Goal: Task Accomplishment & Management: Complete application form

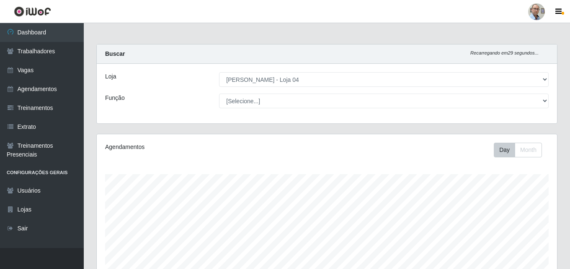
select select "251"
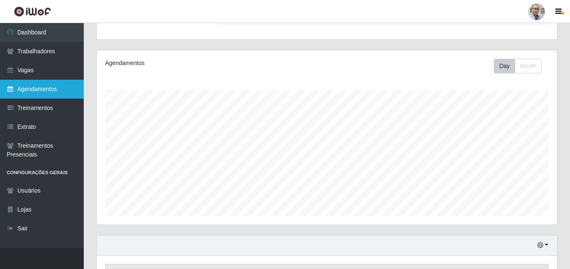
scroll to position [174, 460]
click at [42, 91] on link "Agendamentos" at bounding box center [42, 89] width 84 height 19
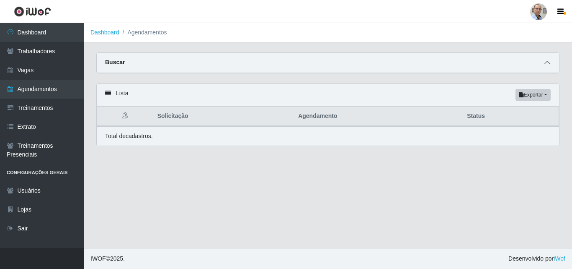
click at [547, 60] on span at bounding box center [547, 63] width 10 height 10
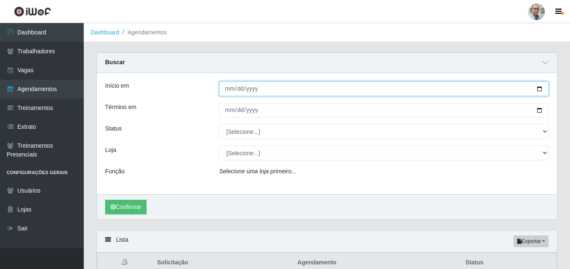
click at [541, 87] on input "Início em" at bounding box center [384, 88] width 330 height 15
type input "[DATE]"
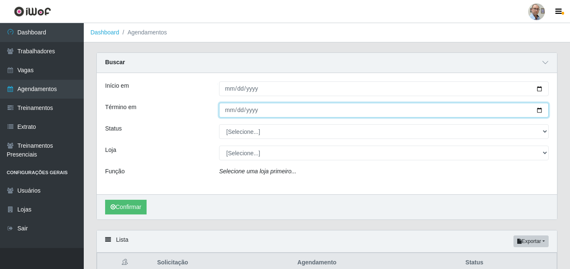
click at [540, 110] on input "Término em" at bounding box center [384, 110] width 330 height 15
type input "[DATE]"
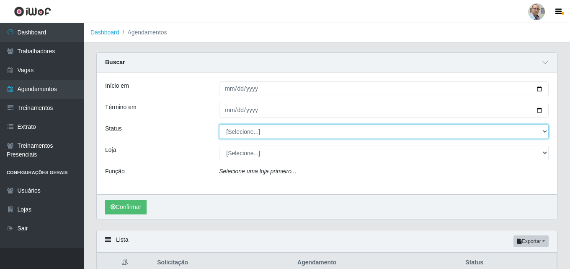
click at [261, 132] on select "[Selecione...] AGENDADO AGUARDANDO LIBERAR EM ANDAMENTO EM REVISÃO FINALIZADO C…" at bounding box center [384, 131] width 330 height 15
select select "AGENDADO"
click at [219, 124] on select "[Selecione...] AGENDADO AGUARDANDO LIBERAR EM ANDAMENTO EM REVISÃO FINALIZADO C…" at bounding box center [384, 131] width 330 height 15
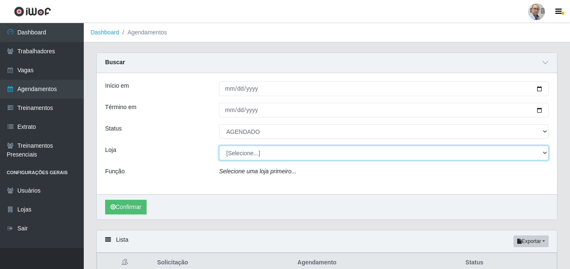
click at [252, 156] on select "[Selecione...] Mar Vermelho - Loja 04" at bounding box center [384, 152] width 330 height 15
select select "251"
click at [219, 146] on select "[Selecione...] Mar Vermelho - Loja 04" at bounding box center [384, 152] width 330 height 15
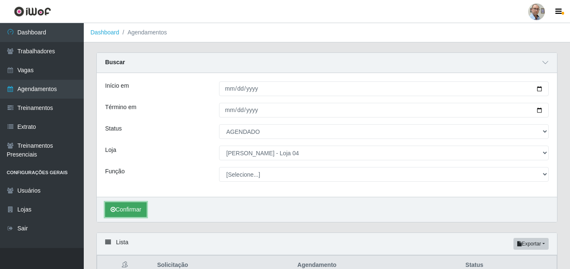
click at [117, 208] on button "Confirmar" at bounding box center [125, 209] width 41 height 15
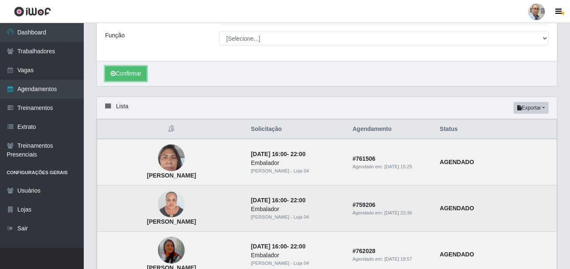
scroll to position [126, 0]
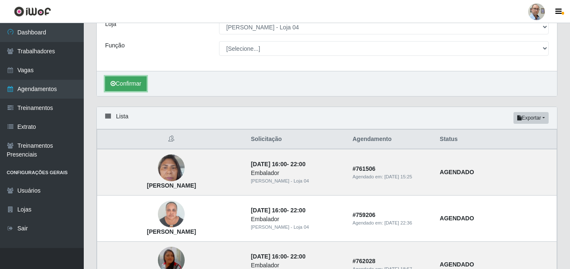
click at [121, 82] on button "Confirmar" at bounding box center [125, 83] width 41 height 15
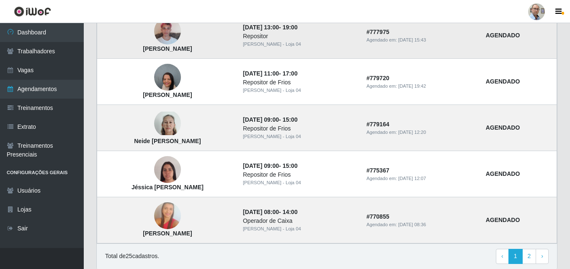
scroll to position [744, 0]
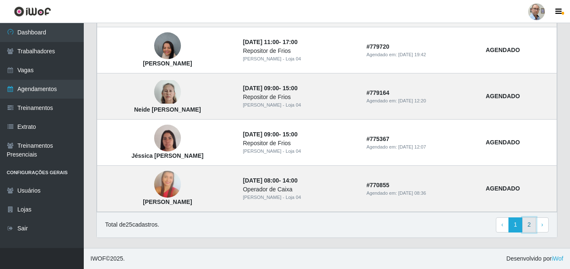
click at [528, 226] on link "2" at bounding box center [529, 224] width 14 height 15
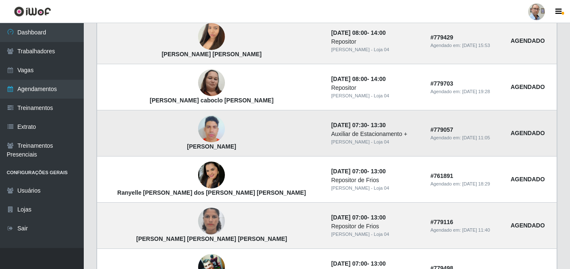
scroll to position [292, 0]
click at [198, 129] on img at bounding box center [211, 130] width 27 height 48
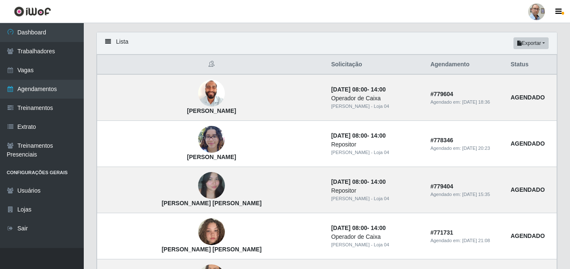
scroll to position [41, 0]
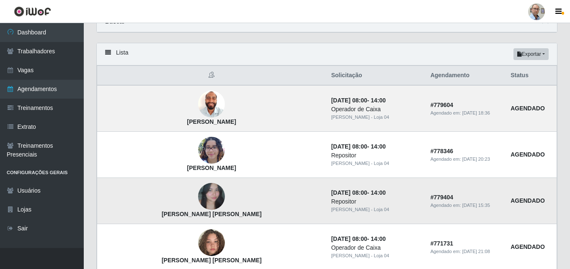
click at [198, 204] on img at bounding box center [211, 196] width 27 height 48
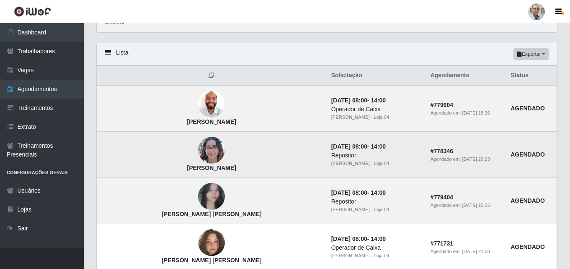
click at [198, 143] on img at bounding box center [211, 150] width 27 height 36
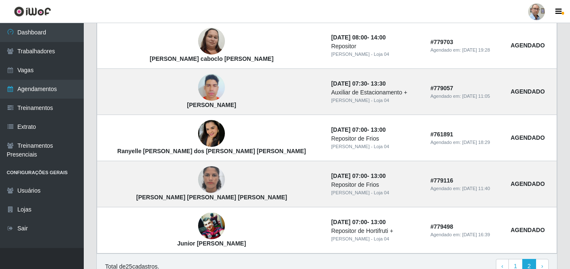
scroll to position [376, 0]
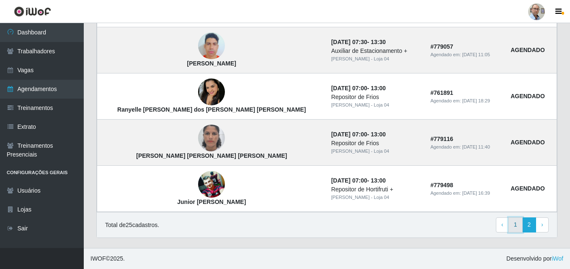
click at [517, 221] on link "1" at bounding box center [516, 224] width 14 height 15
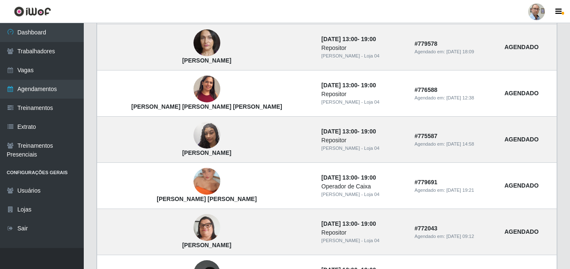
scroll to position [209, 0]
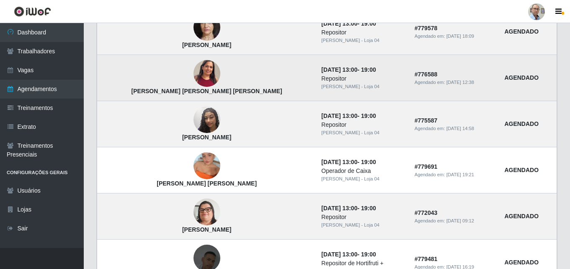
click at [194, 72] on img at bounding box center [207, 73] width 27 height 58
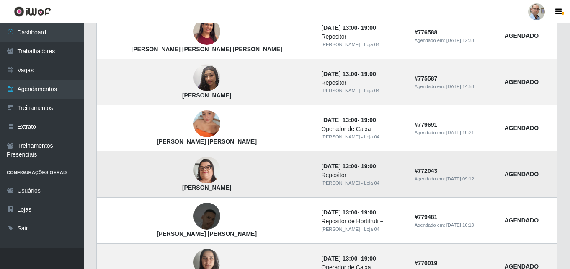
scroll to position [335, 0]
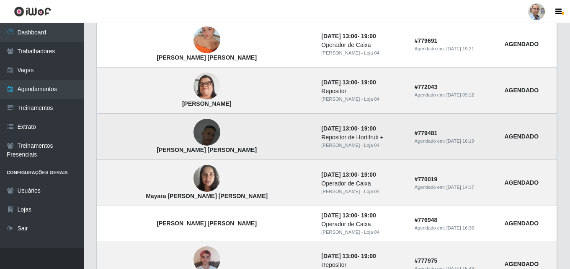
click at [194, 133] on img at bounding box center [207, 132] width 27 height 48
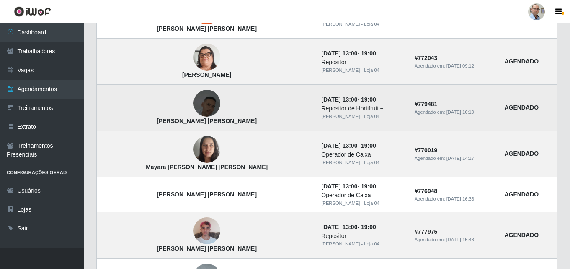
scroll to position [419, 0]
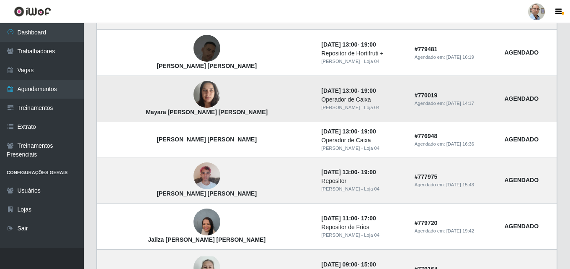
click at [194, 86] on img at bounding box center [207, 95] width 27 height 36
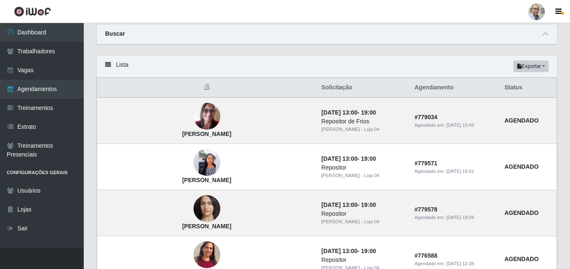
scroll to position [9, 0]
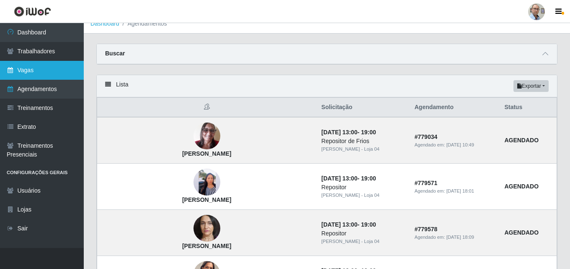
click at [36, 68] on link "Vagas" at bounding box center [42, 70] width 84 height 19
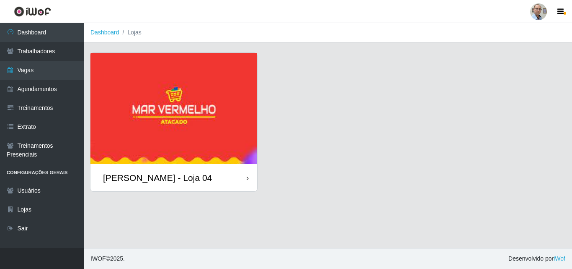
click at [152, 178] on div "[PERSON_NAME] - Loja 04" at bounding box center [157, 177] width 109 height 10
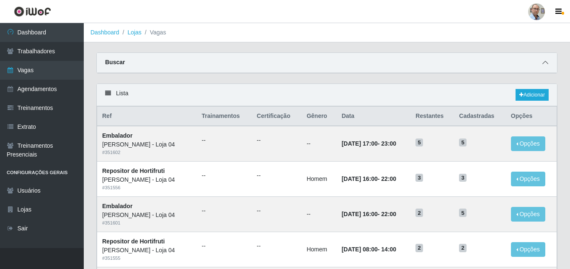
click at [550, 63] on span at bounding box center [545, 63] width 10 height 10
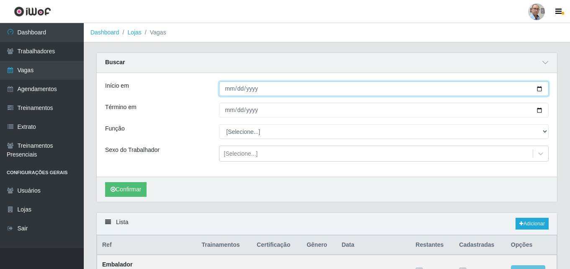
click at [539, 85] on input "Início em" at bounding box center [384, 88] width 330 height 15
type input "[DATE]"
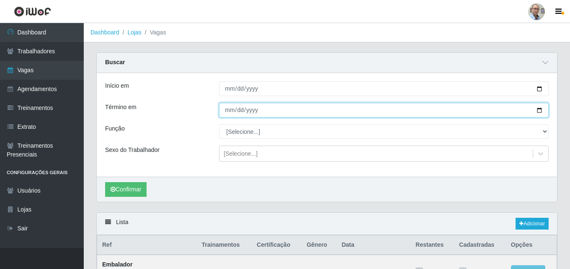
click at [542, 109] on input "Término em" at bounding box center [384, 110] width 330 height 15
type input "[DATE]"
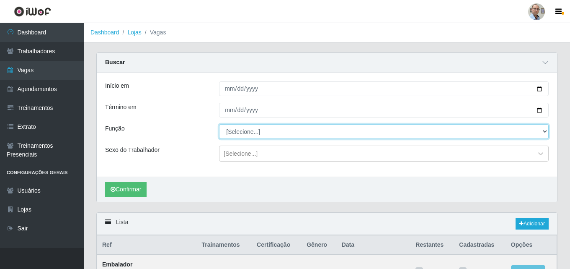
click at [244, 132] on select "[Selecione...] ASG ASG + ASG ++ Auxiliar de Depósito Auxiliar de Depósito + Aux…" at bounding box center [384, 131] width 330 height 15
click at [219, 124] on select "[Selecione...] ASG ASG + ASG ++ Auxiliar de Depósito Auxiliar de Depósito + Aux…" at bounding box center [384, 131] width 330 height 15
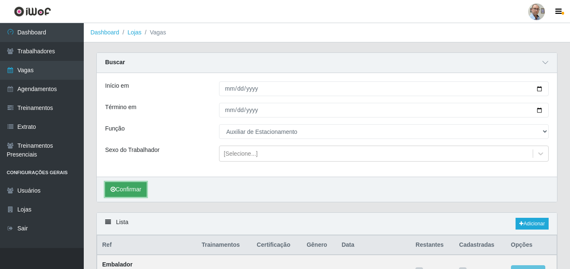
click at [142, 187] on button "Confirmar" at bounding box center [125, 189] width 41 height 15
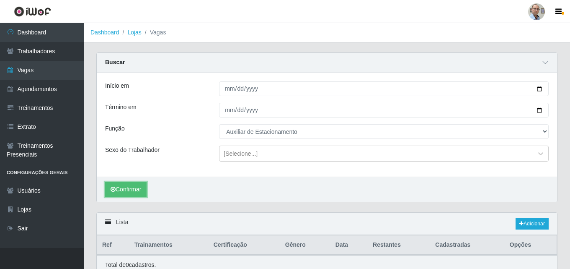
scroll to position [37, 0]
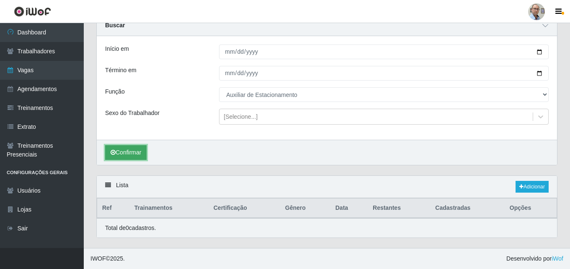
click at [127, 152] on button "Confirmar" at bounding box center [125, 152] width 41 height 15
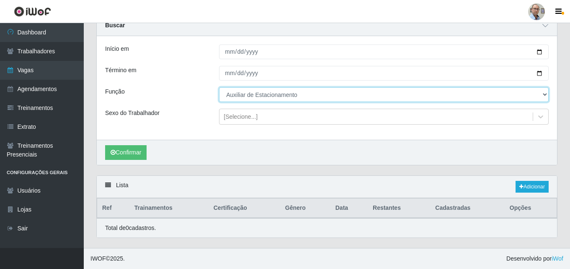
click at [268, 87] on select "[Selecione...] ASG ASG + ASG ++ Auxiliar de Depósito Auxiliar de Depósito + Aux…" at bounding box center [384, 94] width 330 height 15
select select "104"
click at [219, 87] on select "[Selecione...] ASG ASG + ASG ++ Auxiliar de Depósito Auxiliar de Depósito + Aux…" at bounding box center [384, 94] width 330 height 15
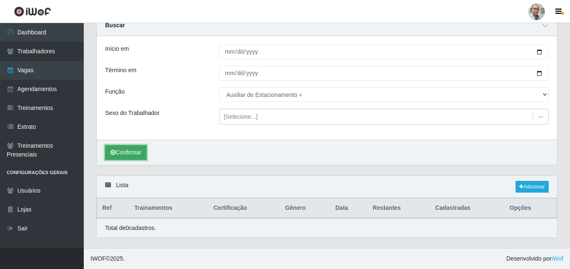
click at [134, 150] on button "Confirmar" at bounding box center [125, 152] width 41 height 15
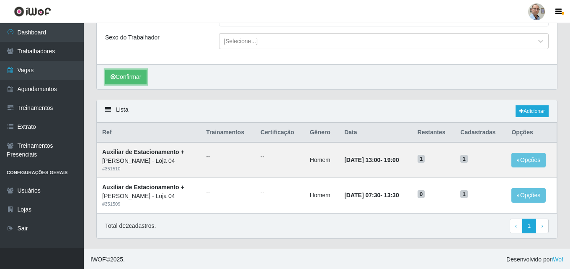
scroll to position [114, 0]
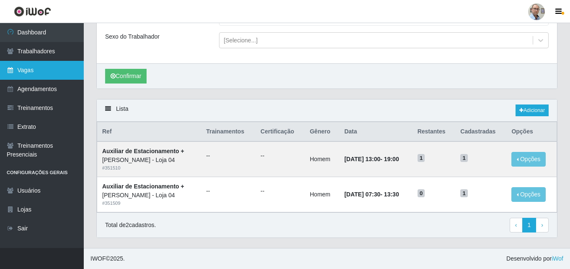
click at [28, 67] on link "Vagas" at bounding box center [42, 70] width 84 height 19
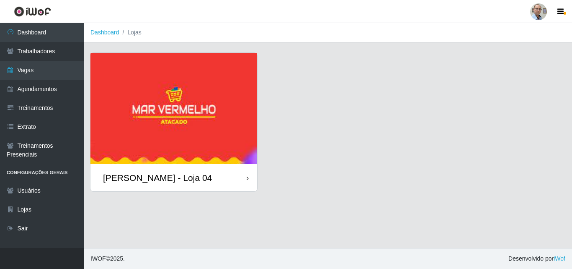
click at [129, 173] on div "[PERSON_NAME] - Loja 04" at bounding box center [157, 177] width 109 height 10
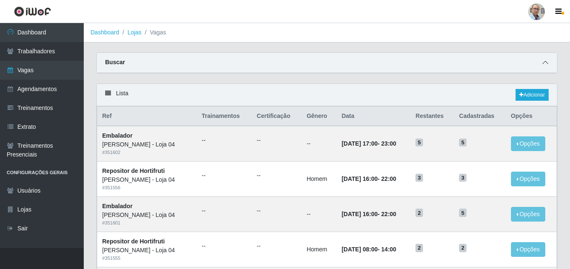
click at [546, 65] on icon at bounding box center [545, 62] width 6 height 6
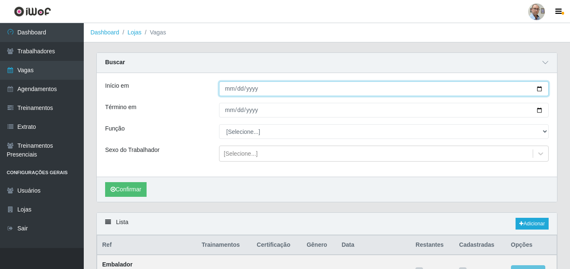
click at [540, 85] on input "Início em" at bounding box center [384, 88] width 330 height 15
type input "[DATE]"
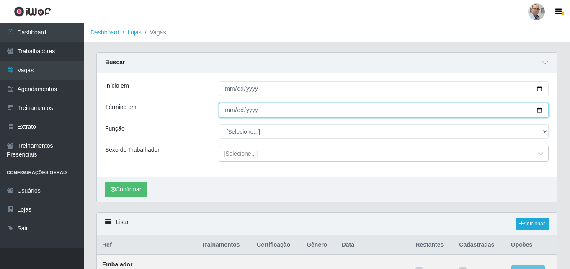
click at [539, 110] on input "Término em" at bounding box center [384, 110] width 330 height 15
type input "[DATE]"
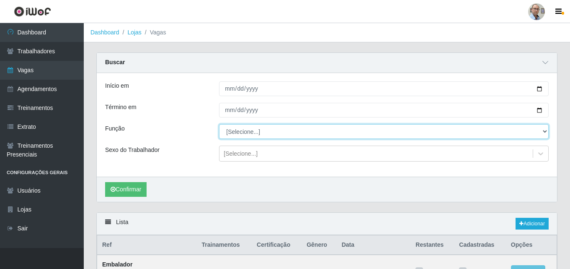
click at [251, 130] on select "[Selecione...] ASG ASG + ASG ++ Auxiliar de Depósito Auxiliar de Depósito + Aux…" at bounding box center [384, 131] width 330 height 15
click at [256, 132] on select "[Selecione...] ASG ASG + ASG ++ Auxiliar de Depósito Auxiliar de Depósito + Aux…" at bounding box center [384, 131] width 330 height 15
select select "24"
click at [219, 124] on select "[Selecione...] ASG ASG + ASG ++ Auxiliar de Depósito Auxiliar de Depósito + Aux…" at bounding box center [384, 131] width 330 height 15
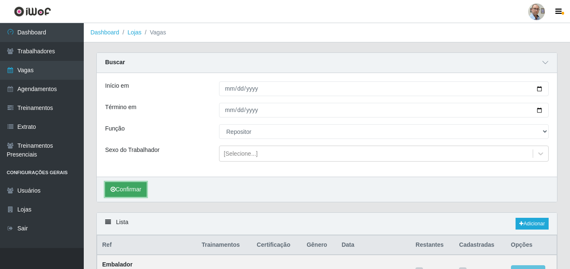
click at [129, 194] on button "Confirmar" at bounding box center [125, 189] width 41 height 15
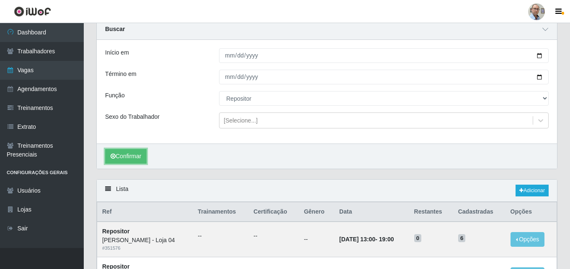
scroll to position [30, 0]
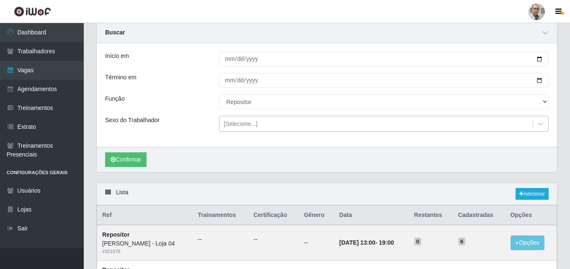
click at [245, 123] on div "[Selecione...]" at bounding box center [241, 123] width 34 height 9
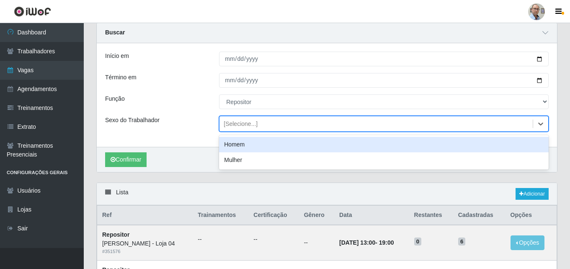
click at [233, 140] on div "Homem" at bounding box center [384, 144] width 330 height 15
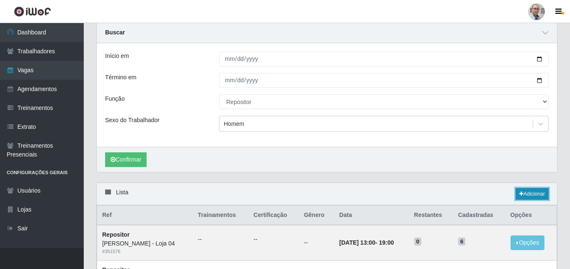
click at [534, 194] on link "Adicionar" at bounding box center [532, 194] width 33 height 12
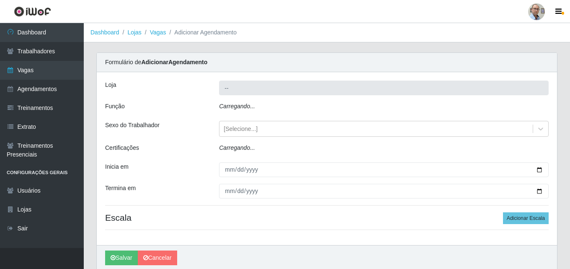
type input "[PERSON_NAME] - Loja 04"
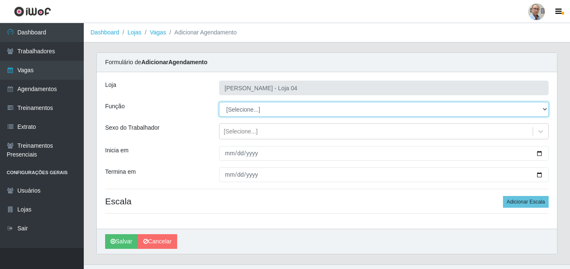
click at [266, 108] on select "[Selecione...] ASG ASG + ASG ++ Auxiliar de Depósito Auxiliar de Depósito + Aux…" at bounding box center [384, 109] width 330 height 15
select select "82"
click at [219, 102] on select "[Selecione...] ASG ASG + ASG ++ Auxiliar de Depósito Auxiliar de Depósito + Aux…" at bounding box center [384, 109] width 330 height 15
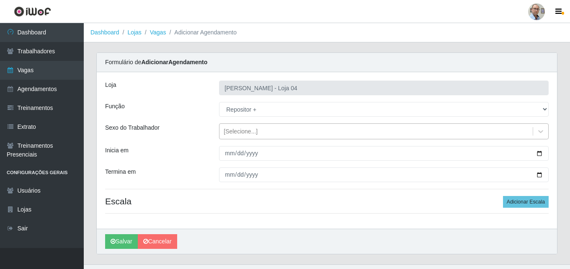
click at [249, 130] on div "[Selecione...]" at bounding box center [241, 131] width 34 height 9
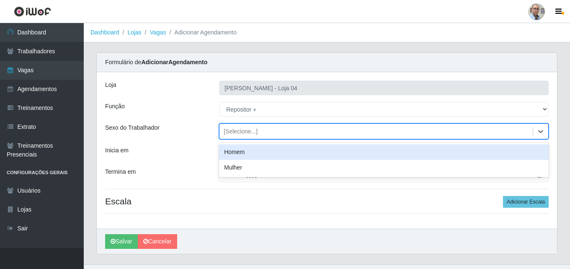
click at [237, 152] on div "Homem" at bounding box center [384, 151] width 330 height 15
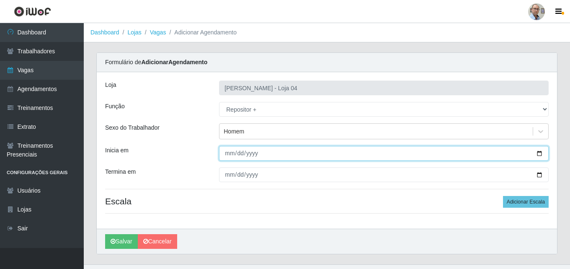
click at [540, 152] on input "Inicia em" at bounding box center [384, 153] width 330 height 15
type input "[DATE]"
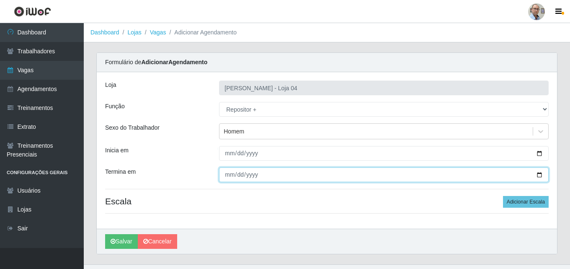
click at [539, 175] on input "Termina em" at bounding box center [384, 174] width 330 height 15
type input "[DATE]"
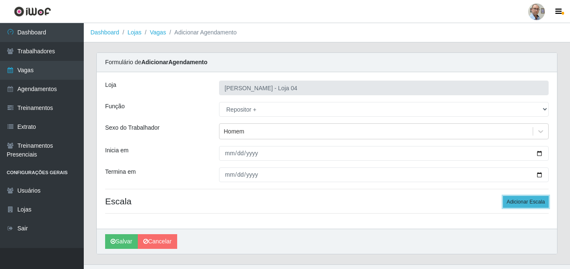
click at [532, 203] on button "Adicionar Escala" at bounding box center [526, 202] width 46 height 12
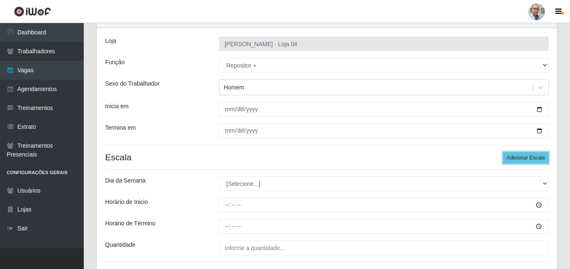
scroll to position [109, 0]
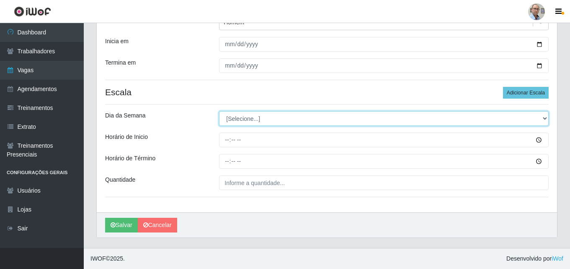
click at [243, 118] on select "[Selecione...] Segunda Terça Quarta Quinta Sexta Sábado Domingo" at bounding box center [384, 118] width 330 height 15
select select "0"
click at [219, 111] on select "[Selecione...] Segunda Terça Quarta Quinta Sexta Sábado Domingo" at bounding box center [384, 118] width 330 height 15
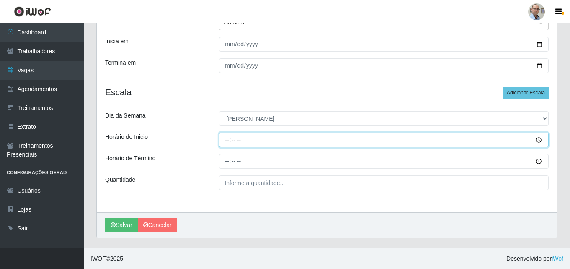
click at [226, 144] on input "Horário de Inicio" at bounding box center [384, 139] width 330 height 15
type input "14:00"
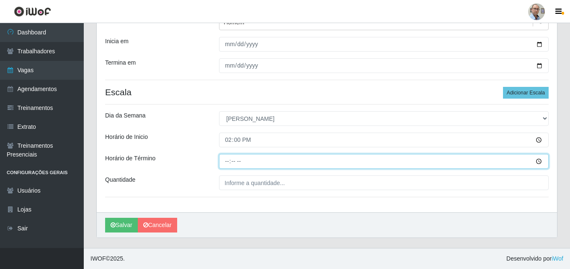
type input "20:00"
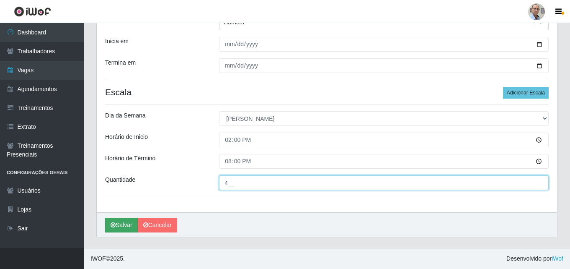
type input "4__"
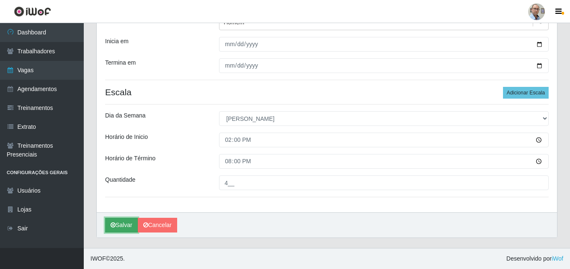
click at [122, 225] on button "Salvar" at bounding box center [121, 224] width 33 height 15
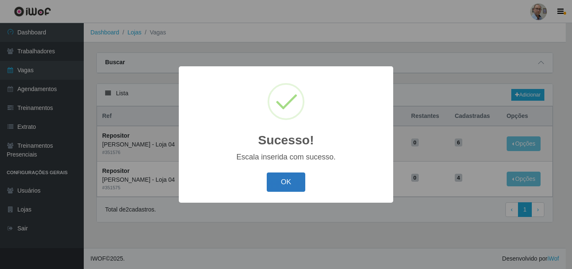
click at [285, 178] on button "OK" at bounding box center [286, 182] width 39 height 20
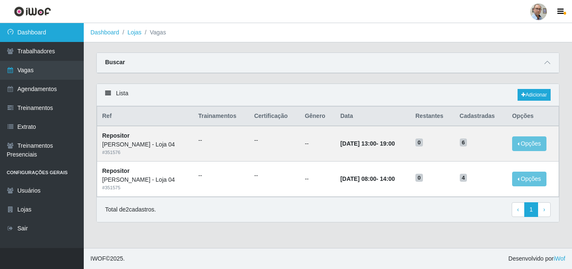
click at [34, 31] on link "Dashboard" at bounding box center [42, 32] width 84 height 19
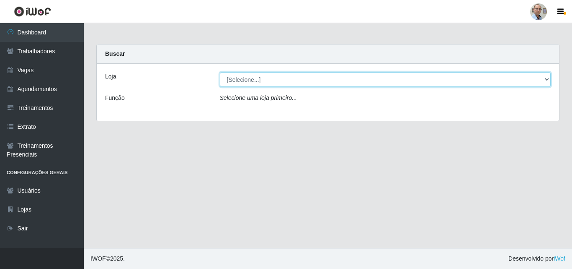
click at [548, 78] on select "[Selecione...] Mar Vermelho - Loja 04" at bounding box center [385, 79] width 331 height 15
select select "251"
click at [220, 72] on select "[Selecione...] Mar Vermelho - Loja 04" at bounding box center [385, 79] width 331 height 15
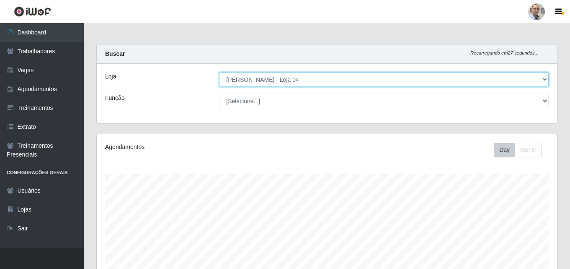
scroll to position [174, 460]
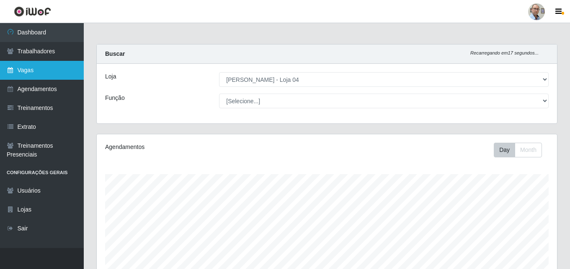
click at [27, 70] on link "Vagas" at bounding box center [42, 70] width 84 height 19
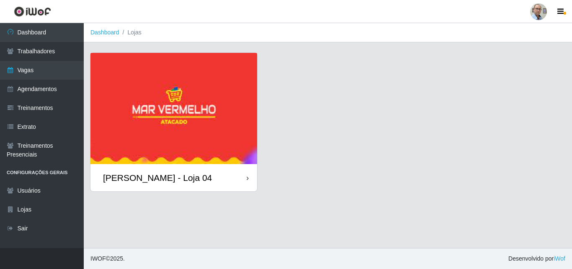
click at [150, 181] on div "[PERSON_NAME] - Loja 04" at bounding box center [157, 177] width 109 height 10
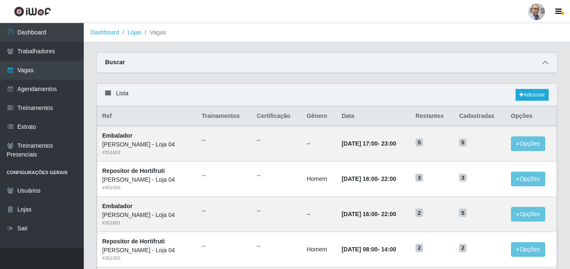
click at [543, 62] on icon at bounding box center [545, 62] width 6 height 6
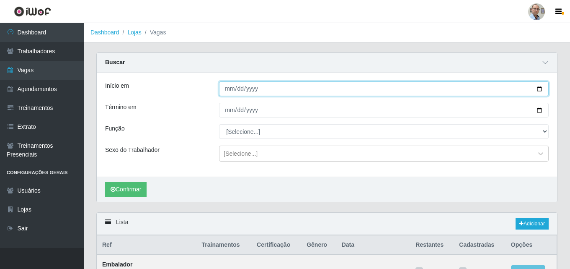
click at [538, 87] on input "Início em" at bounding box center [384, 88] width 330 height 15
type input "2025-10-11"
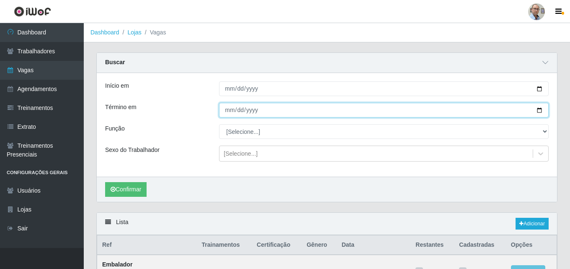
click at [542, 108] on input "Término em" at bounding box center [384, 110] width 330 height 15
type input "2025-10-31"
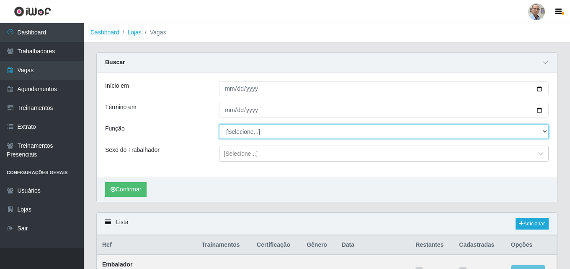
click at [266, 132] on select "[Selecione...] ASG ASG + ASG ++ Auxiliar de Depósito Auxiliar de Depósito + Aux…" at bounding box center [384, 131] width 330 height 15
select select "112"
click at [219, 124] on select "[Selecione...] ASG ASG + ASG ++ Auxiliar de Depósito Auxiliar de Depósito + Aux…" at bounding box center [384, 131] width 330 height 15
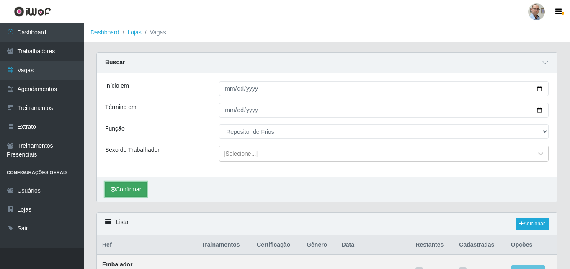
click at [134, 190] on button "Confirmar" at bounding box center [125, 189] width 41 height 15
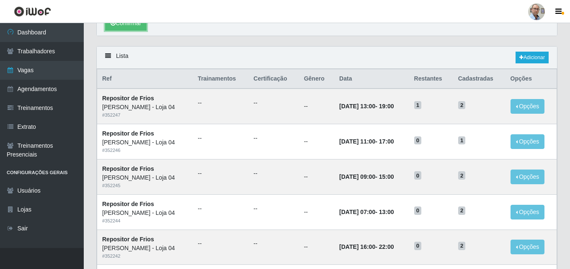
scroll to position [185, 0]
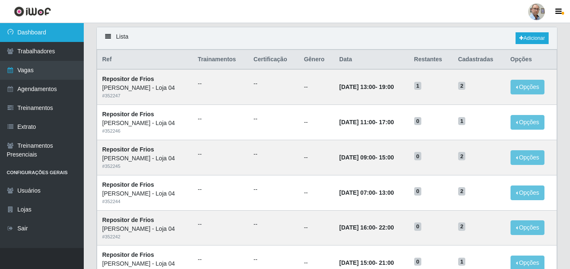
click at [34, 31] on link "Dashboard" at bounding box center [42, 32] width 84 height 19
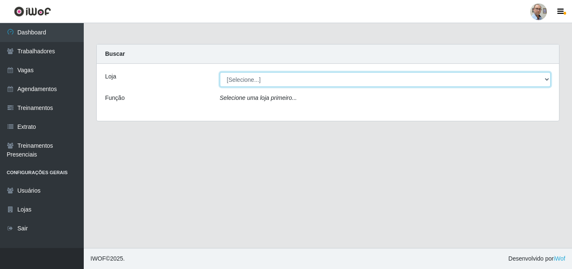
click at [253, 79] on select "[Selecione...] Mar Vermelho - Loja 04" at bounding box center [385, 79] width 331 height 15
select select "251"
click at [220, 72] on select "[Selecione...] Mar Vermelho - Loja 04" at bounding box center [385, 79] width 331 height 15
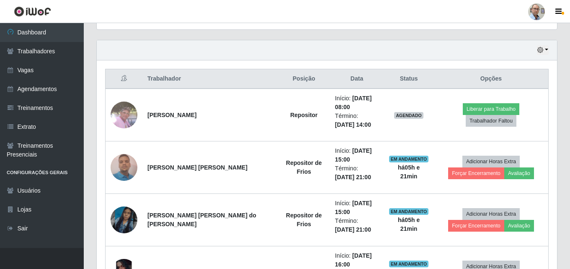
scroll to position [293, 0]
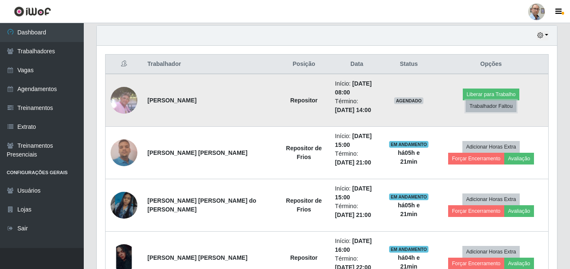
click at [517, 100] on button "Trabalhador Faltou" at bounding box center [491, 106] width 51 height 12
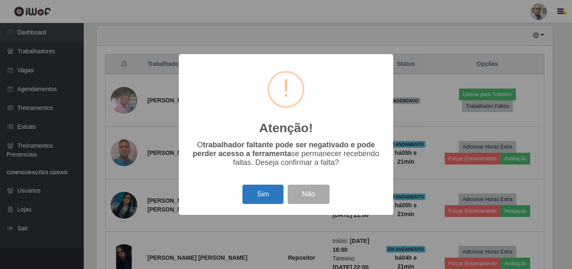
click at [250, 192] on button "Sim" at bounding box center [263, 194] width 41 height 20
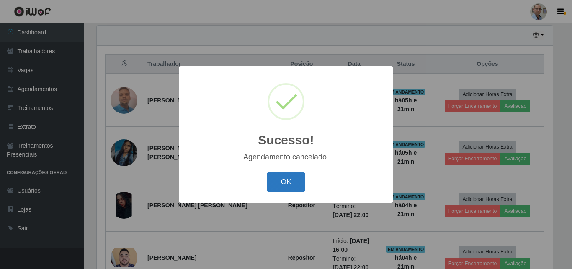
click at [293, 182] on button "OK" at bounding box center [286, 182] width 39 height 20
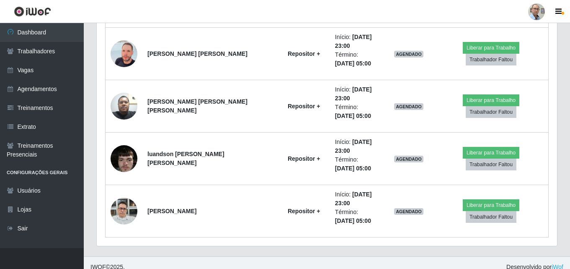
scroll to position [1029, 0]
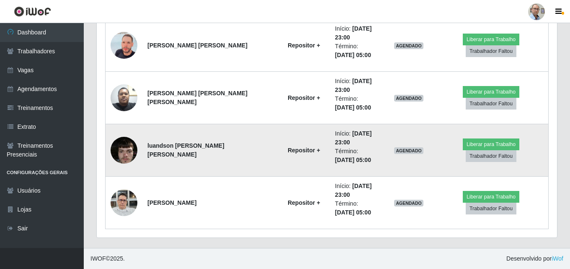
click at [125, 149] on img at bounding box center [124, 150] width 27 height 36
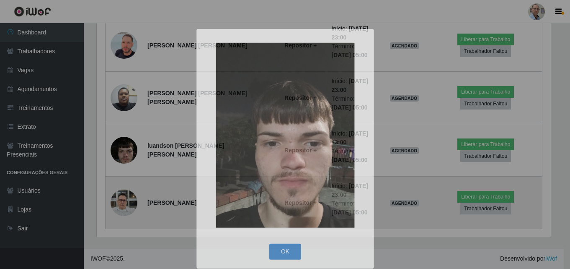
scroll to position [174, 460]
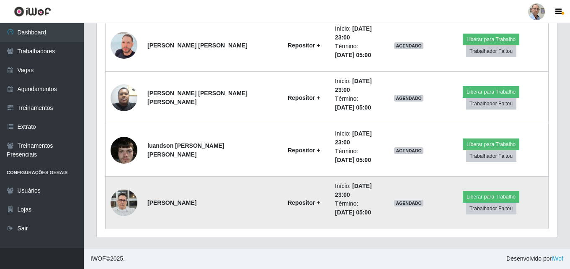
click at [115, 200] on img at bounding box center [124, 202] width 27 height 36
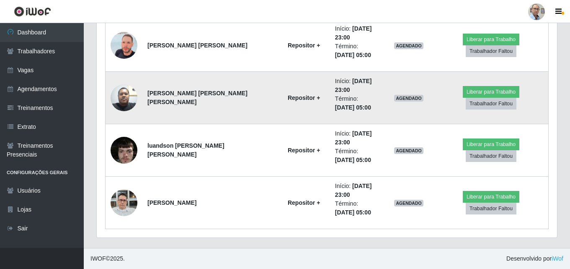
click at [123, 96] on img at bounding box center [124, 98] width 27 height 36
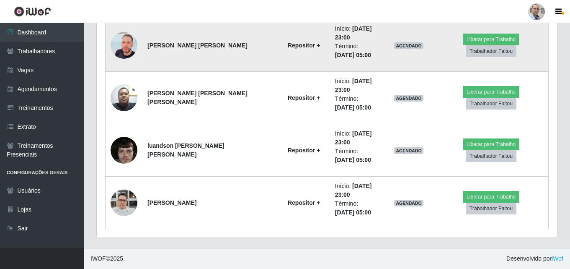
click at [124, 42] on img at bounding box center [124, 45] width 27 height 48
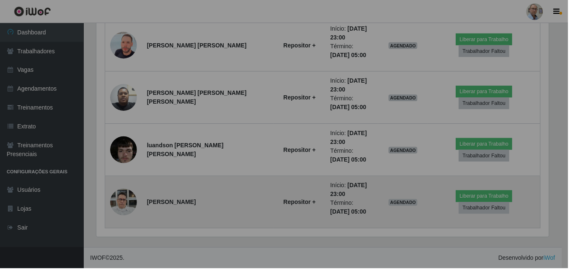
scroll to position [0, 0]
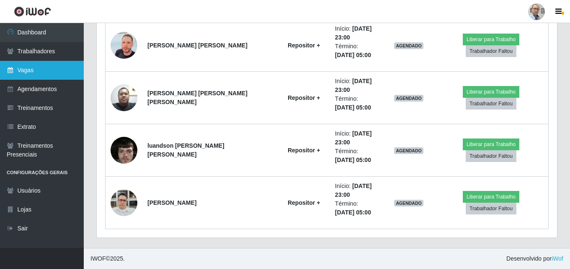
click at [29, 73] on link "Vagas" at bounding box center [42, 70] width 84 height 19
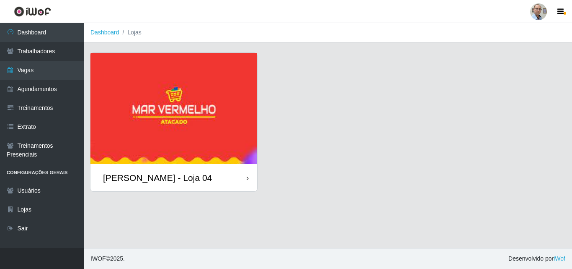
click at [162, 178] on div "[PERSON_NAME] - Loja 04" at bounding box center [157, 177] width 109 height 10
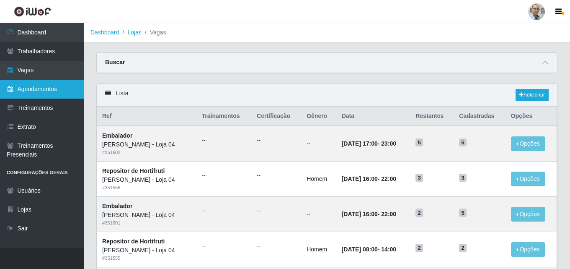
click at [32, 87] on link "Agendamentos" at bounding box center [42, 89] width 84 height 19
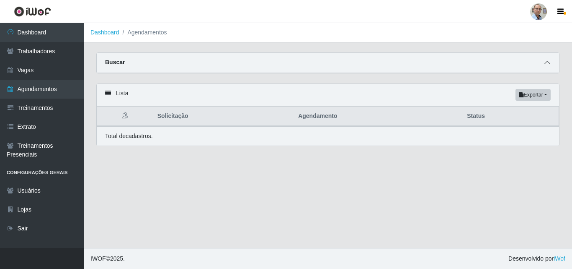
click at [546, 65] on icon at bounding box center [548, 62] width 6 height 6
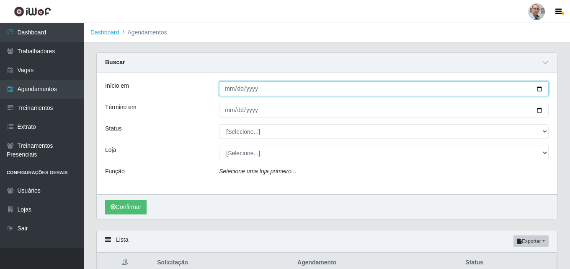
click at [537, 88] on input "Início em" at bounding box center [384, 88] width 330 height 15
type input "[DATE]"
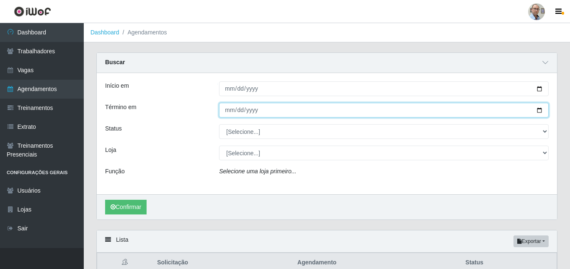
click at [538, 110] on input "Término em" at bounding box center [384, 110] width 330 height 15
type input "[DATE]"
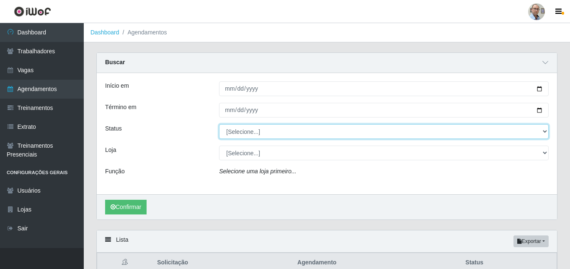
click at [251, 132] on select "[Selecione...] AGENDADO AGUARDANDO LIBERAR EM ANDAMENTO EM REVISÃO FINALIZADO C…" at bounding box center [384, 131] width 330 height 15
select select "AGENDADO"
click at [219, 124] on select "[Selecione...] AGENDADO AGUARDANDO LIBERAR EM ANDAMENTO EM REVISÃO FINALIZADO C…" at bounding box center [384, 131] width 330 height 15
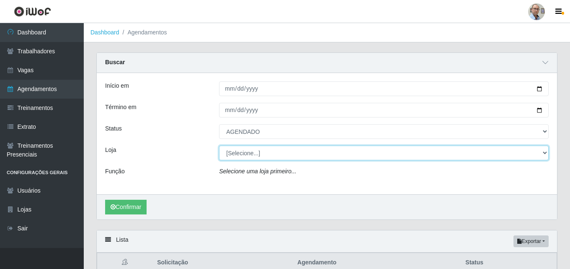
click at [243, 154] on select "[Selecione...] Mar Vermelho - Loja 04" at bounding box center [384, 152] width 330 height 15
select select "251"
click at [219, 146] on select "[Selecione...] Mar Vermelho - Loja 04" at bounding box center [384, 152] width 330 height 15
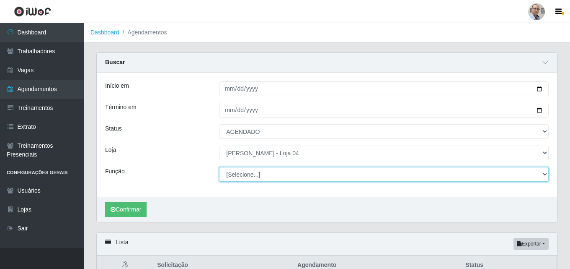
drag, startPoint x: 248, startPoint y: 172, endPoint x: 261, endPoint y: 173, distance: 13.0
click at [261, 173] on select "[Selecione...] ASG ASG + ASG ++ Auxiliar de Depósito Auxiliar de Depósito + Aux…" at bounding box center [384, 174] width 330 height 15
select select "82"
click at [219, 167] on select "[Selecione...] ASG ASG + ASG ++ Auxiliar de Depósito Auxiliar de Depósito + Aux…" at bounding box center [384, 174] width 330 height 15
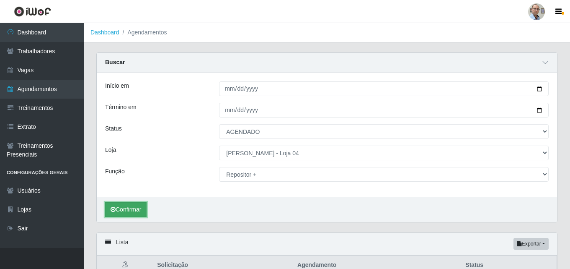
click at [132, 208] on button "Confirmar" at bounding box center [125, 209] width 41 height 15
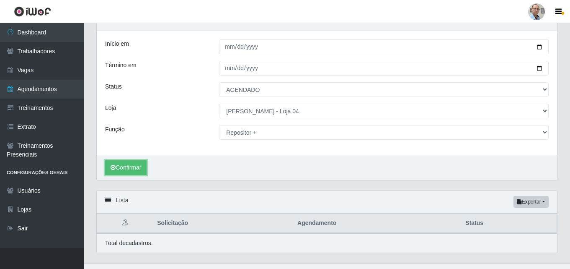
scroll to position [57, 0]
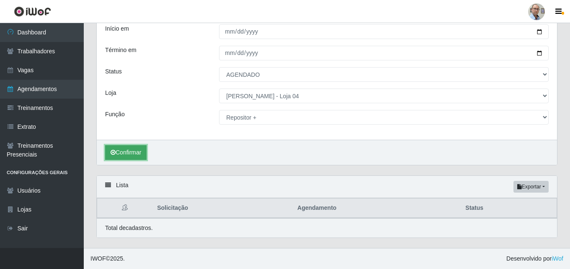
click at [139, 150] on button "Confirmar" at bounding box center [125, 152] width 41 height 15
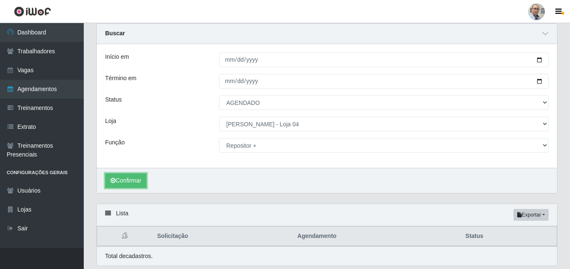
scroll to position [0, 0]
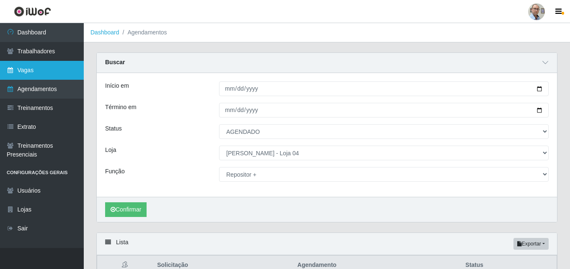
click at [41, 70] on link "Vagas" at bounding box center [42, 70] width 84 height 19
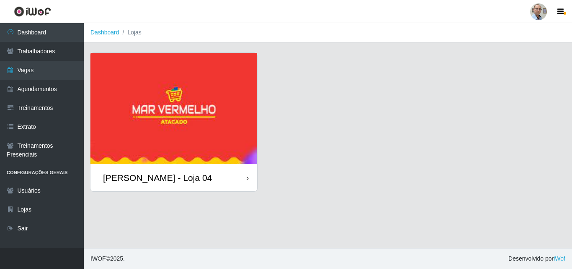
click at [147, 176] on div "[PERSON_NAME] - Loja 04" at bounding box center [157, 177] width 109 height 10
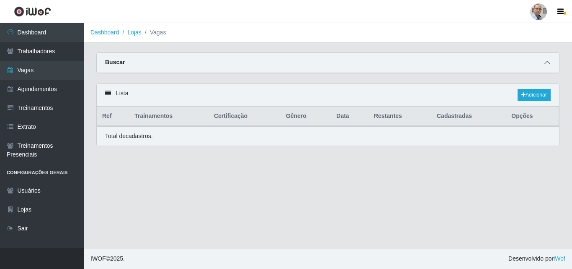
click at [548, 64] on icon at bounding box center [548, 62] width 6 height 6
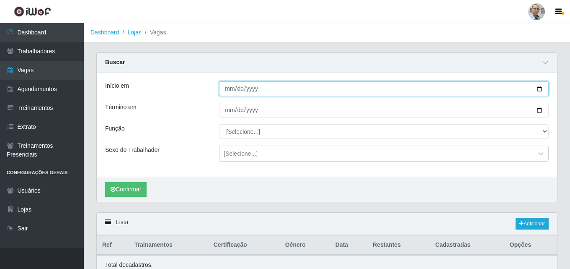
click at [538, 90] on input "Início em" at bounding box center [384, 88] width 330 height 15
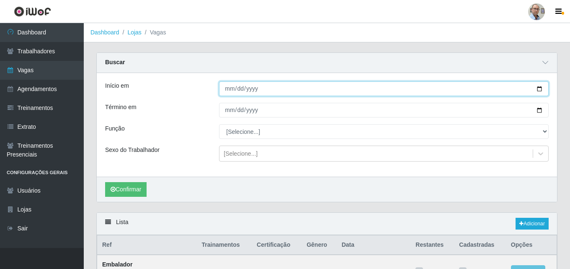
type input "[DATE]"
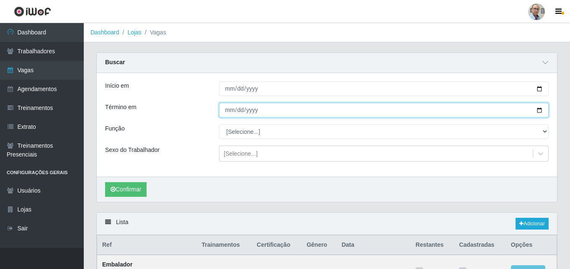
click at [538, 108] on input "Término em" at bounding box center [384, 110] width 330 height 15
type input "[DATE]"
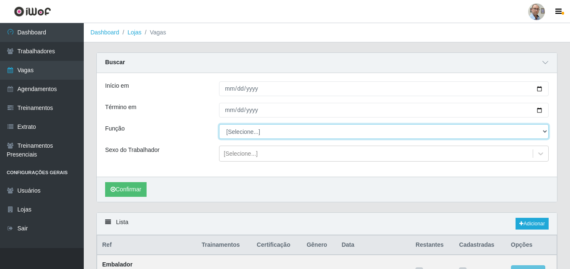
click at [257, 134] on select "[Selecione...] ASG ASG + ASG ++ Auxiliar de Depósito Auxiliar de Depósito + Aux…" at bounding box center [384, 131] width 330 height 15
click at [219, 124] on select "[Selecione...] ASG ASG + ASG ++ Auxiliar de Depósito Auxiliar de Depósito + Aux…" at bounding box center [384, 131] width 330 height 15
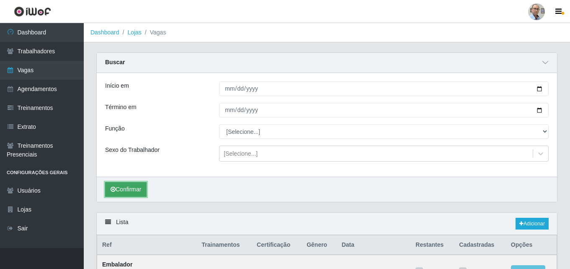
click at [114, 194] on button "Confirmar" at bounding box center [125, 189] width 41 height 15
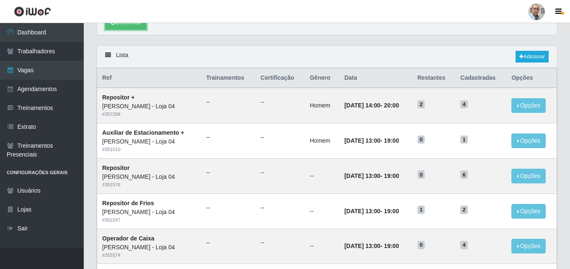
scroll to position [165, 0]
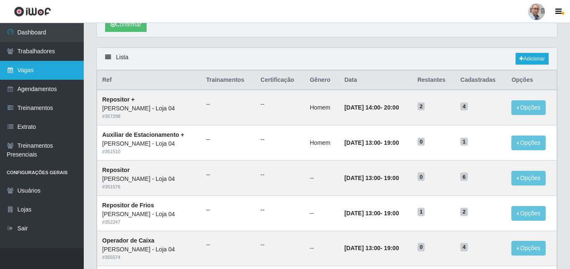
click at [30, 68] on link "Vagas" at bounding box center [42, 70] width 84 height 19
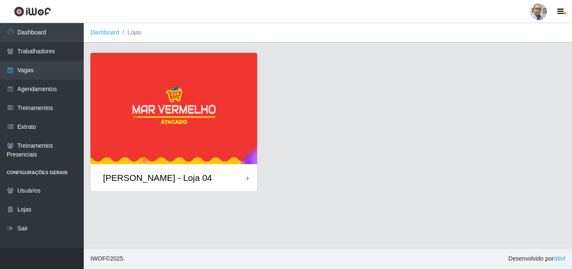
click at [157, 180] on div "[PERSON_NAME] - Loja 04" at bounding box center [157, 177] width 109 height 10
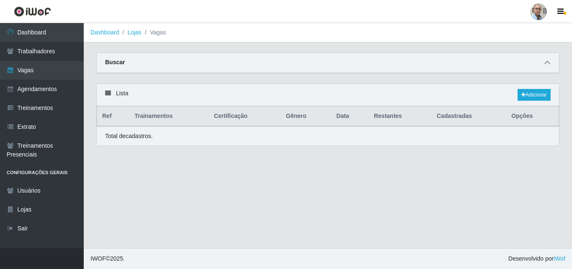
click at [548, 62] on icon at bounding box center [548, 62] width 6 height 6
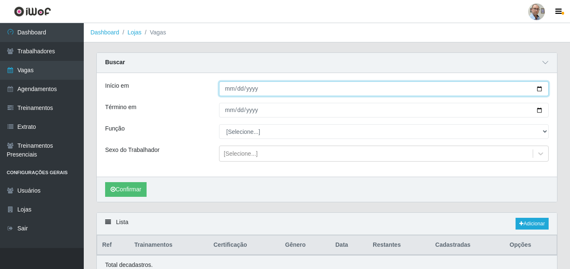
click at [540, 88] on input "Início em" at bounding box center [384, 88] width 330 height 15
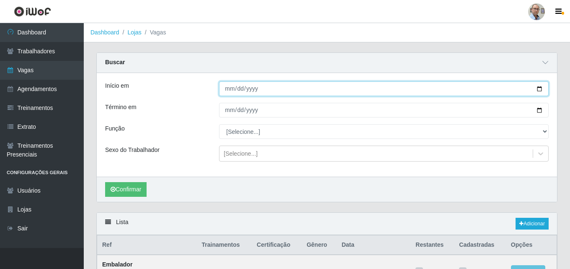
type input "2025-10-13"
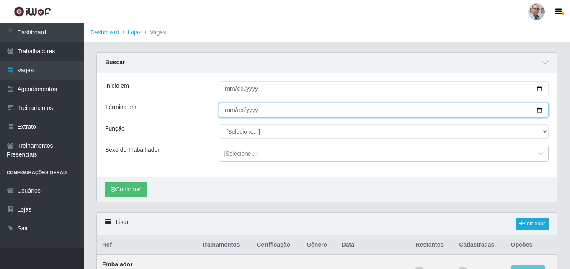
click at [540, 109] on input "Término em" at bounding box center [384, 110] width 330 height 15
type input "2025-10-31"
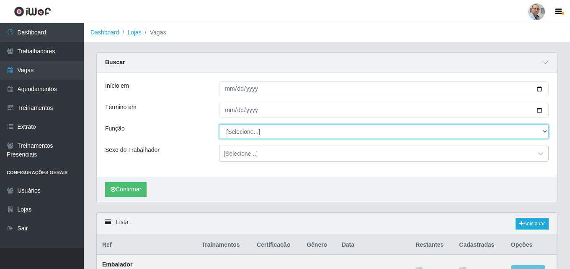
click at [252, 128] on select "[Selecione...] ASG ASG + ASG ++ Auxiliar de Depósito Auxiliar de Depósito + Aux…" at bounding box center [384, 131] width 330 height 15
select select "112"
click at [219, 124] on select "[Selecione...] ASG ASG + ASG ++ Auxiliar de Depósito Auxiliar de Depósito + Aux…" at bounding box center [384, 131] width 330 height 15
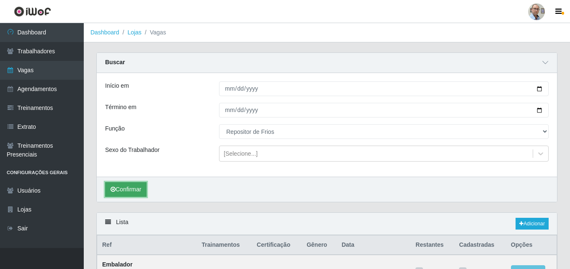
click at [134, 186] on button "Confirmar" at bounding box center [125, 189] width 41 height 15
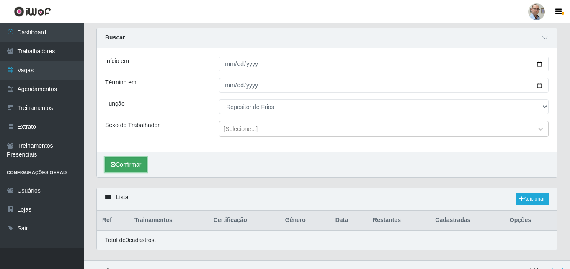
scroll to position [37, 0]
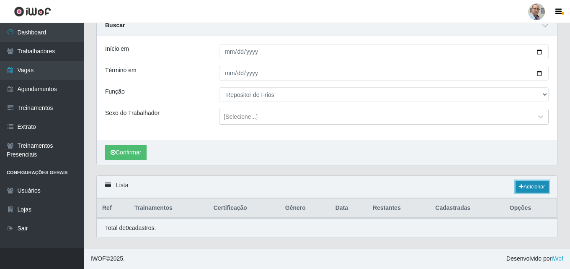
click at [535, 183] on link "Adicionar" at bounding box center [532, 187] width 33 height 12
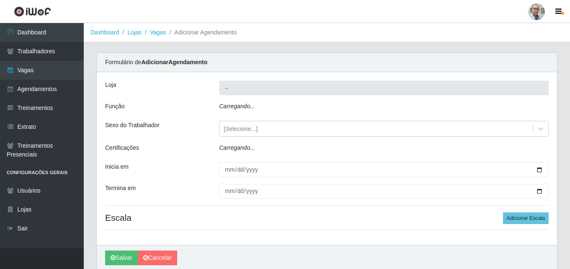
type input "[PERSON_NAME] - Loja 04"
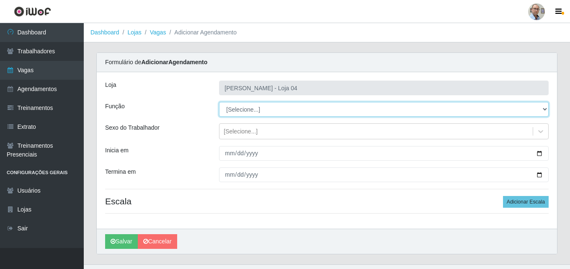
click at [253, 109] on select "[Selecione...] ASG ASG + ASG ++ Auxiliar de Depósito Auxiliar de Depósito + Aux…" at bounding box center [384, 109] width 330 height 15
select select "112"
click at [219, 102] on select "[Selecione...] ASG ASG + ASG ++ Auxiliar de Depósito Auxiliar de Depósito + Aux…" at bounding box center [384, 109] width 330 height 15
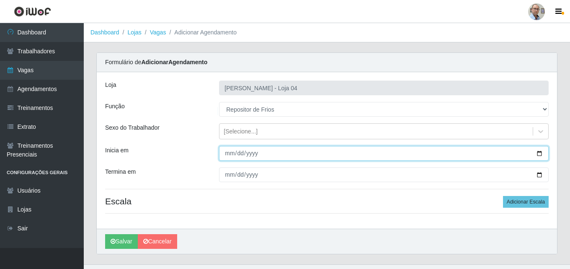
click at [540, 152] on input "Inicia em" at bounding box center [384, 153] width 330 height 15
type input "2025-10-13"
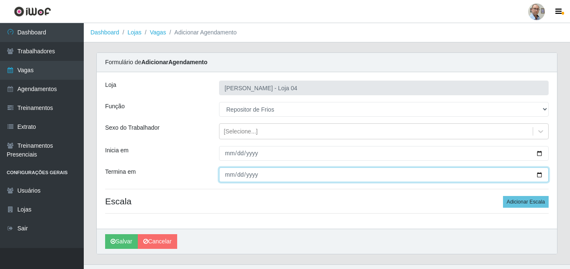
click at [538, 175] on input "Termina em" at bounding box center [384, 174] width 330 height 15
type input "2025-10-18"
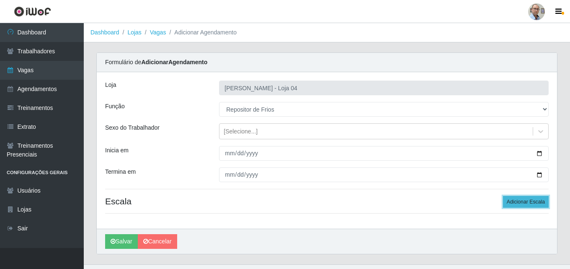
click at [530, 199] on button "Adicionar Escala" at bounding box center [526, 202] width 46 height 12
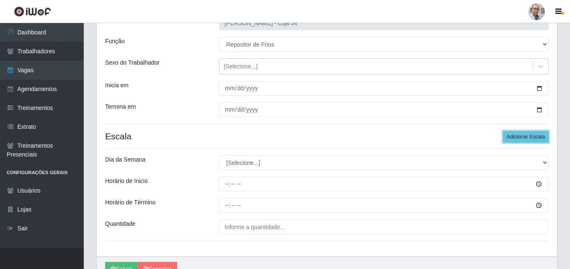
scroll to position [109, 0]
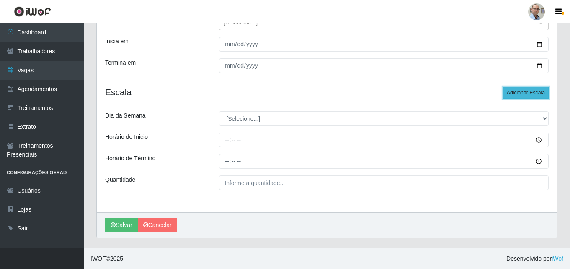
click at [522, 88] on button "Adicionar Escala" at bounding box center [526, 93] width 46 height 12
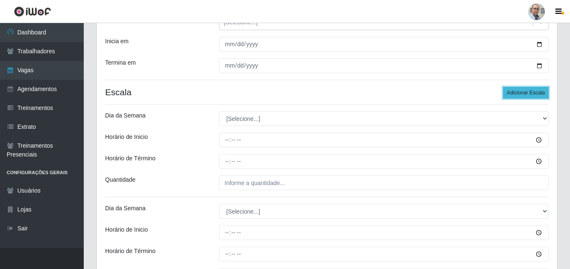
click at [522, 88] on button "Adicionar Escala" at bounding box center [526, 93] width 46 height 12
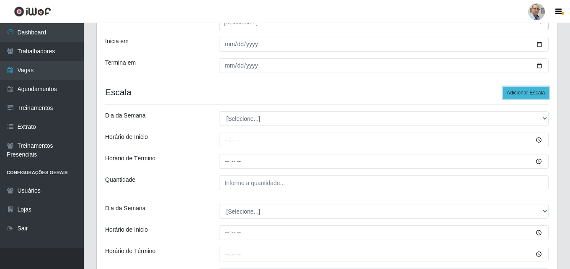
click at [522, 88] on button "Adicionar Escala" at bounding box center [526, 93] width 46 height 12
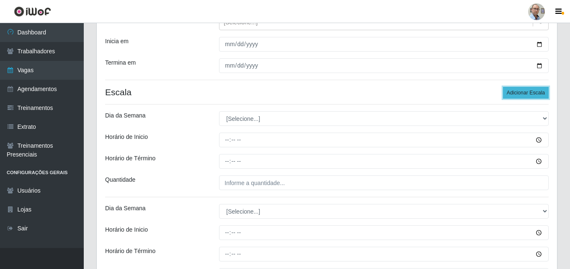
click at [522, 88] on button "Adicionar Escala" at bounding box center [526, 93] width 46 height 12
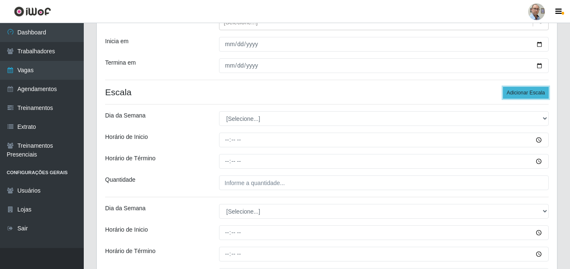
click at [522, 88] on button "Adicionar Escala" at bounding box center [526, 93] width 46 height 12
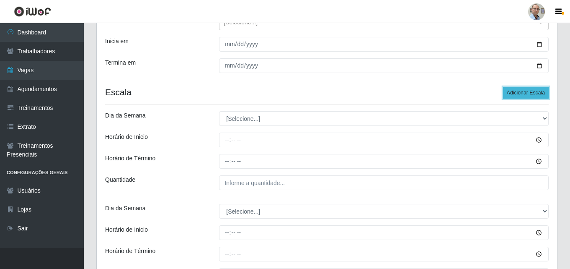
click at [522, 88] on button "Adicionar Escala" at bounding box center [526, 93] width 46 height 12
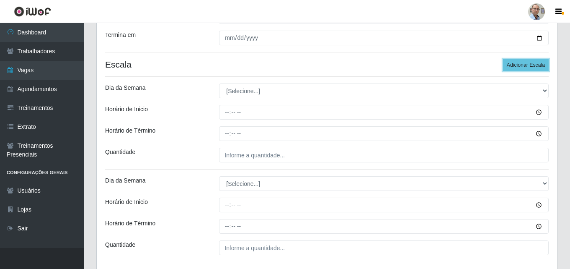
scroll to position [151, 0]
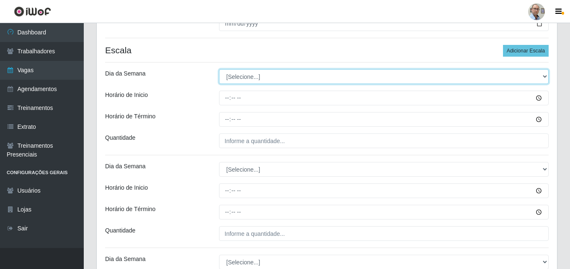
click at [235, 80] on select "[Selecione...] Segunda Terça Quarta Quinta Sexta Sábado Domingo" at bounding box center [384, 76] width 330 height 15
select select "1"
click at [219, 69] on select "[Selecione...] Segunda Terça Quarta Quinta Sexta Sábado Domingo" at bounding box center [384, 76] width 330 height 15
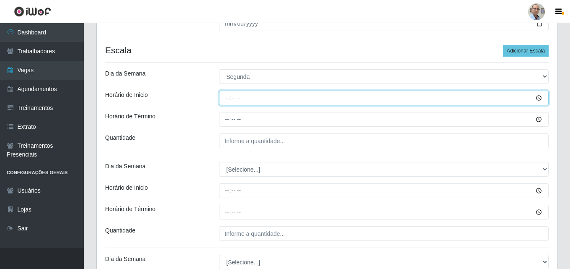
click at [225, 97] on input "Horário de Inicio" at bounding box center [384, 97] width 330 height 15
type input "08:00"
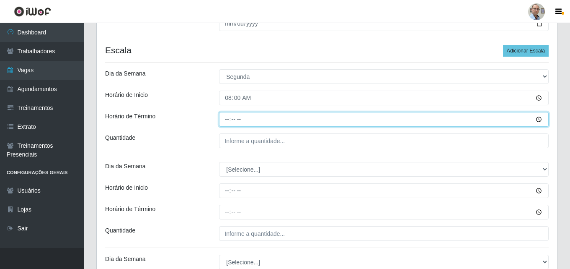
type input "14:00"
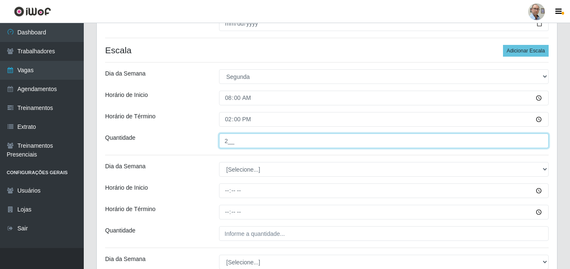
type input "2__"
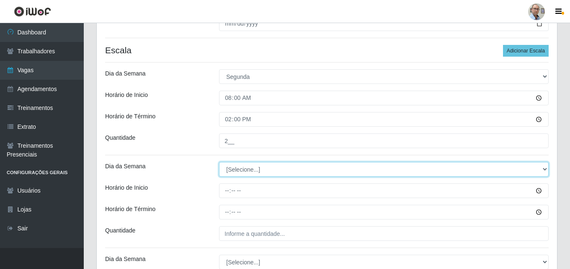
click at [241, 173] on select "[Selecione...] Segunda Terça Quarta Quinta Sexta Sábado Domingo" at bounding box center [384, 169] width 330 height 15
select select "1"
click at [219, 162] on select "[Selecione...] Segunda Terça Quarta Quinta Sexta Sábado Domingo" at bounding box center [384, 169] width 330 height 15
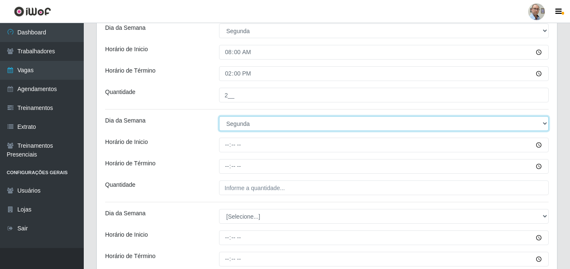
scroll to position [276, 0]
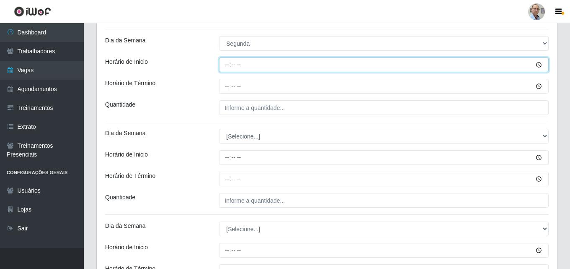
click at [222, 64] on input "Horário de Inicio" at bounding box center [384, 64] width 330 height 15
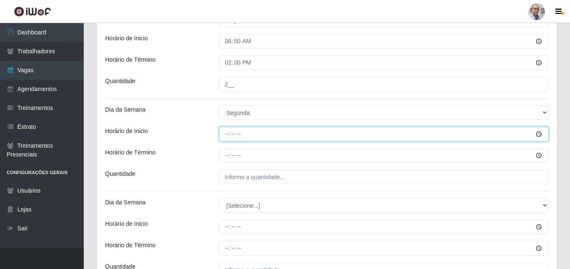
scroll to position [193, 0]
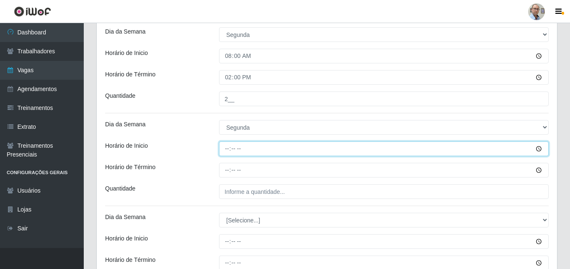
type input "09:00"
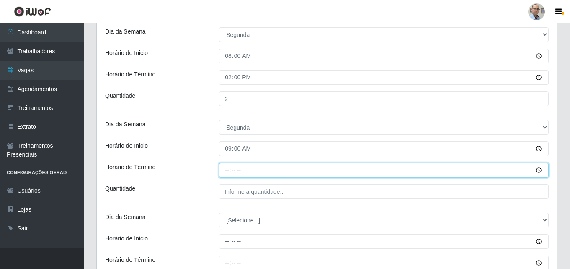
type input "15:00"
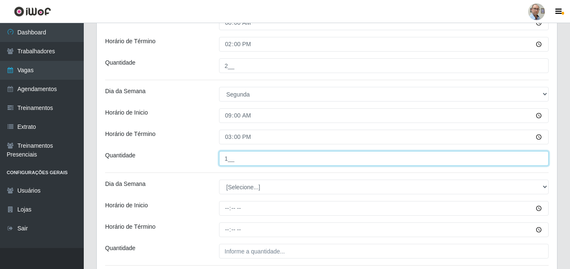
scroll to position [276, 0]
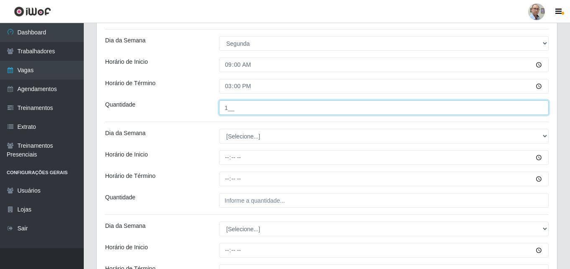
type input "1__"
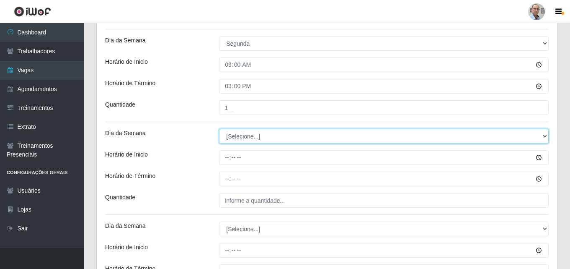
click at [264, 137] on select "[Selecione...] Segunda Terça Quarta Quinta Sexta Sábado Domingo" at bounding box center [384, 136] width 330 height 15
select select "1"
click at [219, 129] on select "[Selecione...] Segunda Terça Quarta Quinta Sexta Sábado Domingo" at bounding box center [384, 136] width 330 height 15
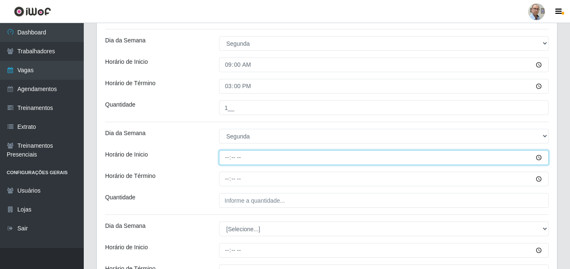
click at [224, 156] on input "Horário de Inicio" at bounding box center [384, 157] width 330 height 15
type input "15:00"
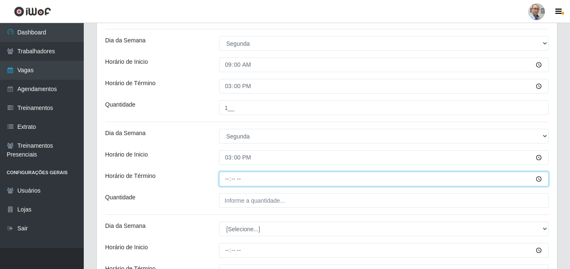
type input "21:00"
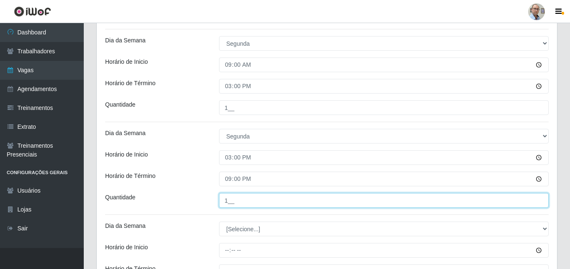
scroll to position [402, 0]
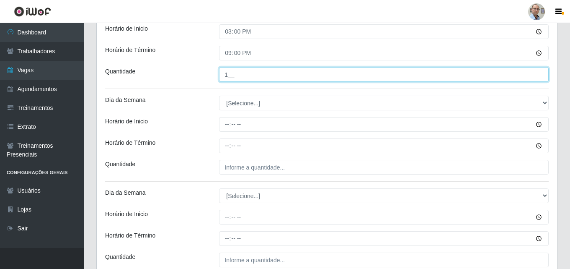
type input "1__"
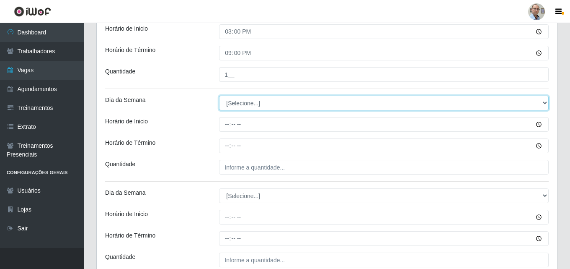
click at [243, 104] on select "[Selecione...] Segunda Terça Quarta Quinta Sexta Sábado Domingo" at bounding box center [384, 103] width 330 height 15
select select "1"
click at [219, 96] on select "[Selecione...] Segunda Terça Quarta Quinta Sexta Sábado Domingo" at bounding box center [384, 103] width 330 height 15
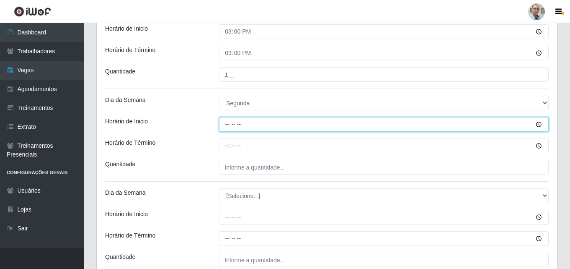
click at [224, 123] on input "Horário de Inicio" at bounding box center [384, 124] width 330 height 15
type input "16:00"
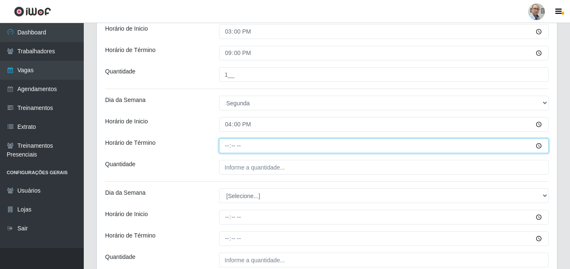
type input "22:00"
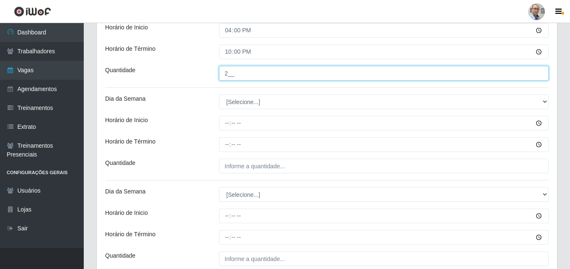
scroll to position [528, 0]
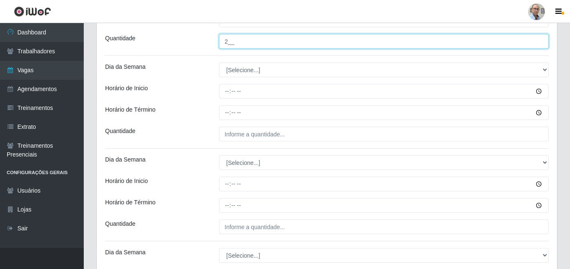
type input "2__"
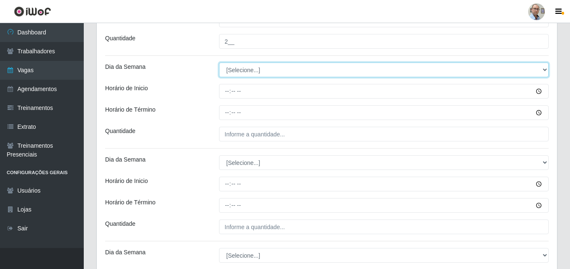
click at [239, 67] on select "[Selecione...] Segunda Terça Quarta Quinta Sexta Sábado Domingo" at bounding box center [384, 69] width 330 height 15
select select "2"
click at [219, 62] on select "[Selecione...] Segunda Terça Quarta Quinta Sexta Sábado Domingo" at bounding box center [384, 69] width 330 height 15
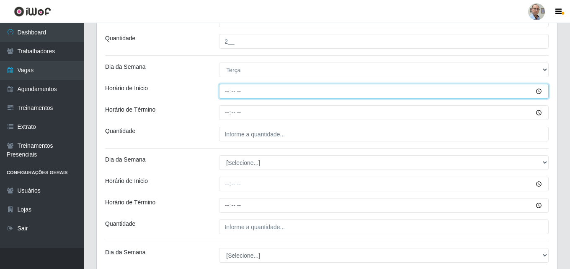
click at [225, 90] on input "Horário de Inicio" at bounding box center [384, 91] width 330 height 15
type input "08:00"
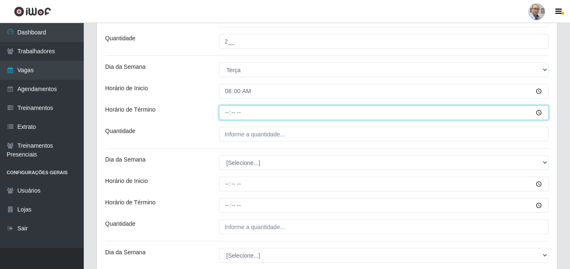
type input "14:00"
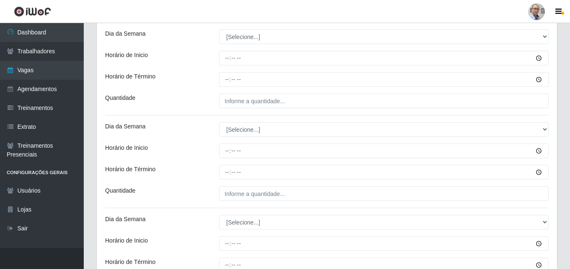
scroll to position [570, 0]
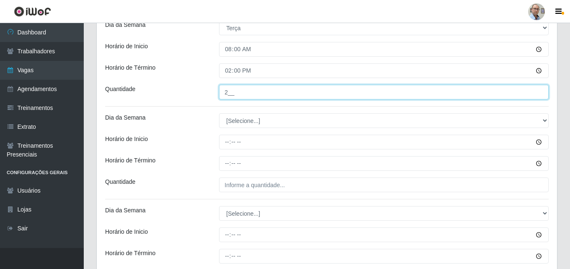
type input "2__"
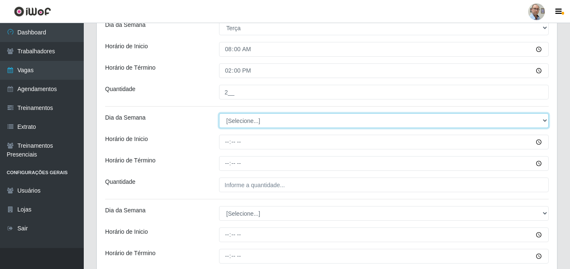
click at [237, 120] on select "[Selecione...] Segunda Terça Quarta Quinta Sexta Sábado Domingo" at bounding box center [384, 120] width 330 height 15
select select "2"
click at [219, 113] on select "[Selecione...] Segunda Terça Quarta Quinta Sexta Sábado Domingo" at bounding box center [384, 120] width 330 height 15
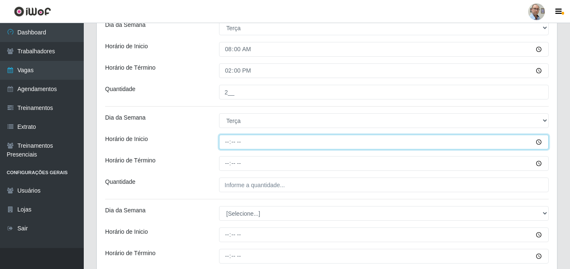
click at [222, 141] on input "Horário de Inicio" at bounding box center [384, 141] width 330 height 15
type input "09:00"
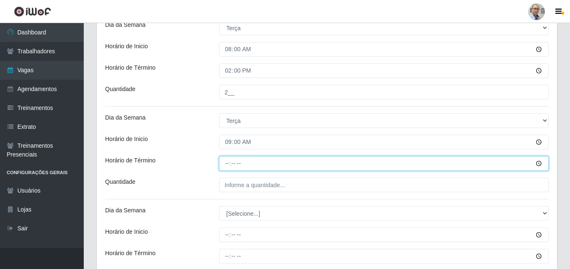
type input "15:00"
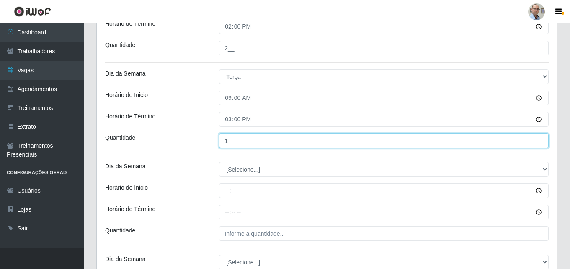
scroll to position [653, 0]
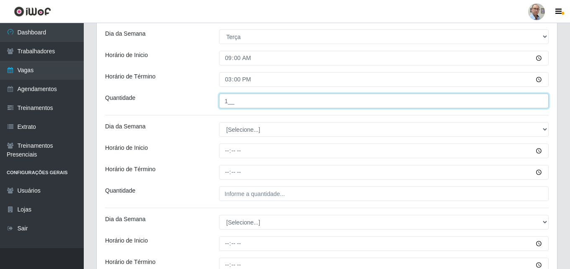
type input "1__"
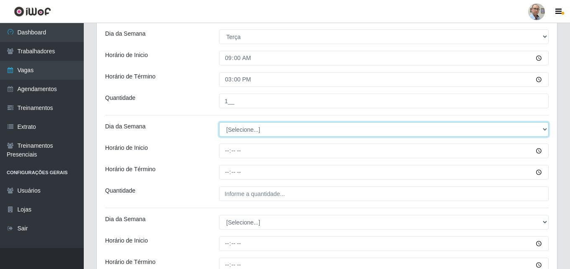
click at [236, 133] on select "[Selecione...] Segunda Terça Quarta Quinta Sexta Sábado Domingo" at bounding box center [384, 129] width 330 height 15
select select "2"
click at [219, 122] on select "[Selecione...] Segunda Terça Quarta Quinta Sexta Sábado Domingo" at bounding box center [384, 129] width 330 height 15
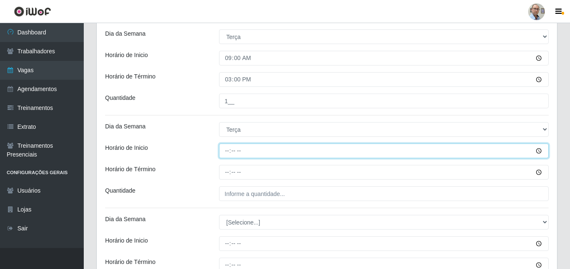
click at [228, 151] on input "Horário de Inicio" at bounding box center [384, 150] width 330 height 15
type input "15:00"
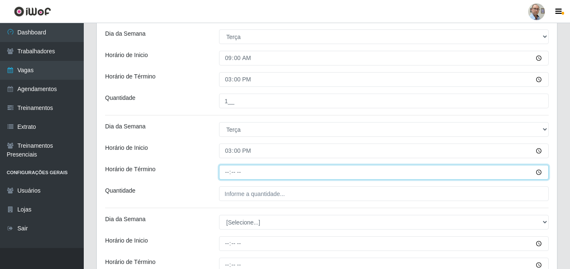
type input "21:00"
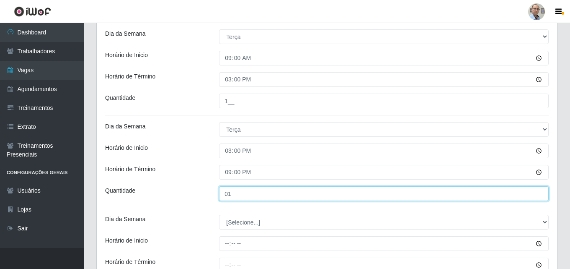
scroll to position [737, 0]
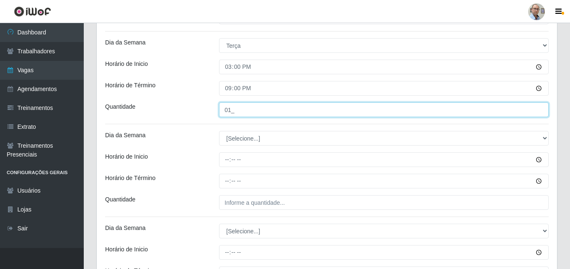
type input "01_"
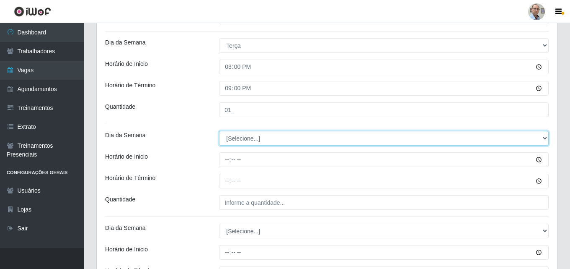
click at [238, 135] on select "[Selecione...] Segunda Terça Quarta Quinta Sexta Sábado Domingo" at bounding box center [384, 138] width 330 height 15
select select "2"
click at [219, 131] on select "[Selecione...] Segunda Terça Quarta Quinta Sexta Sábado Domingo" at bounding box center [384, 138] width 330 height 15
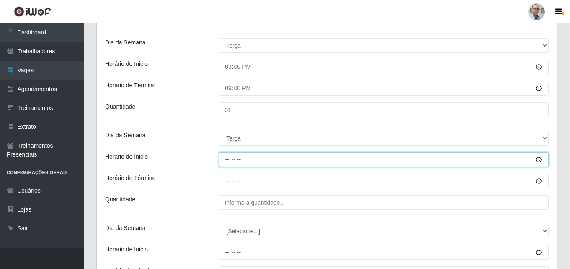
click at [226, 160] on input "Horário de Inicio" at bounding box center [384, 159] width 330 height 15
type input "16:00"
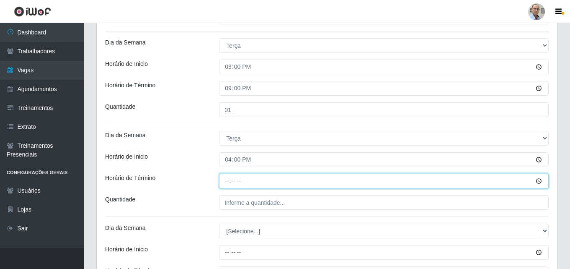
type input "22:00"
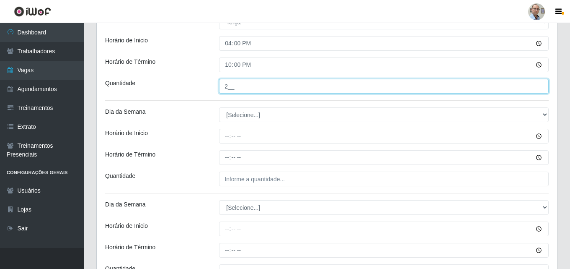
scroll to position [863, 0]
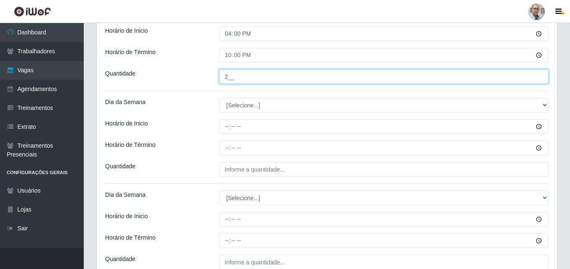
type input "2__"
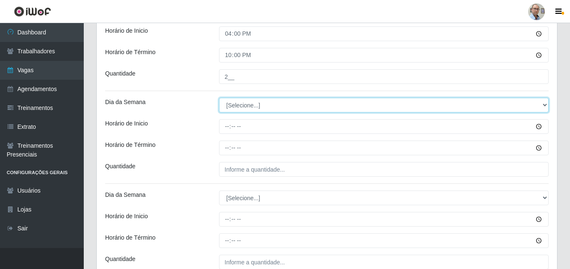
click at [247, 106] on select "[Selecione...] Segunda Terça Quarta Quinta Sexta Sábado Domingo" at bounding box center [384, 105] width 330 height 15
select select "3"
click at [219, 98] on select "[Selecione...] Segunda Terça Quarta Quinta Sexta Sábado Domingo" at bounding box center [384, 105] width 330 height 15
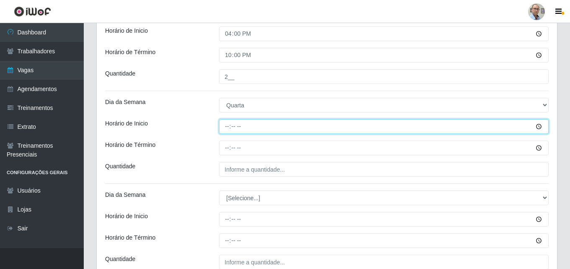
click at [224, 126] on input "Horário de Inicio" at bounding box center [384, 126] width 330 height 15
type input "08:00"
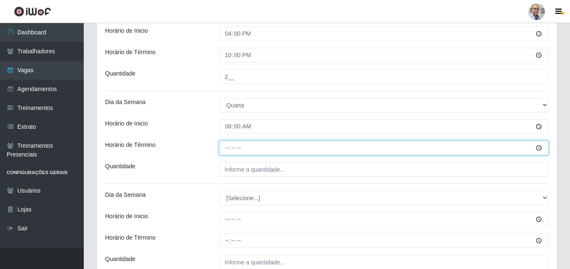
type input "14:00"
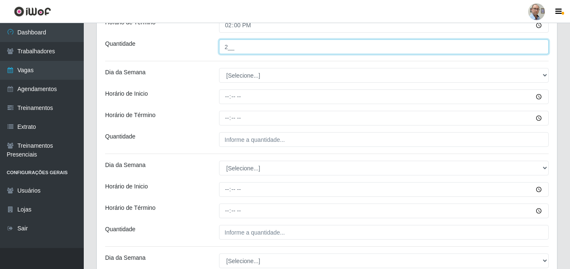
scroll to position [989, 0]
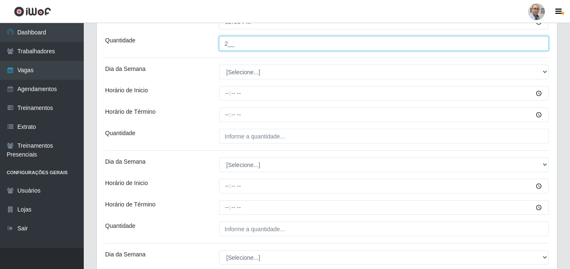
type input "2__"
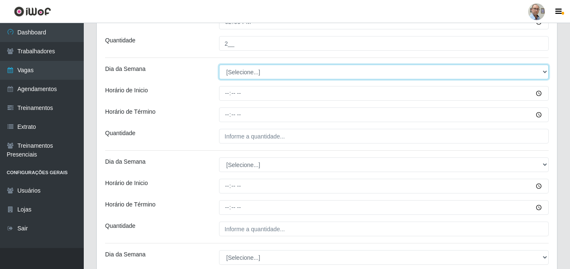
click at [241, 68] on select "[Selecione...] Segunda Terça Quarta Quinta Sexta Sábado Domingo" at bounding box center [384, 72] width 330 height 15
select select "3"
click at [219, 65] on select "[Selecione...] Segunda Terça Quarta Quinta Sexta Sábado Domingo" at bounding box center [384, 72] width 330 height 15
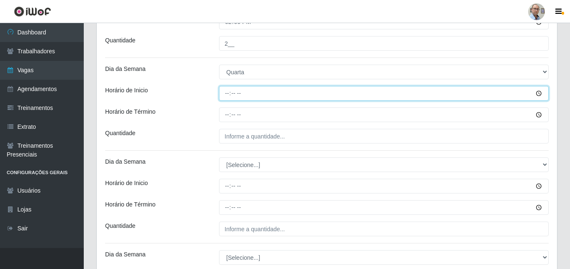
click at [222, 98] on input "Horário de Inicio" at bounding box center [384, 93] width 330 height 15
type input "09:00"
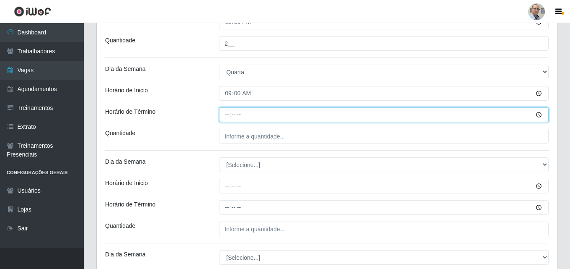
type input "15:00"
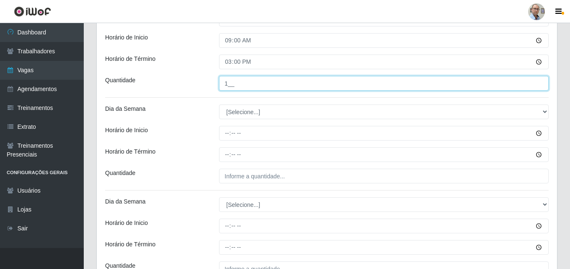
scroll to position [1114, 0]
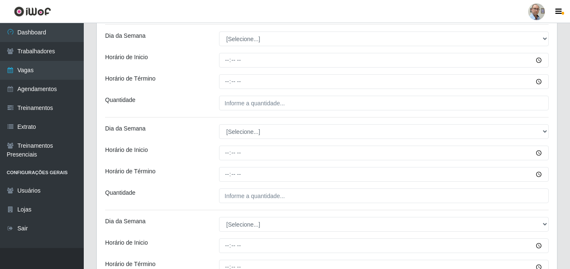
type input "1__"
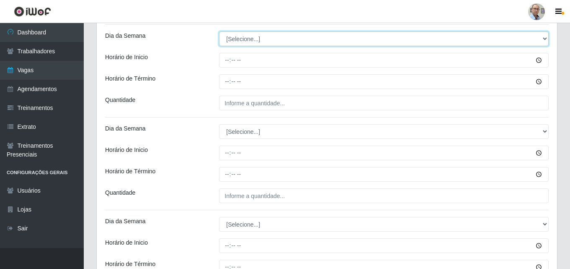
click at [242, 39] on select "[Selecione...] Segunda Terça Quarta Quinta Sexta Sábado Domingo" at bounding box center [384, 38] width 330 height 15
select select "3"
click at [219, 31] on select "[Selecione...] Segunda Terça Quarta Quinta Sexta Sábado Domingo" at bounding box center [384, 38] width 330 height 15
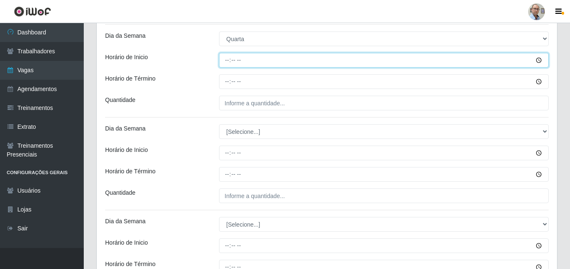
click at [225, 61] on input "Horário de Inicio" at bounding box center [384, 60] width 330 height 15
type input "15:00"
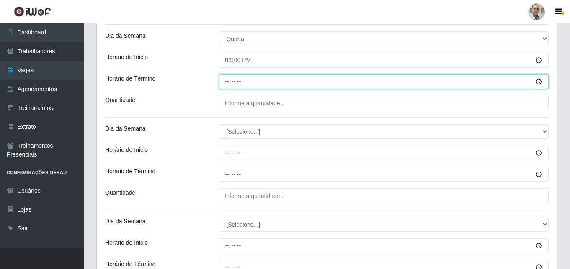
type input "21:00"
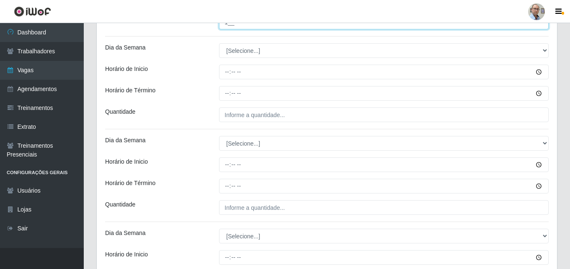
scroll to position [1198, 0]
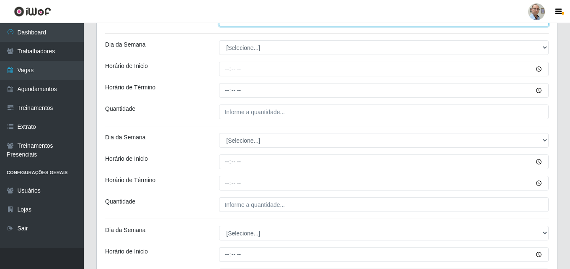
type input "1__"
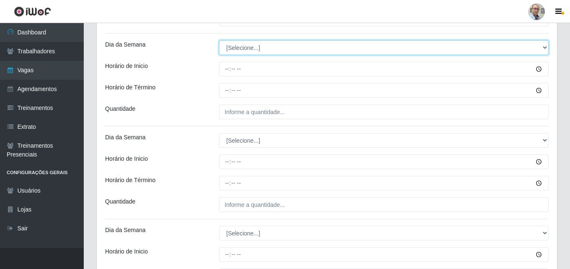
click at [237, 41] on select "[Selecione...] Segunda Terça Quarta Quinta Sexta Sábado Domingo" at bounding box center [384, 47] width 330 height 15
select select "3"
click at [219, 40] on select "[Selecione...] Segunda Terça Quarta Quinta Sexta Sábado Domingo" at bounding box center [384, 47] width 330 height 15
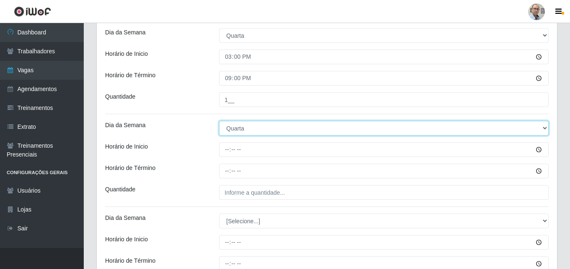
scroll to position [1114, 0]
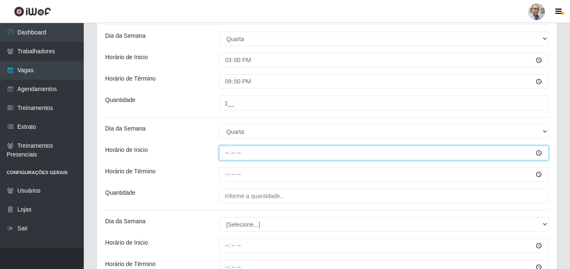
click at [226, 151] on input "Horário de Inicio" at bounding box center [384, 152] width 330 height 15
type input "16:00"
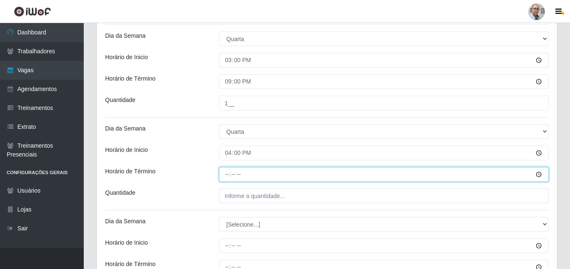
type input "22:00"
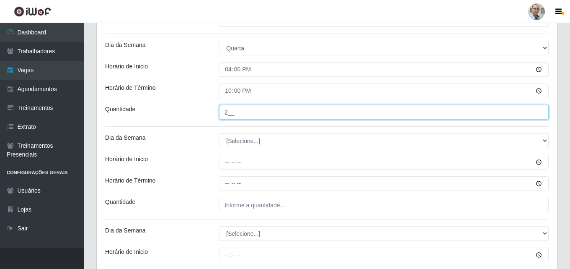
scroll to position [1198, 0]
type input "2__"
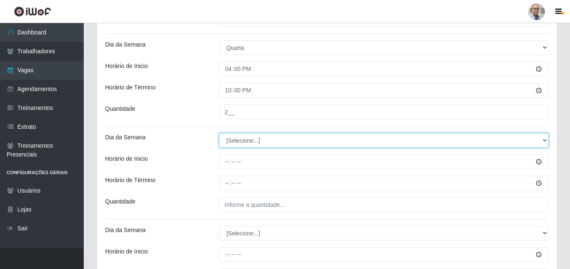
click at [238, 139] on select "[Selecione...] Segunda Terça Quarta Quinta Sexta Sábado Domingo" at bounding box center [384, 140] width 330 height 15
select select "4"
click at [219, 133] on select "[Selecione...] Segunda Terça Quarta Quinta Sexta Sábado Domingo" at bounding box center [384, 140] width 330 height 15
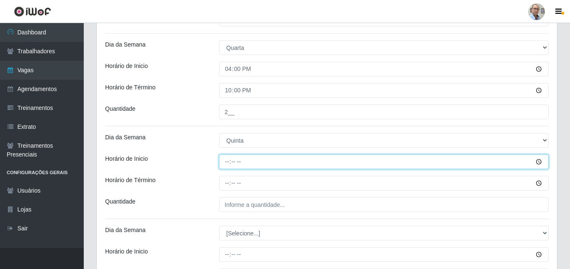
click at [221, 158] on input "Horário de Inicio" at bounding box center [384, 161] width 330 height 15
type input "08:00"
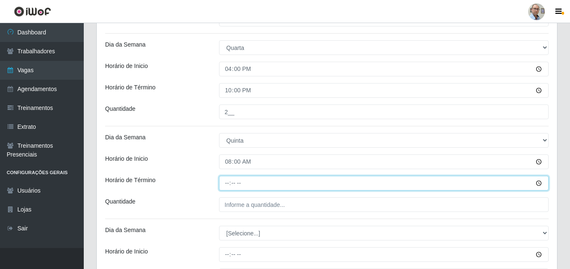
type input "14:00"
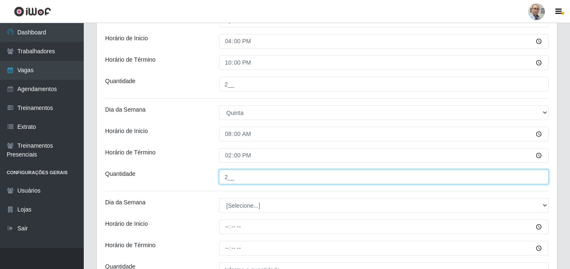
scroll to position [1282, 0]
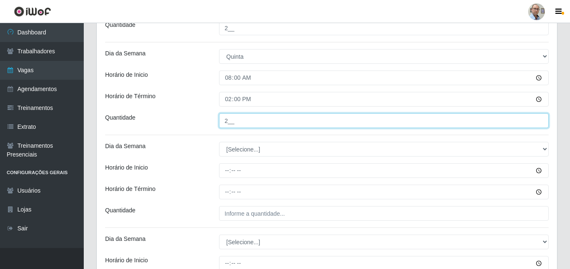
type input "2__"
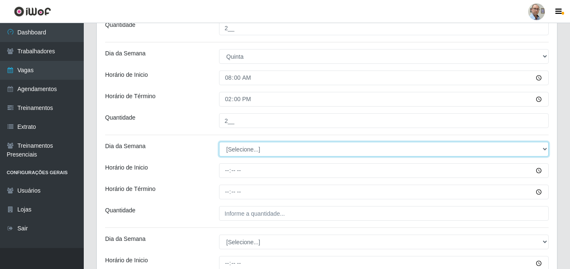
click at [242, 147] on select "[Selecione...] Segunda Terça Quarta Quinta Sexta Sábado Domingo" at bounding box center [384, 149] width 330 height 15
select select "4"
click at [219, 142] on select "[Selecione...] Segunda Terça Quarta Quinta Sexta Sábado Domingo" at bounding box center [384, 149] width 330 height 15
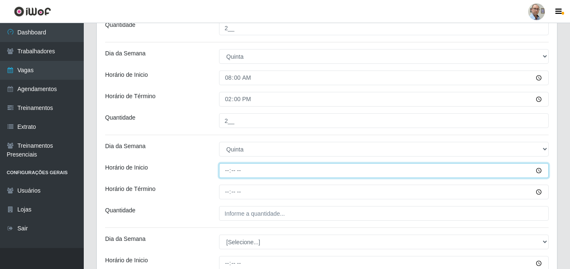
click at [223, 171] on input "Horário de Inicio" at bounding box center [384, 170] width 330 height 15
type input "09:00"
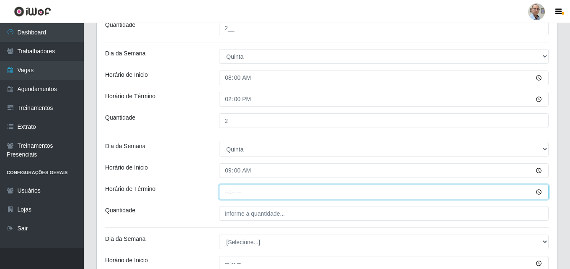
type input "15:00"
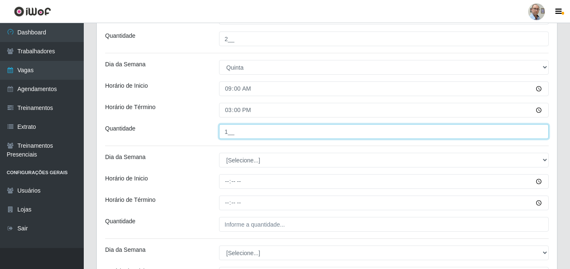
scroll to position [1366, 0]
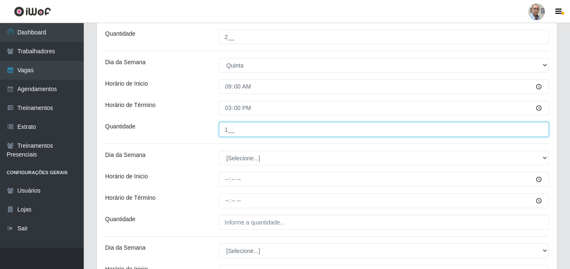
type input "1__"
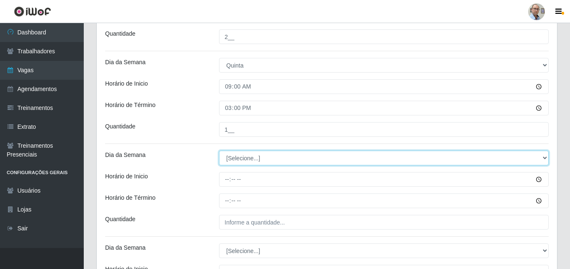
click at [243, 156] on select "[Selecione...] Segunda Terça Quarta Quinta Sexta Sábado Domingo" at bounding box center [384, 157] width 330 height 15
select select "4"
click at [219, 150] on select "[Selecione...] Segunda Terça Quarta Quinta Sexta Sábado Domingo" at bounding box center [384, 157] width 330 height 15
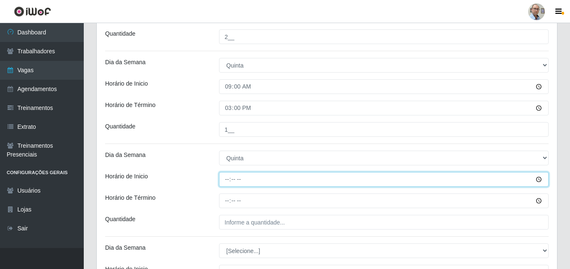
click at [227, 180] on input "Horário de Inicio" at bounding box center [384, 179] width 330 height 15
type input "15:00"
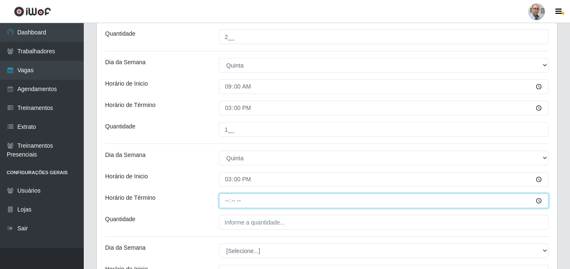
type input "21:00"
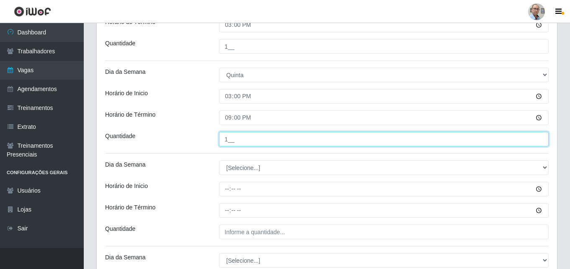
scroll to position [1449, 0]
type input "1__"
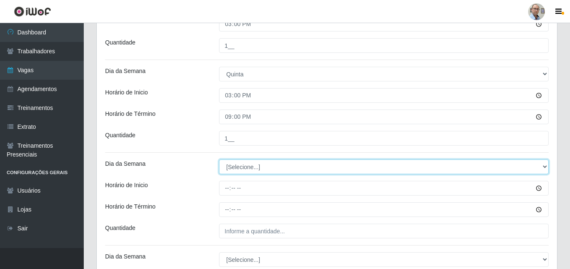
click at [234, 166] on select "[Selecione...] Segunda Terça Quarta Quinta Sexta Sábado Domingo" at bounding box center [384, 166] width 330 height 15
select select "4"
click at [219, 159] on select "[Selecione...] Segunda Terça Quarta Quinta Sexta Sábado Domingo" at bounding box center [384, 166] width 330 height 15
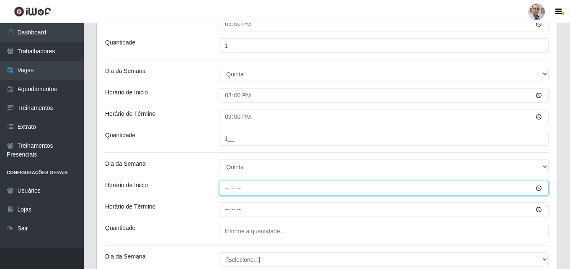
click at [225, 189] on input "Horário de Inicio" at bounding box center [384, 188] width 330 height 15
type input "16:00"
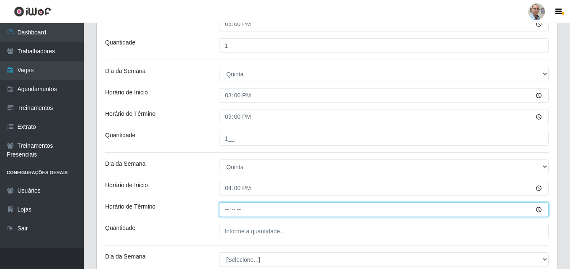
type input "22:00"
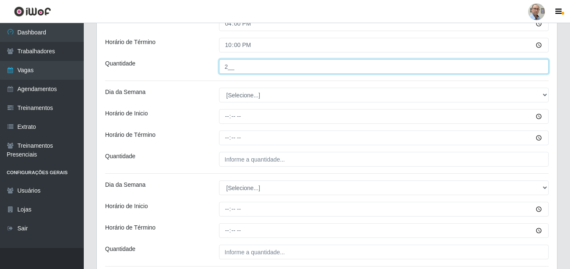
scroll to position [1617, 0]
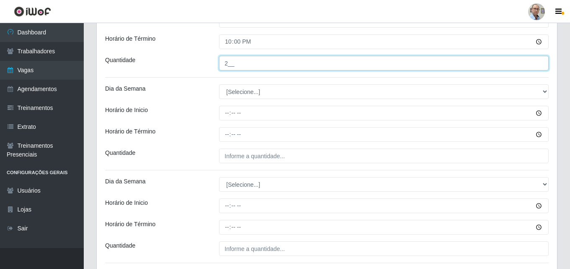
type input "2__"
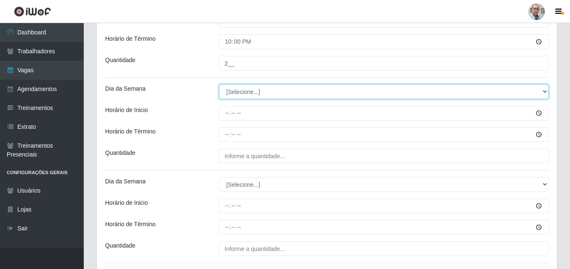
click at [240, 90] on select "[Selecione...] Segunda Terça Quarta Quinta Sexta Sábado Domingo" at bounding box center [384, 91] width 330 height 15
select select "5"
click at [219, 84] on select "[Selecione...] Segunda Terça Quarta Quinta Sexta Sábado Domingo" at bounding box center [384, 91] width 330 height 15
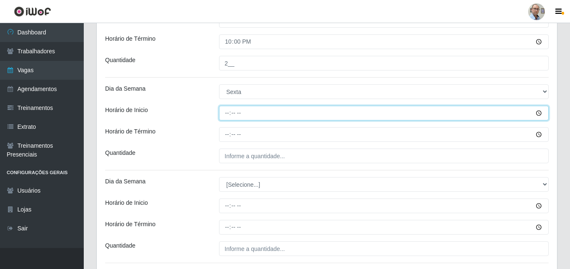
click at [224, 116] on input "Horário de Inicio" at bounding box center [384, 113] width 330 height 15
type input "08:00"
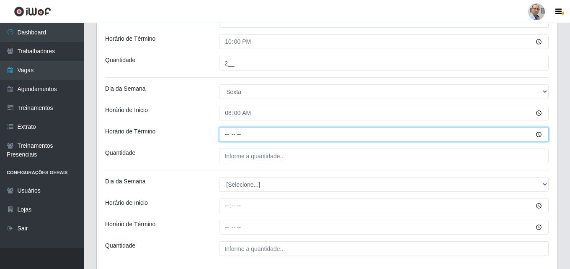
type input "14:00"
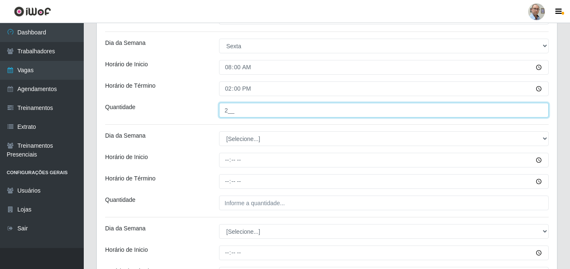
scroll to position [1743, 0]
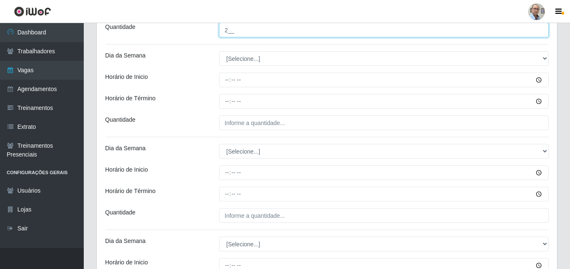
type input "2__"
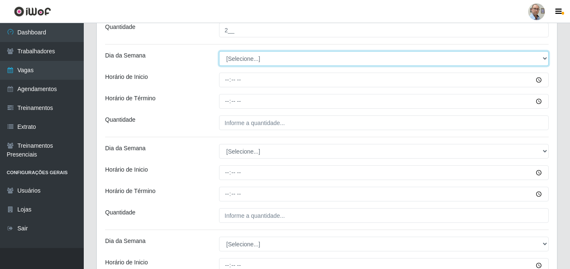
click at [246, 56] on select "[Selecione...] Segunda Terça Quarta Quinta Sexta Sábado Domingo" at bounding box center [384, 58] width 330 height 15
select select "5"
click at [219, 51] on select "[Selecione...] Segunda Terça Quarta Quinta Sexta Sábado Domingo" at bounding box center [384, 58] width 330 height 15
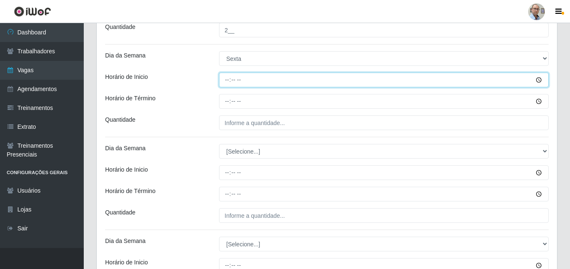
click at [226, 77] on input "Horário de Inicio" at bounding box center [384, 79] width 330 height 15
type input "09:00"
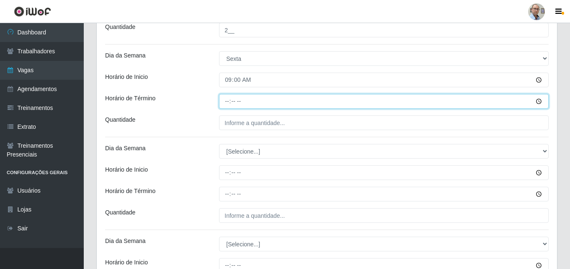
type input "15:00"
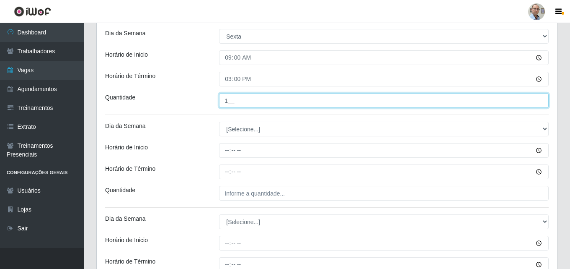
scroll to position [1785, 0]
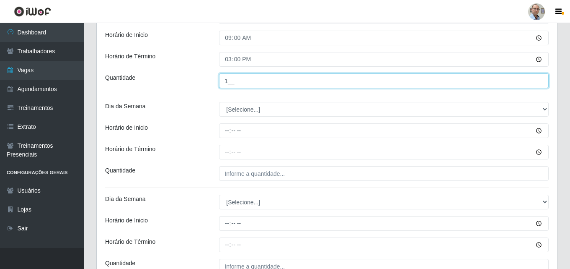
type input "1__"
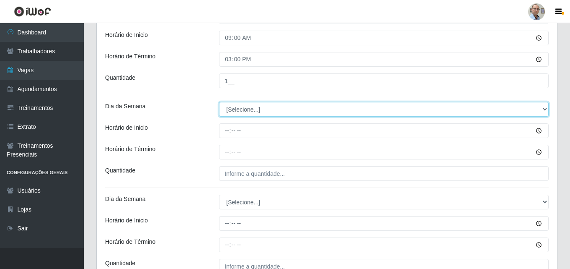
click at [237, 103] on select "[Selecione...] Segunda Terça Quarta Quinta Sexta Sábado Domingo" at bounding box center [384, 109] width 330 height 15
select select "5"
click at [219, 102] on select "[Selecione...] Segunda Terça Quarta Quinta Sexta Sábado Domingo" at bounding box center [384, 109] width 330 height 15
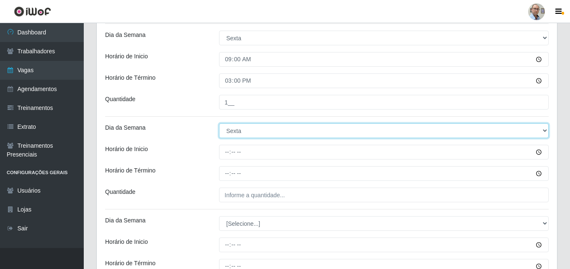
scroll to position [1743, 0]
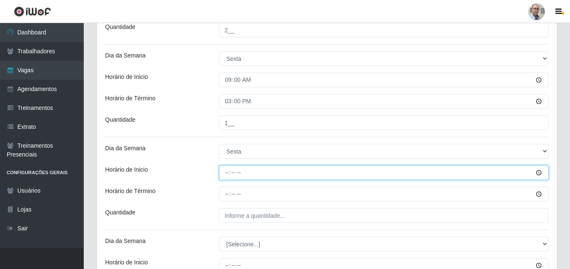
click at [225, 173] on input "Horário de Inicio" at bounding box center [384, 172] width 330 height 15
type input "15:00"
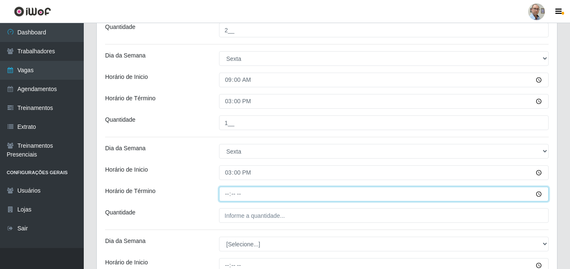
type input "21:00"
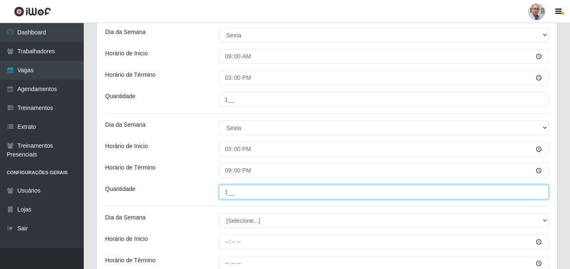
scroll to position [1785, 0]
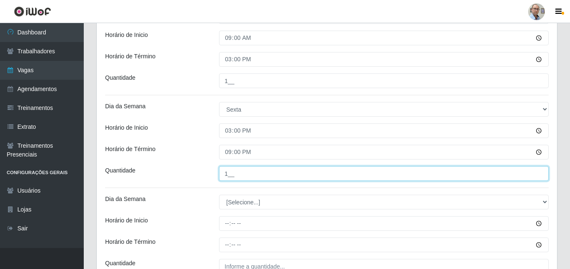
type input "1__"
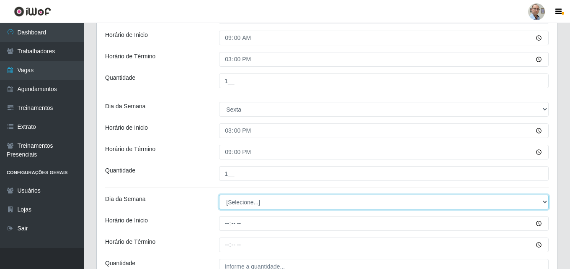
click at [237, 199] on select "[Selecione...] Segunda Terça Quarta Quinta Sexta Sábado Domingo" at bounding box center [384, 201] width 330 height 15
select select "5"
click at [219, 194] on select "[Selecione...] Segunda Terça Quarta Quinta Sexta Sábado Domingo" at bounding box center [384, 201] width 330 height 15
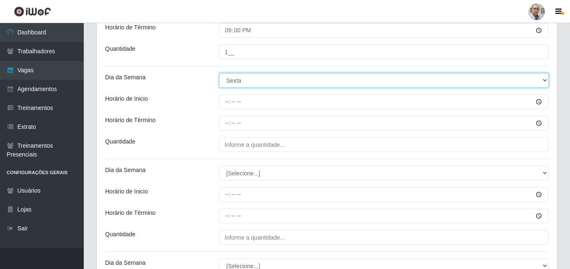
scroll to position [1910, 0]
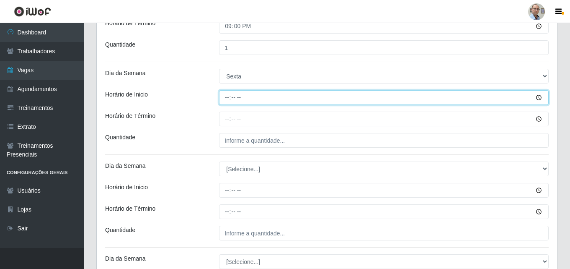
click at [225, 94] on input "Horário de Inicio" at bounding box center [384, 97] width 330 height 15
type input "16:00"
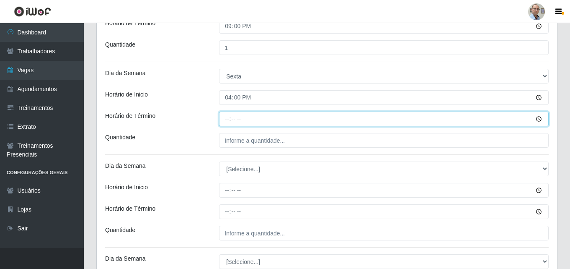
type input "22:00"
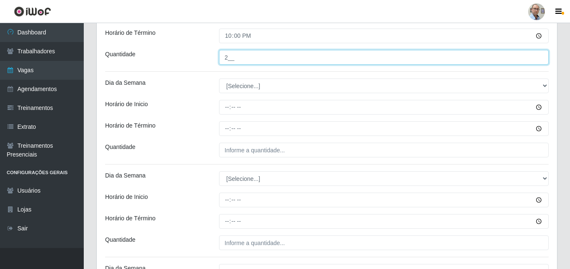
scroll to position [1994, 0]
type input "2__"
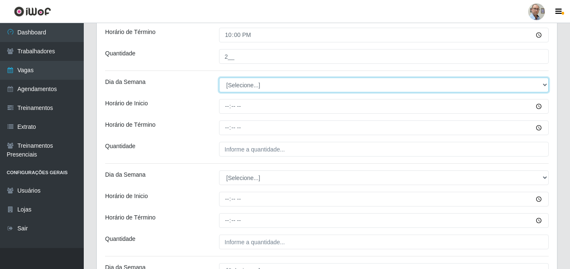
click at [241, 89] on select "[Selecione...] Segunda Terça Quarta Quinta Sexta Sábado Domingo" at bounding box center [384, 84] width 330 height 15
select select "6"
click at [219, 77] on select "[Selecione...] Segunda Terça Quarta Quinta Sexta Sábado Domingo" at bounding box center [384, 84] width 330 height 15
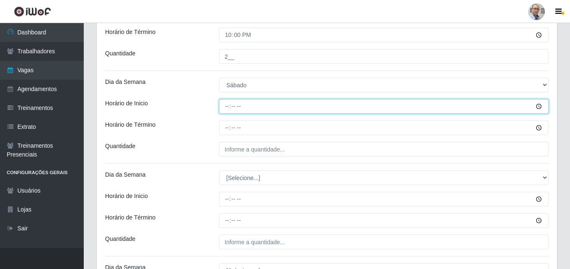
click at [225, 104] on input "Horário de Inicio" at bounding box center [384, 106] width 330 height 15
type input "08:00"
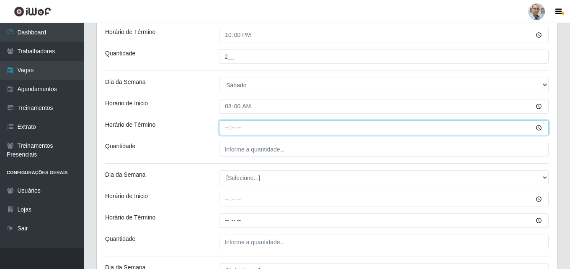
type input "14:00"
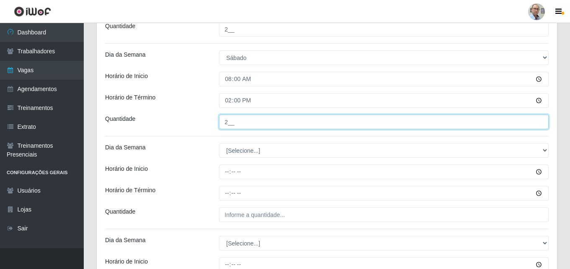
scroll to position [2036, 0]
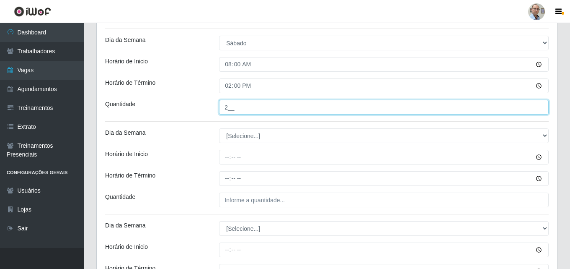
type input "2__"
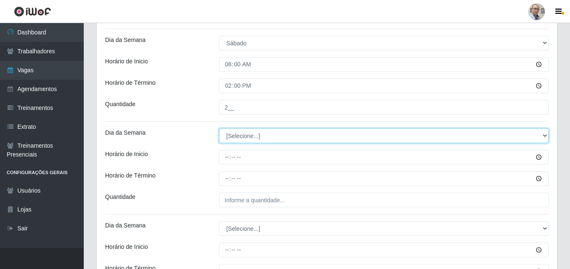
click at [244, 134] on select "[Selecione...] Segunda Terça Quarta Quinta Sexta Sábado Domingo" at bounding box center [384, 135] width 330 height 15
click at [219, 128] on select "[Selecione...] Segunda Terça Quarta Quinta Sexta Sábado Domingo" at bounding box center [384, 135] width 330 height 15
click at [239, 135] on select "[Selecione...] Segunda Terça Quarta Quinta Sexta Sábado Domingo" at bounding box center [384, 135] width 330 height 15
select select "6"
click at [219, 128] on select "[Selecione...] Segunda Terça Quarta Quinta Sexta Sábado Domingo" at bounding box center [384, 135] width 330 height 15
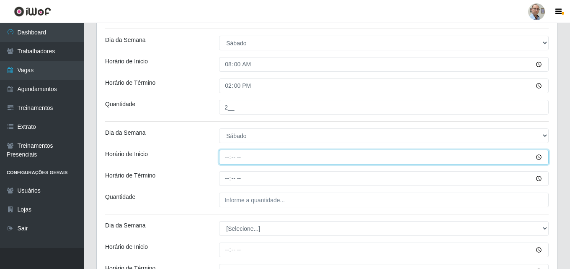
click at [225, 159] on input "Horário de Inicio" at bounding box center [384, 157] width 330 height 15
type input "09:00"
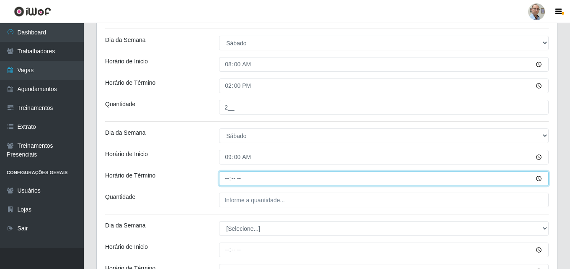
type input "15:00"
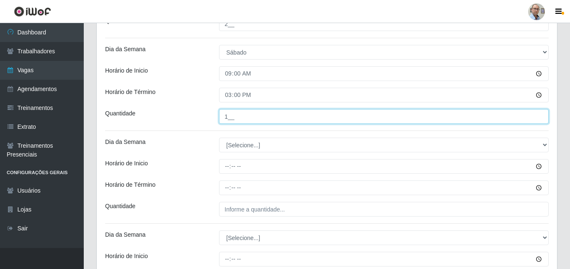
scroll to position [2120, 0]
type input "1__"
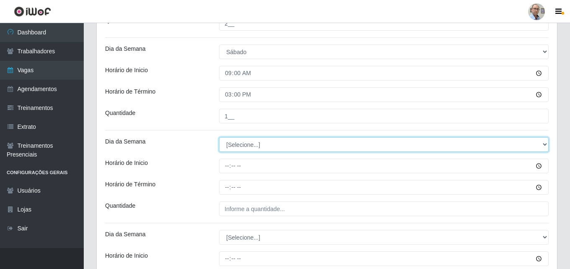
click at [245, 143] on select "[Selecione...] Segunda Terça Quarta Quinta Sexta Sábado Domingo" at bounding box center [384, 144] width 330 height 15
select select "6"
click at [219, 137] on select "[Selecione...] Segunda Terça Quarta Quinta Sexta Sábado Domingo" at bounding box center [384, 144] width 330 height 15
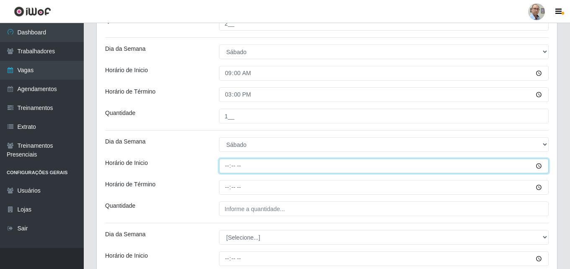
click at [224, 165] on input "Horário de Inicio" at bounding box center [384, 165] width 330 height 15
type input "15:00"
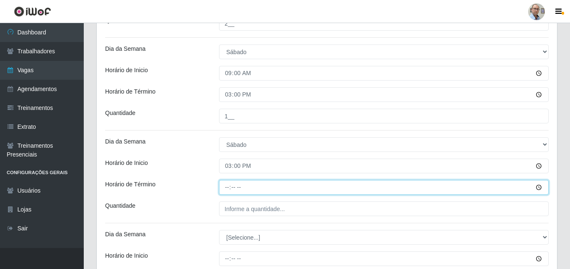
type input "21:00"
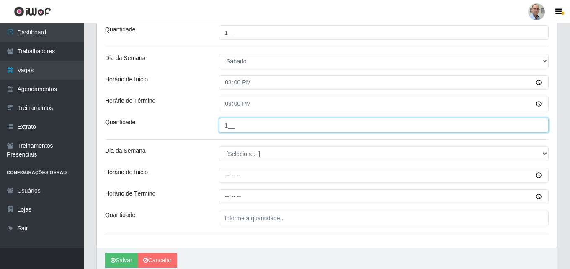
scroll to position [2203, 0]
type input "1__"
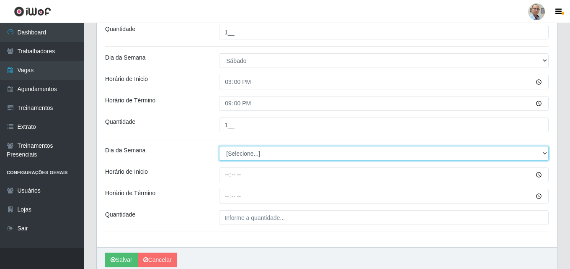
click at [246, 147] on select "[Selecione...] Segunda Terça Quarta Quinta Sexta Sábado Domingo" at bounding box center [384, 153] width 330 height 15
select select "6"
click at [219, 146] on select "[Selecione...] Segunda Terça Quarta Quinta Sexta Sábado Domingo" at bounding box center [384, 153] width 330 height 15
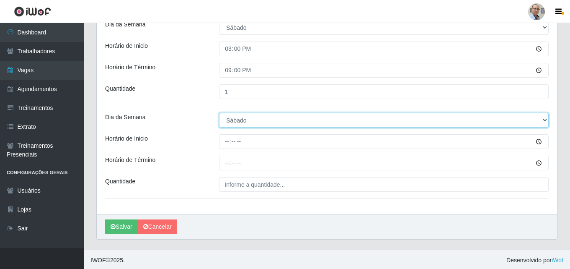
scroll to position [2238, 0]
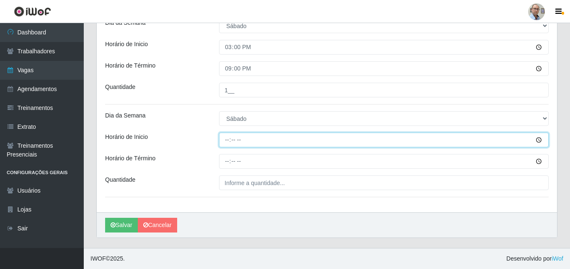
click at [225, 140] on input "Horário de Inicio" at bounding box center [384, 139] width 330 height 15
type input "16:00"
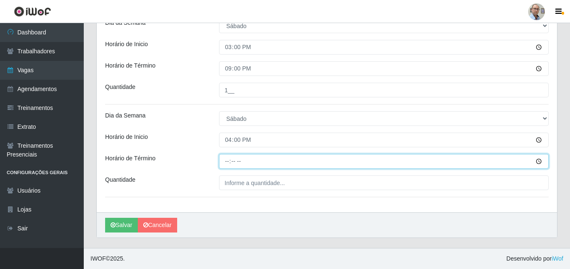
type input "22:00"
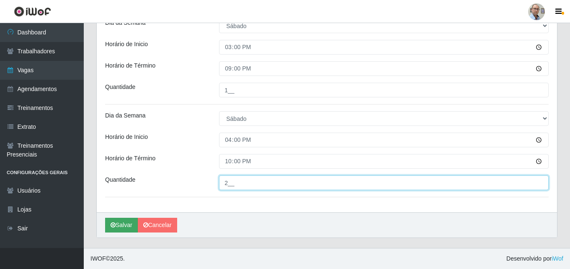
type input "2__"
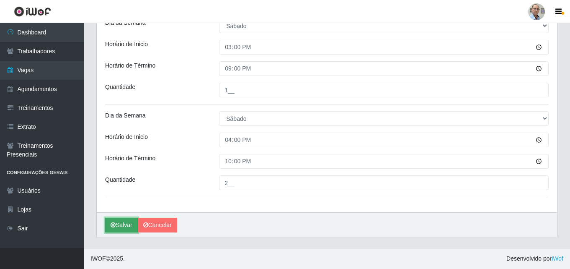
click at [120, 222] on button "Salvar" at bounding box center [121, 224] width 33 height 15
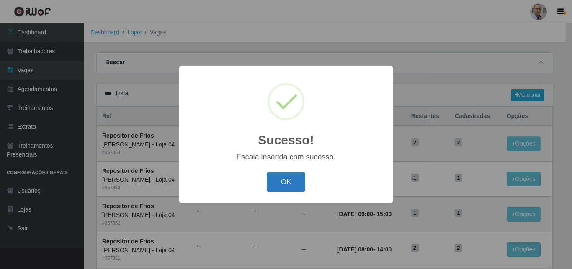
click at [282, 179] on button "OK" at bounding box center [286, 182] width 39 height 20
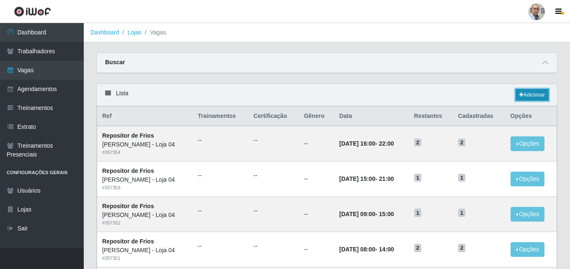
click at [532, 95] on link "Adicionar" at bounding box center [532, 95] width 33 height 12
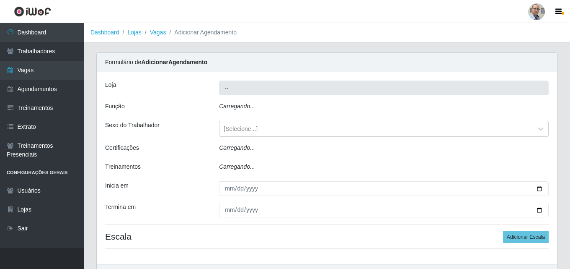
type input "[PERSON_NAME] - Loja 04"
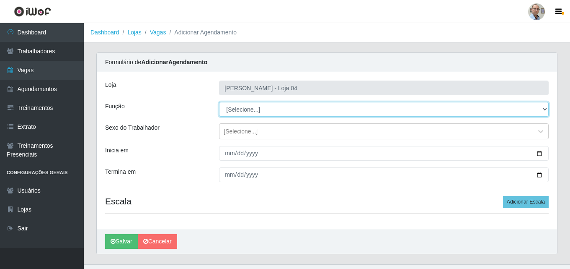
click at [276, 110] on select "[Selecione...] ASG ASG + ASG ++ Auxiliar de Depósito Auxiliar de Depósito + Aux…" at bounding box center [384, 109] width 330 height 15
select select "112"
click at [219, 102] on select "[Selecione...] ASG ASG + ASG ++ Auxiliar de Depósito Auxiliar de Depósito + Aux…" at bounding box center [384, 109] width 330 height 15
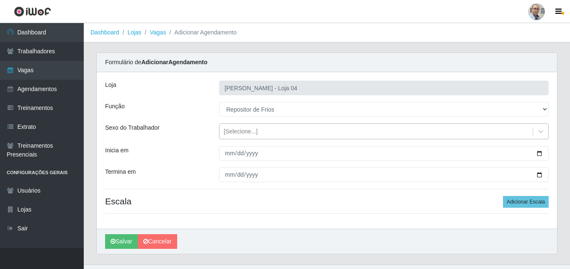
click at [251, 129] on div "[Selecione...]" at bounding box center [241, 131] width 34 height 9
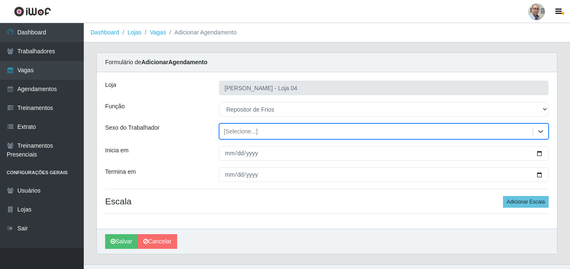
click at [266, 127] on div "[Selecione...]" at bounding box center [376, 131] width 313 height 14
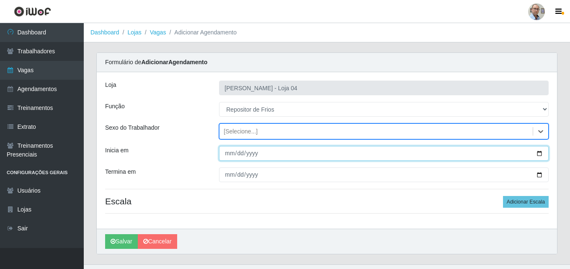
click at [539, 152] on input "Inicia em" at bounding box center [384, 153] width 330 height 15
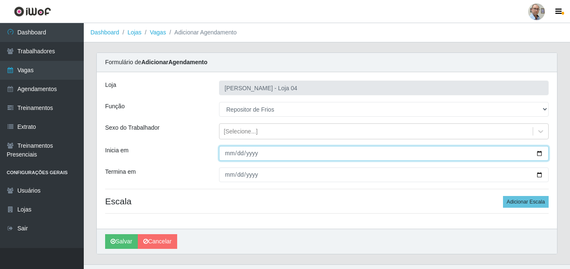
type input "2025-10-19"
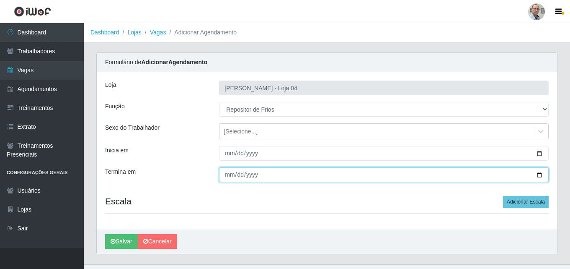
click at [537, 173] on input "Termina em" at bounding box center [384, 174] width 330 height 15
type input "2025-10-19"
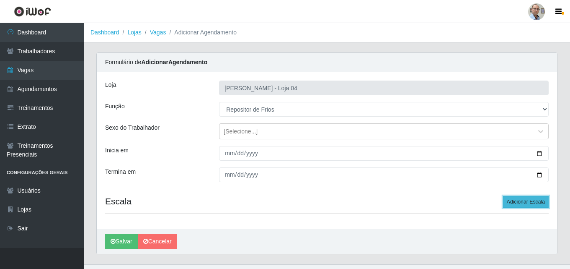
click at [533, 197] on button "Adicionar Escala" at bounding box center [526, 202] width 46 height 12
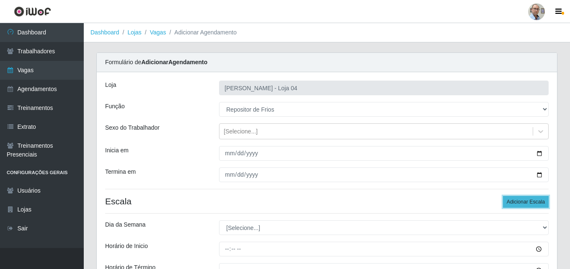
click at [531, 200] on button "Adicionar Escala" at bounding box center [526, 202] width 46 height 12
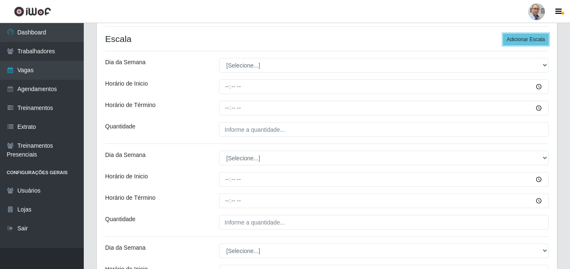
scroll to position [168, 0]
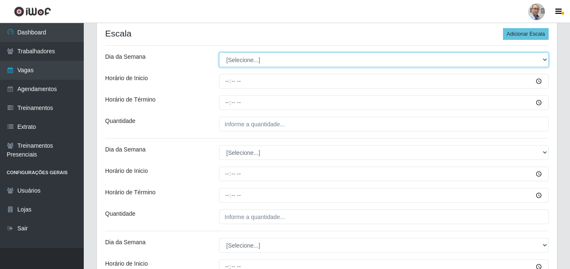
click at [253, 57] on select "[Selecione...] Segunda Terça Quarta Quinta Sexta Sábado Domingo" at bounding box center [384, 59] width 330 height 15
select select "0"
click at [219, 52] on select "[Selecione...] Segunda Terça Quarta Quinta Sexta Sábado Domingo" at bounding box center [384, 59] width 330 height 15
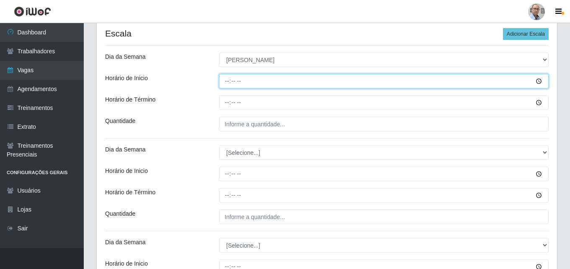
click at [227, 80] on input "Horário de Inicio" at bounding box center [384, 81] width 330 height 15
type input "07:00"
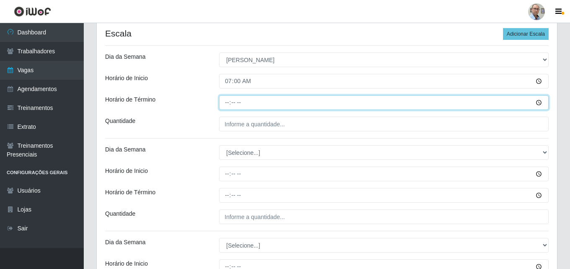
type input "13:00"
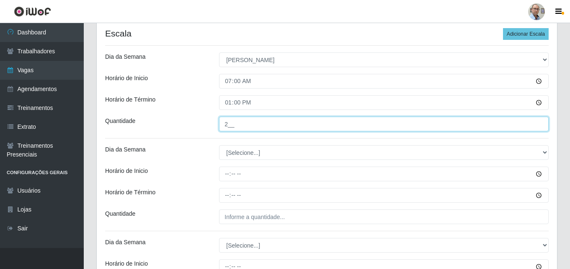
type input "2__"
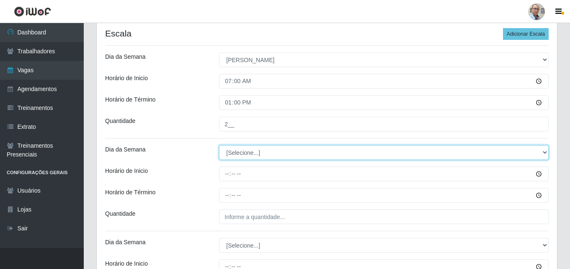
click at [239, 147] on select "[Selecione...] Segunda Terça Quarta Quinta Sexta Sábado Domingo" at bounding box center [384, 152] width 330 height 15
select select "0"
click at [219, 145] on select "[Selecione...] Segunda Terça Quarta Quinta Sexta Sábado Domingo" at bounding box center [384, 152] width 330 height 15
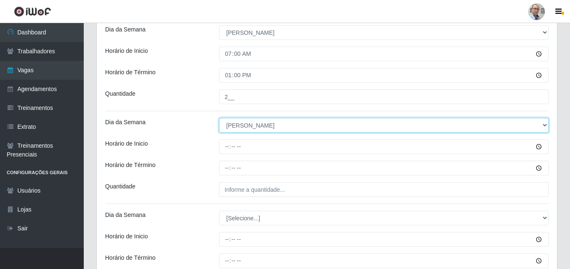
scroll to position [209, 0]
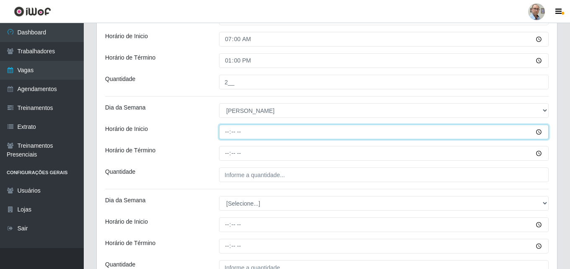
click at [228, 133] on input "Horário de Inicio" at bounding box center [384, 131] width 330 height 15
type input "09:00"
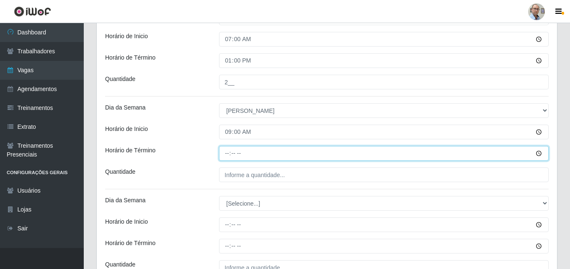
type input "15:00"
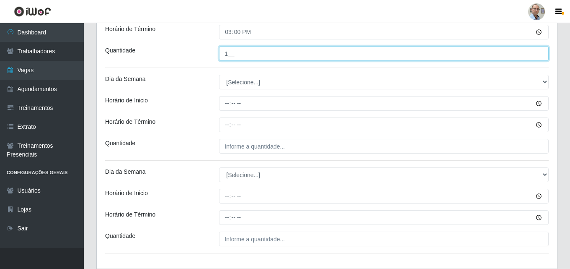
scroll to position [335, 0]
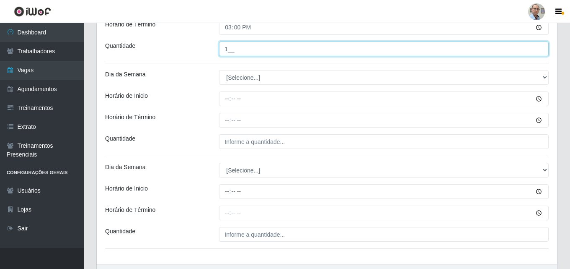
type input "1__"
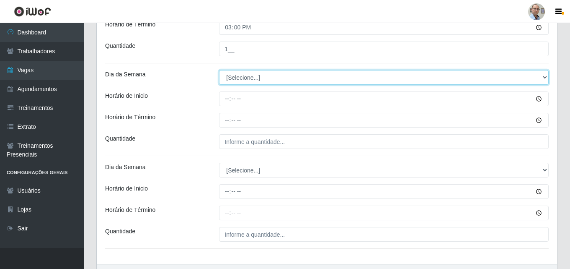
click at [235, 70] on select "[Selecione...] Segunda Terça Quarta Quinta Sexta Sábado Domingo" at bounding box center [384, 77] width 330 height 15
select select "0"
click at [219, 70] on select "[Selecione...] Segunda Terça Quarta Quinta Sexta Sábado Domingo" at bounding box center [384, 77] width 330 height 15
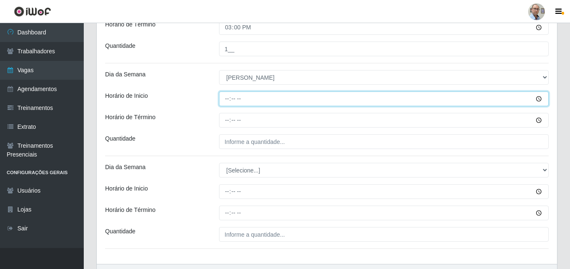
click at [222, 98] on input "Horário de Inicio" at bounding box center [384, 98] width 330 height 15
type input "11:00"
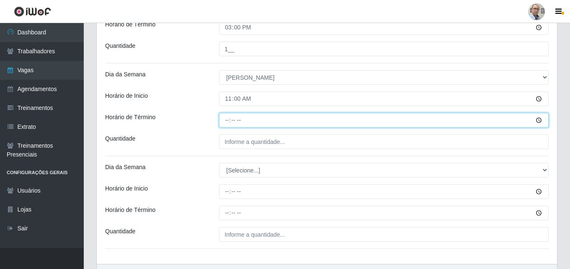
type input "17:00"
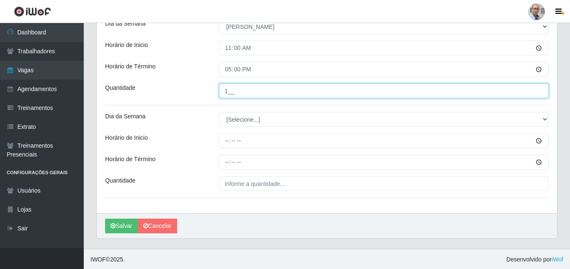
scroll to position [387, 0]
type input "1__"
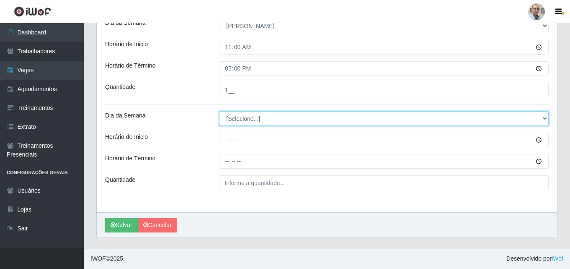
click at [238, 115] on select "[Selecione...] Segunda Terça Quarta Quinta Sexta Sábado Domingo" at bounding box center [384, 118] width 330 height 15
select select "0"
click at [219, 111] on select "[Selecione...] Segunda Terça Quarta Quinta Sexta Sábado Domingo" at bounding box center [384, 118] width 330 height 15
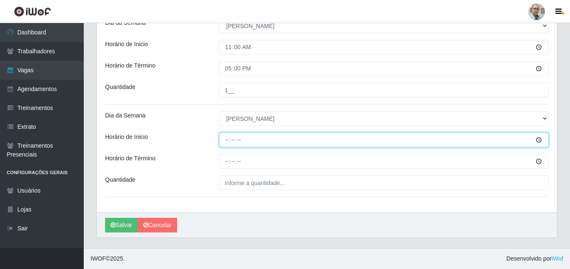
click at [225, 141] on input "Horário de Inicio" at bounding box center [384, 139] width 330 height 15
type input "13:00"
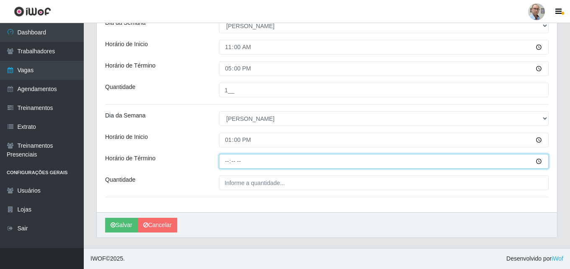
type input "19:00"
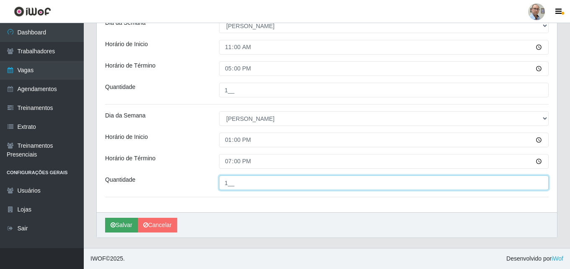
type input "1__"
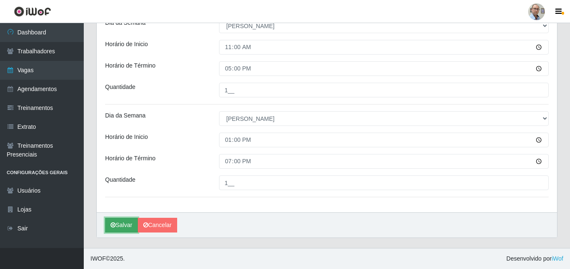
click at [123, 223] on button "Salvar" at bounding box center [121, 224] width 33 height 15
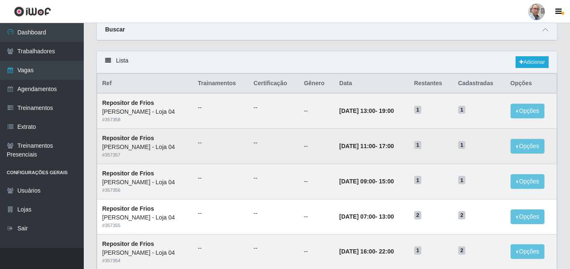
scroll to position [84, 0]
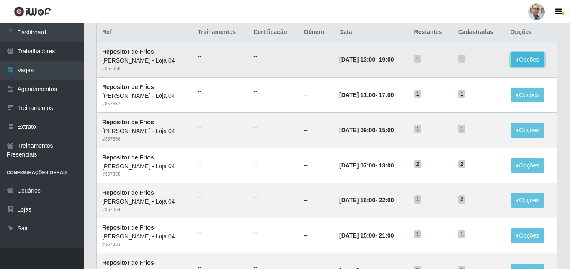
click at [527, 58] on button "Opções" at bounding box center [528, 59] width 34 height 15
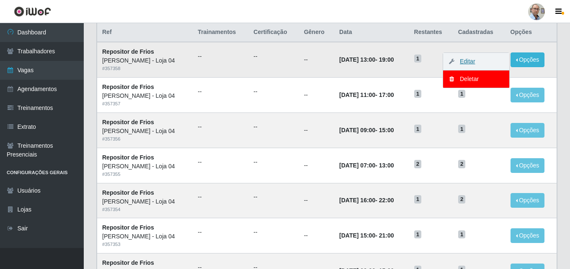
click at [469, 61] on link "Editar" at bounding box center [464, 61] width 24 height 7
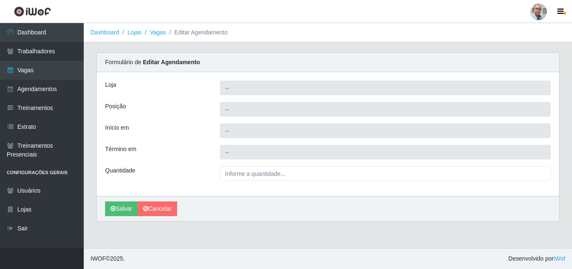
type input "[PERSON_NAME] - Loja 04"
type input "Repositor de Frios"
type input "2025-10-19 13:00:00"
type input "2025-10-19 19:00:00"
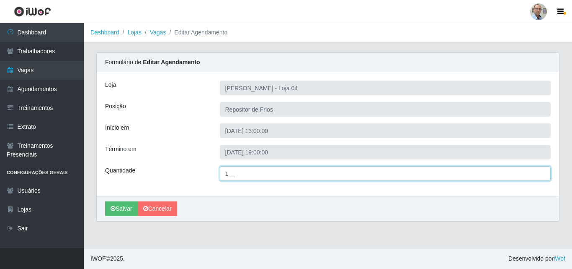
click at [235, 170] on input "1__" at bounding box center [385, 173] width 331 height 15
type input "2__"
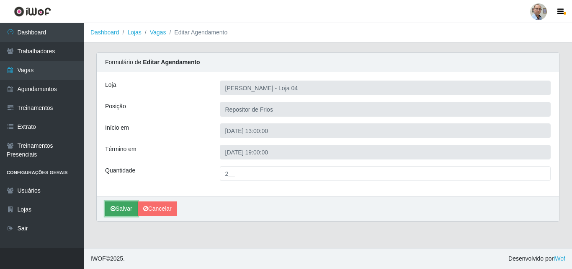
click at [120, 209] on button "Salvar" at bounding box center [121, 208] width 33 height 15
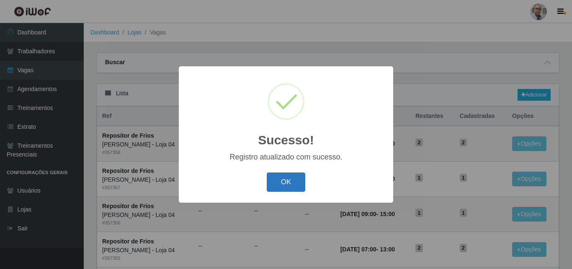
click at [287, 181] on button "OK" at bounding box center [286, 182] width 39 height 20
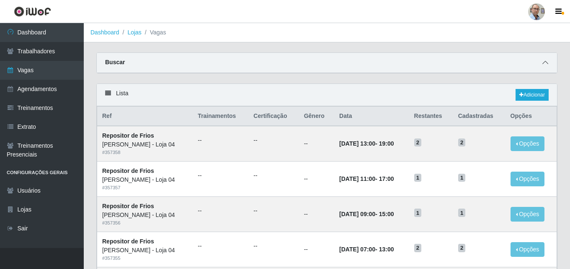
click at [547, 63] on icon at bounding box center [545, 62] width 6 height 6
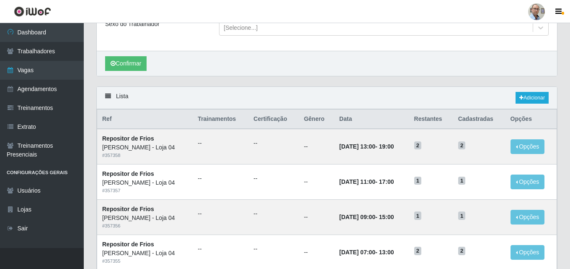
scroll to position [84, 0]
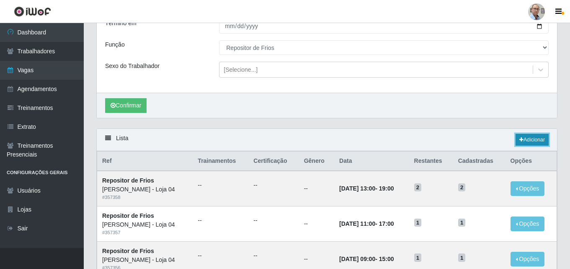
click at [533, 137] on link "Adicionar" at bounding box center [532, 140] width 33 height 12
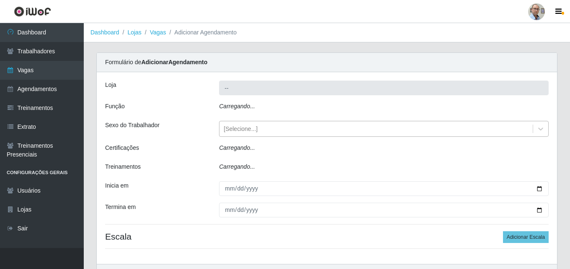
type input "[PERSON_NAME] - Loja 04"
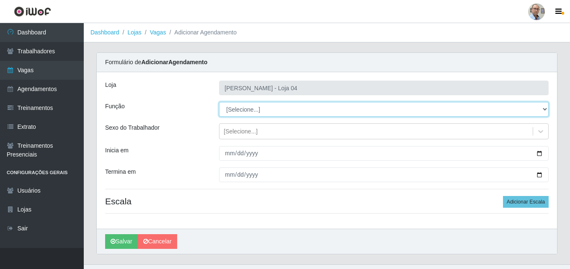
click at [544, 110] on select "[Selecione...] ASG ASG + ASG ++ Auxiliar de Depósito Auxiliar de Depósito + Aux…" at bounding box center [384, 109] width 330 height 15
select select "112"
click at [219, 102] on select "[Selecione...] ASG ASG + ASG ++ Auxiliar de Depósito Auxiliar de Depósito + Aux…" at bounding box center [384, 109] width 330 height 15
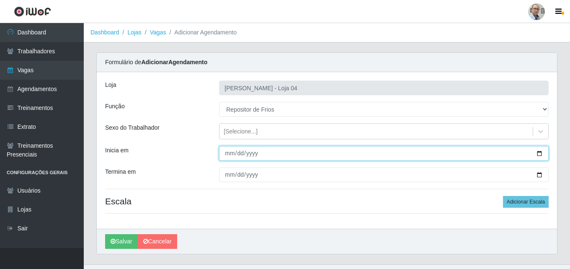
click at [540, 150] on input "Inicia em" at bounding box center [384, 153] width 330 height 15
type input "2025-10-20"
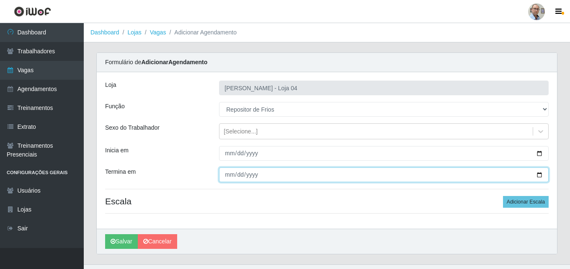
click at [542, 174] on input "Termina em" at bounding box center [384, 174] width 330 height 15
type input "2025-10-25"
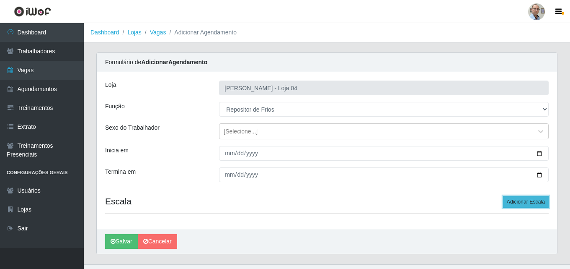
click at [505, 202] on button "Adicionar Escala" at bounding box center [526, 202] width 46 height 12
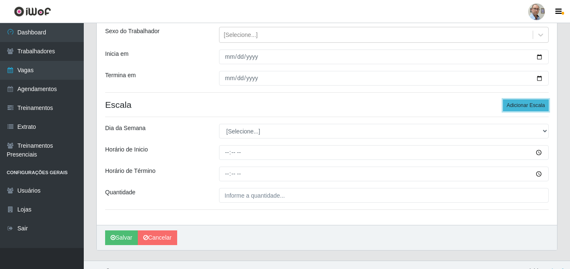
scroll to position [109, 0]
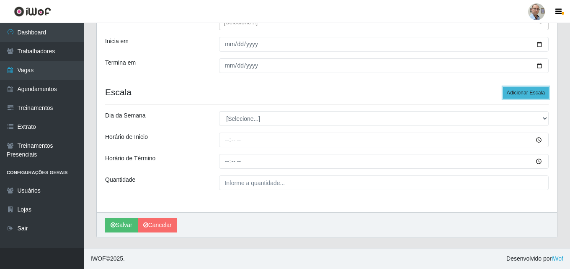
click at [524, 95] on button "Adicionar Escala" at bounding box center [526, 93] width 46 height 12
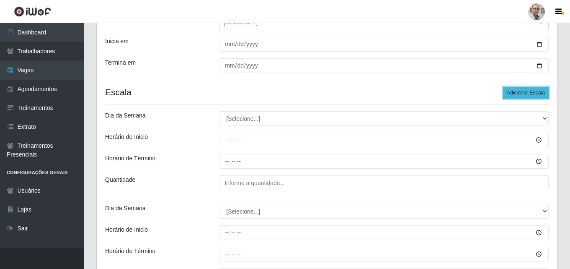
click at [524, 94] on button "Adicionar Escala" at bounding box center [526, 93] width 46 height 12
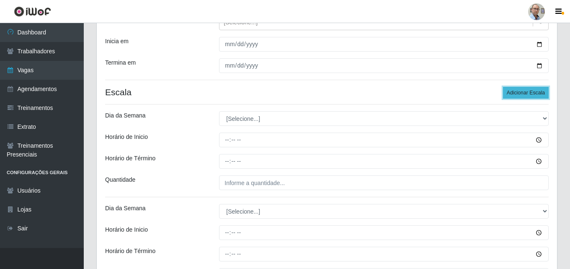
click at [524, 94] on button "Adicionar Escala" at bounding box center [526, 93] width 46 height 12
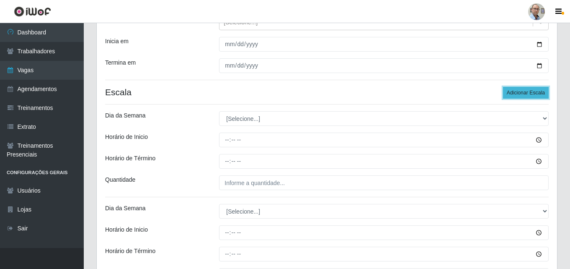
click at [524, 94] on button "Adicionar Escala" at bounding box center [526, 93] width 46 height 12
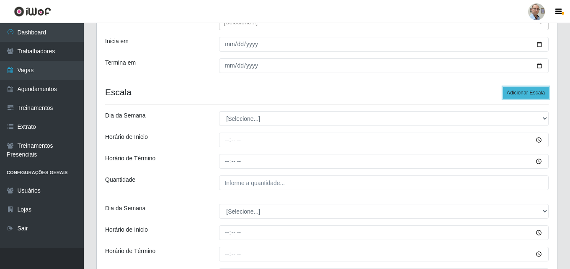
click at [524, 94] on button "Adicionar Escala" at bounding box center [526, 93] width 46 height 12
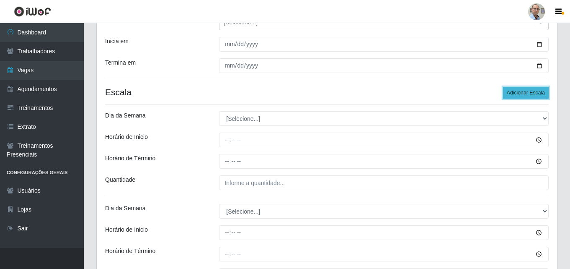
click at [524, 94] on button "Adicionar Escala" at bounding box center [526, 93] width 46 height 12
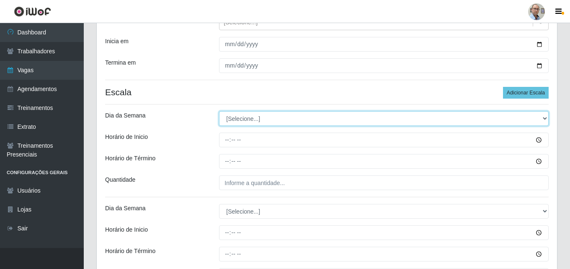
click at [232, 117] on select "[Selecione...] Segunda Terça Quarta Quinta Sexta Sábado Domingo" at bounding box center [384, 118] width 330 height 15
select select "1"
click at [219, 111] on select "[Selecione...] Segunda Terça Quarta Quinta Sexta Sábado Domingo" at bounding box center [384, 118] width 330 height 15
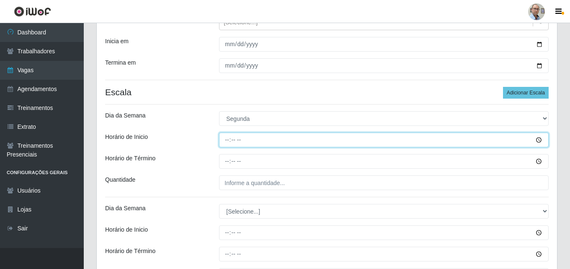
click at [226, 139] on input "Horário de Inicio" at bounding box center [384, 139] width 330 height 15
type input "08:00"
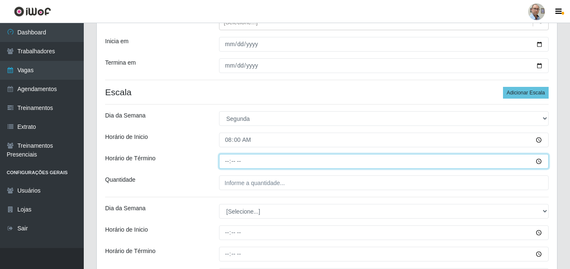
type input "14:00"
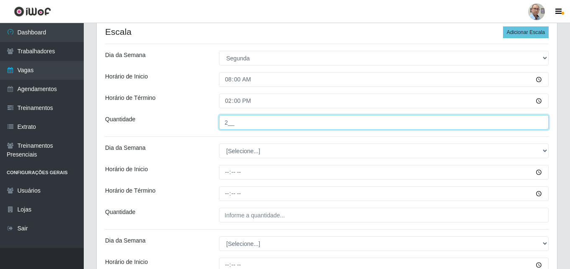
scroll to position [235, 0]
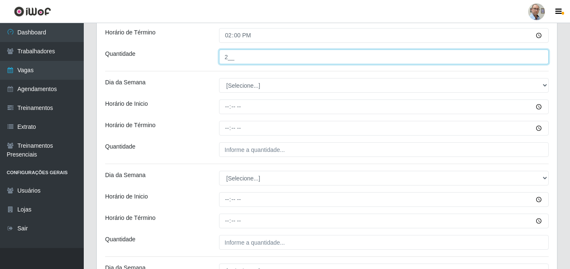
type input "2__"
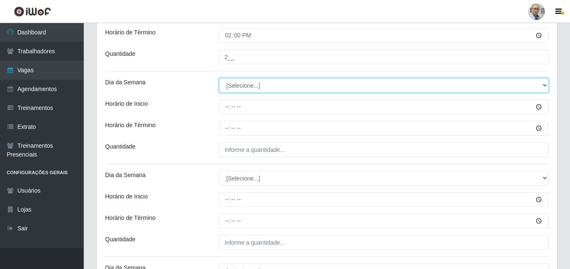
click at [239, 85] on select "[Selecione...] Segunda Terça Quarta Quinta Sexta Sábado Domingo" at bounding box center [384, 85] width 330 height 15
select select "1"
click at [219, 78] on select "[Selecione...] Segunda Terça Quarta Quinta Sexta Sábado Domingo" at bounding box center [384, 85] width 330 height 15
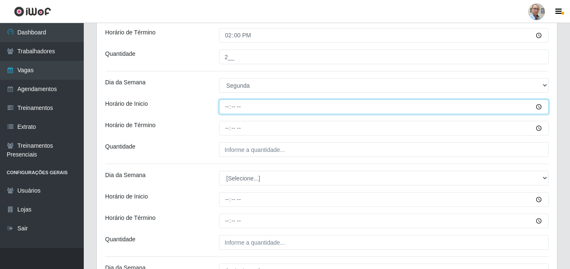
click at [229, 111] on input "Horário de Inicio" at bounding box center [384, 106] width 330 height 15
type input "09:00"
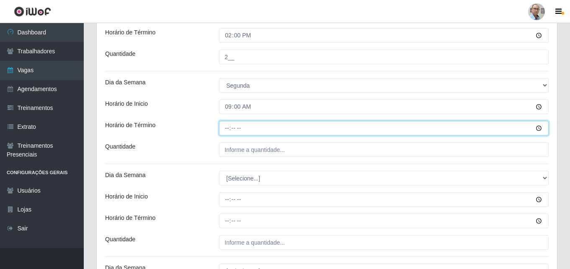
type input "15:00"
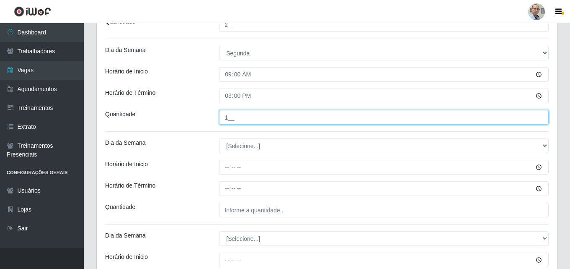
scroll to position [318, 0]
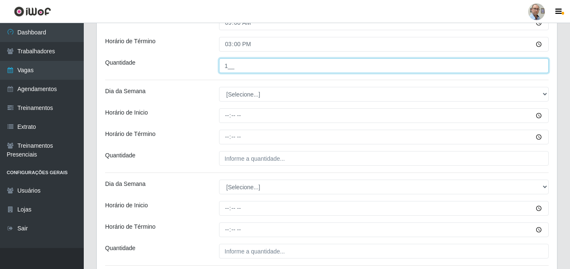
type input "1__"
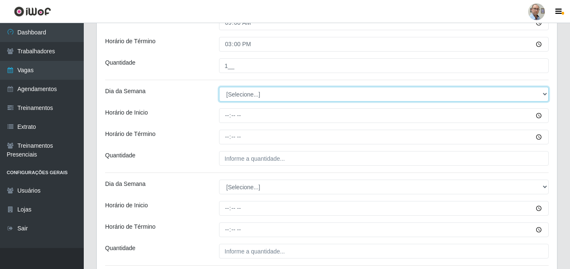
click at [233, 94] on select "[Selecione...] Segunda Terça Quarta Quinta Sexta Sábado Domingo" at bounding box center [384, 94] width 330 height 15
select select "1"
click at [219, 87] on select "[Selecione...] Segunda Terça Quarta Quinta Sexta Sábado Domingo" at bounding box center [384, 94] width 330 height 15
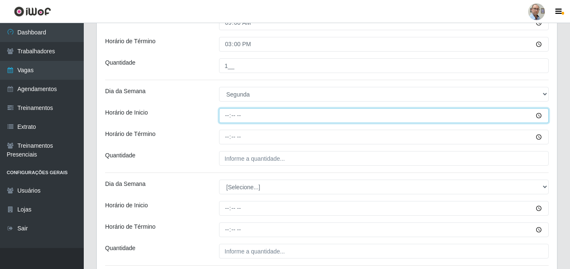
click at [225, 119] on input "Horário de Inicio" at bounding box center [384, 115] width 330 height 15
type input "15:00"
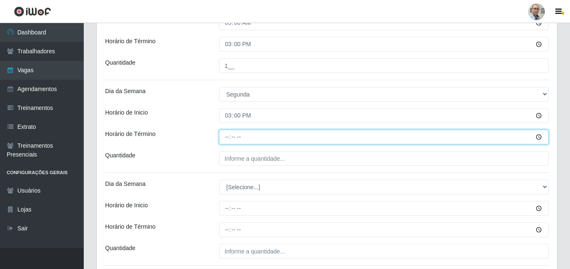
type input "21:00"
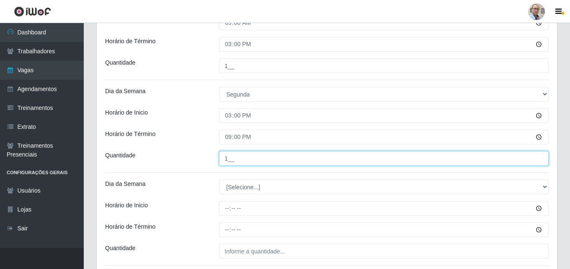
scroll to position [402, 0]
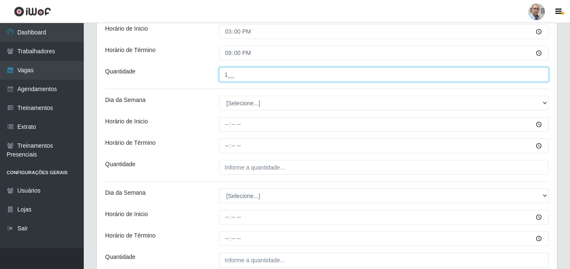
type input "1__"
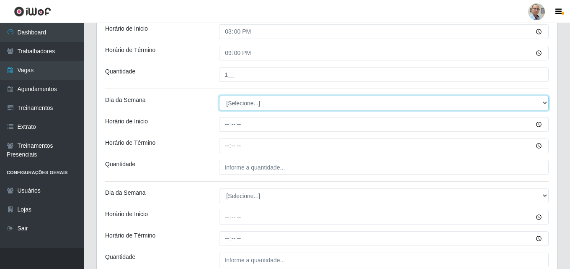
click at [233, 104] on select "[Selecione...] Segunda Terça Quarta Quinta Sexta Sábado Domingo" at bounding box center [384, 103] width 330 height 15
select select "1"
click at [219, 96] on select "[Selecione...] Segunda Terça Quarta Quinta Sexta Sábado Domingo" at bounding box center [384, 103] width 330 height 15
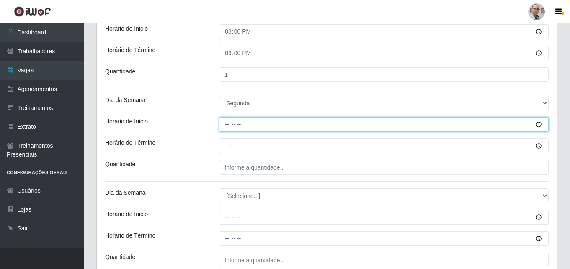
click at [226, 123] on input "Horário de Inicio" at bounding box center [384, 124] width 330 height 15
type input "16:00"
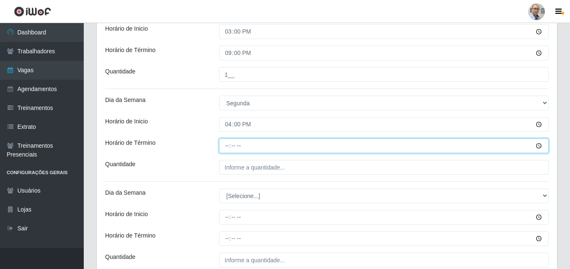
type input "22:00"
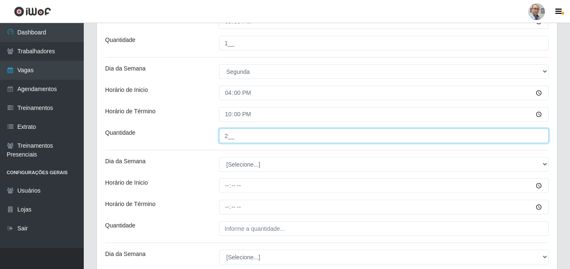
scroll to position [486, 0]
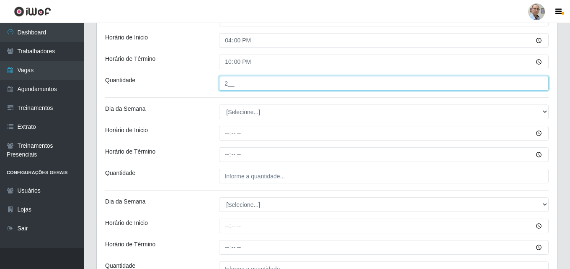
type input "2__"
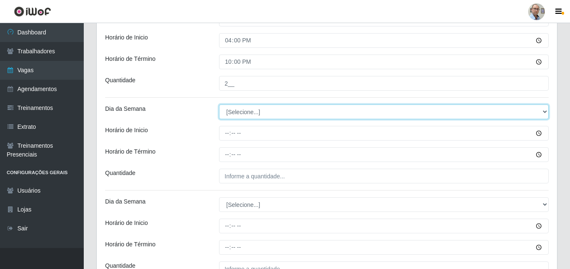
click at [256, 111] on select "[Selecione...] Segunda Terça Quarta Quinta Sexta Sábado Domingo" at bounding box center [384, 111] width 330 height 15
select select "2"
click at [219, 104] on select "[Selecione...] Segunda Terça Quarta Quinta Sexta Sábado Domingo" at bounding box center [384, 111] width 330 height 15
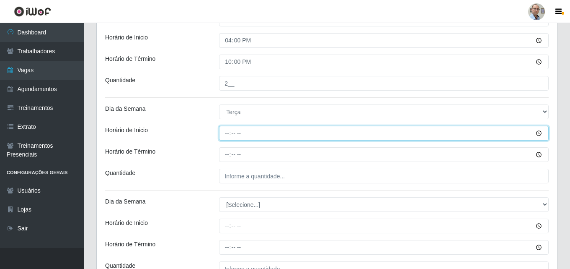
click at [226, 136] on input "Horário de Inicio" at bounding box center [384, 133] width 330 height 15
type input "08:00"
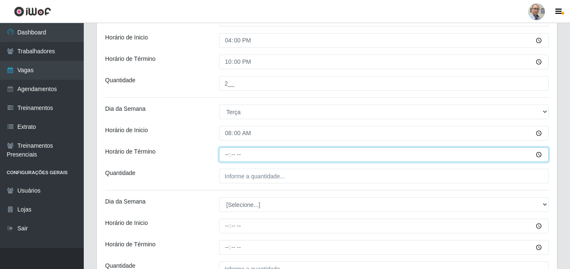
type input "14:00"
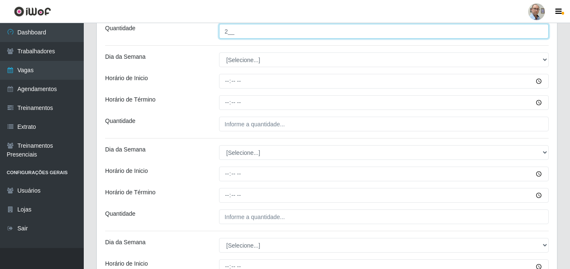
scroll to position [612, 0]
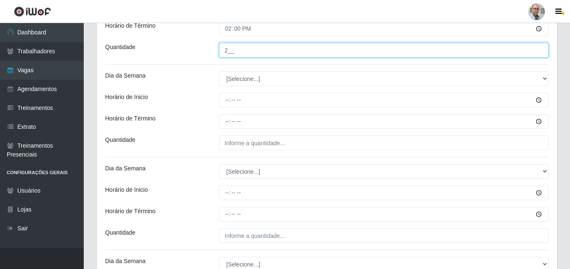
type input "2__"
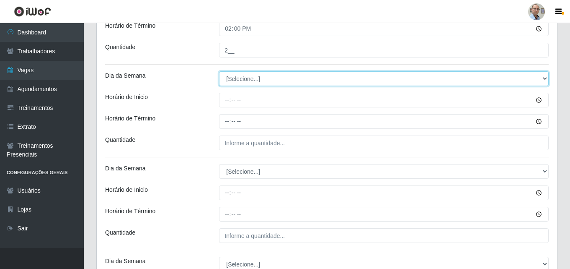
click at [242, 76] on select "[Selecione...] Segunda Terça Quarta Quinta Sexta Sábado Domingo" at bounding box center [384, 78] width 330 height 15
click at [236, 73] on select "[Selecione...] Segunda Terça Quarta Quinta Sexta Sábado Domingo" at bounding box center [384, 78] width 330 height 15
select select "2"
click at [219, 71] on select "[Selecione...] Segunda Terça Quarta Quinta Sexta Sábado Domingo" at bounding box center [384, 78] width 330 height 15
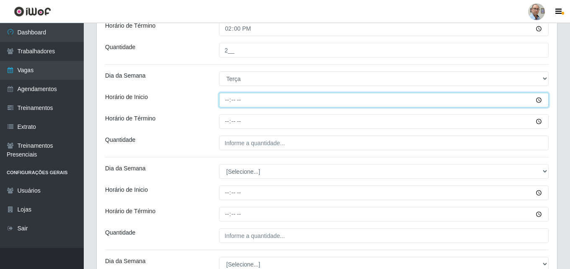
click at [228, 97] on input "Horário de Inicio" at bounding box center [384, 100] width 330 height 15
type input "08:00"
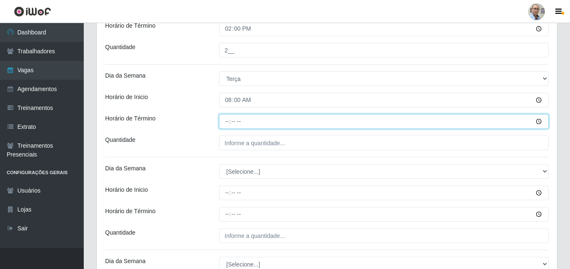
type input "14:00"
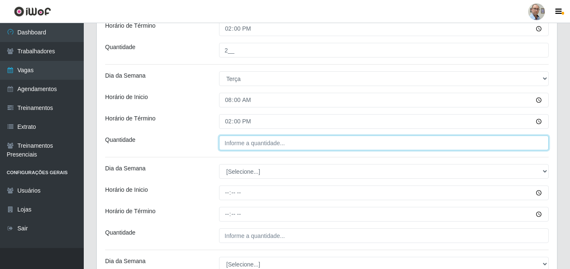
type input "___"
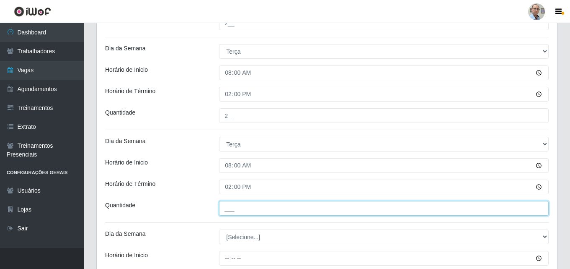
scroll to position [528, 0]
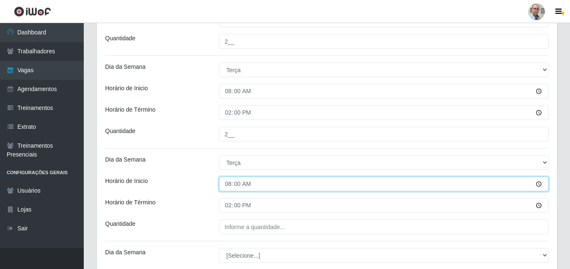
click at [228, 184] on input "08:00" at bounding box center [384, 183] width 330 height 15
type input "09:00"
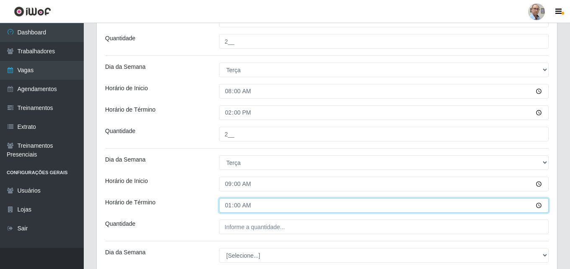
type input "15:00"
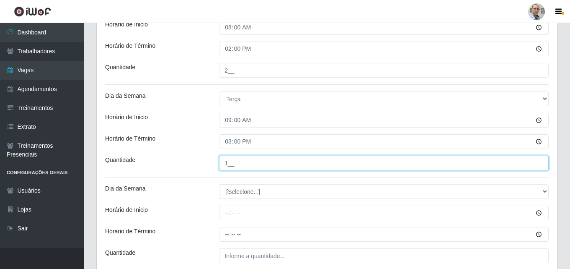
scroll to position [653, 0]
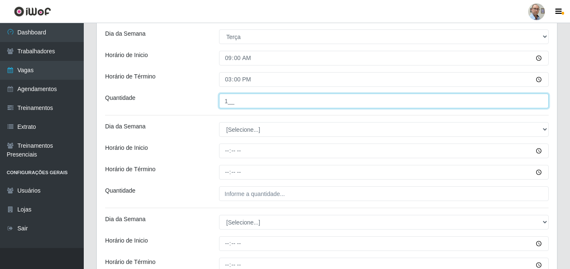
type input "1__"
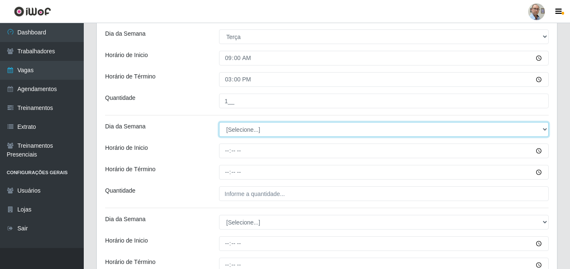
click at [238, 129] on select "[Selecione...] Segunda Terça Quarta Quinta Sexta Sábado Domingo" at bounding box center [384, 129] width 330 height 15
select select "2"
click at [219, 122] on select "[Selecione...] Segunda Terça Quarta Quinta Sexta Sábado Domingo" at bounding box center [384, 129] width 330 height 15
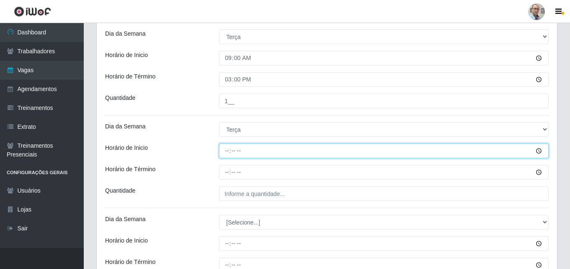
click at [228, 151] on input "Horário de Inicio" at bounding box center [384, 150] width 330 height 15
type input "15:00"
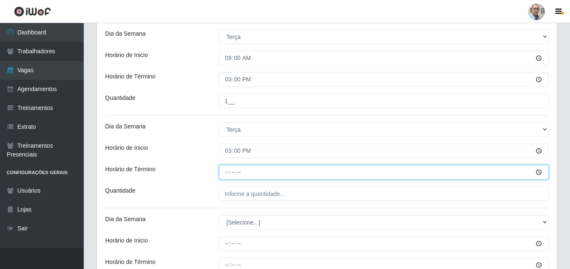
type input "21:00"
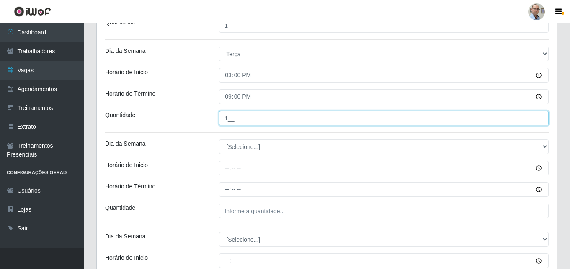
scroll to position [737, 0]
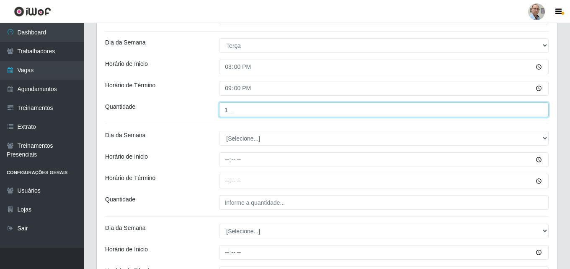
type input "1__"
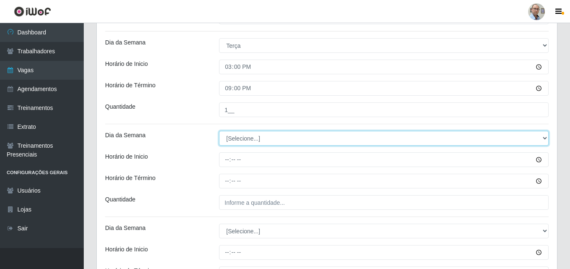
click at [237, 137] on select "[Selecione...] Segunda Terça Quarta Quinta Sexta Sábado Domingo" at bounding box center [384, 138] width 330 height 15
select select "2"
click at [219, 131] on select "[Selecione...] Segunda Terça Quarta Quinta Sexta Sábado Domingo" at bounding box center [384, 138] width 330 height 15
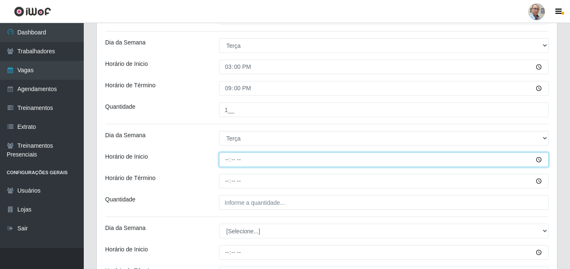
drag, startPoint x: 225, startPoint y: 160, endPoint x: 230, endPoint y: 157, distance: 5.1
click at [226, 160] on input "Horário de Inicio" at bounding box center [384, 159] width 330 height 15
type input "16:00"
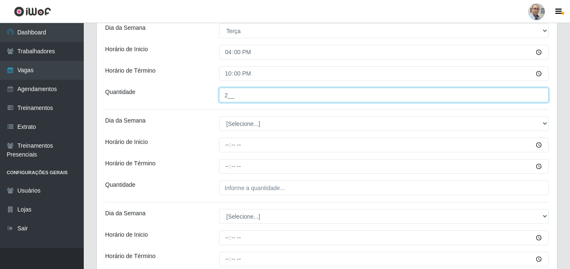
scroll to position [863, 0]
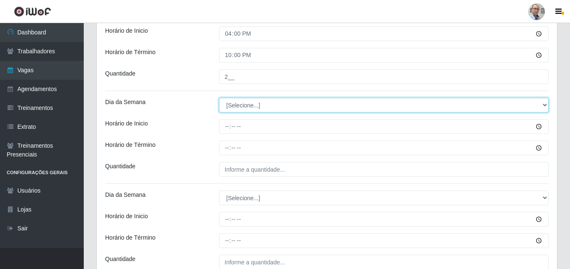
click at [238, 106] on select "[Selecione...] Segunda Terça Quarta Quinta Sexta Sábado Domingo" at bounding box center [384, 105] width 330 height 15
click at [219, 98] on select "[Selecione...] Segunda Terça Quarta Quinta Sexta Sábado Domingo" at bounding box center [384, 105] width 330 height 15
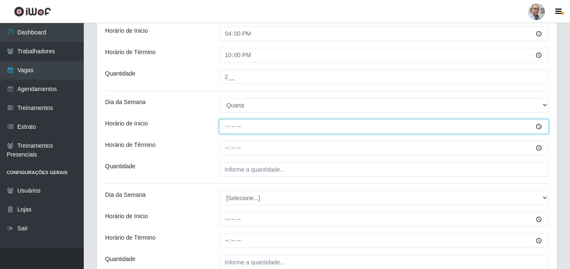
click at [225, 129] on input "Horário de Inicio" at bounding box center [384, 126] width 330 height 15
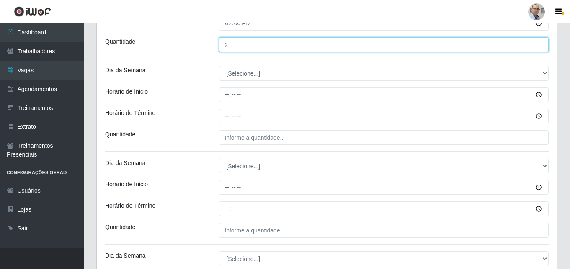
scroll to position [989, 0]
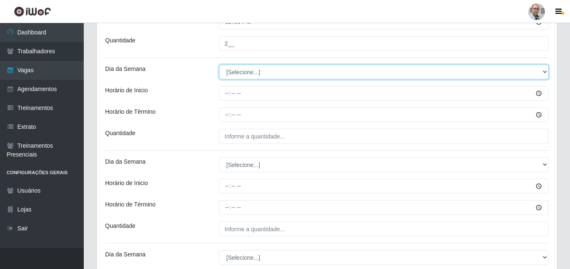
click at [243, 72] on select "[Selecione...] Segunda Terça Quarta Quinta Sexta Sábado Domingo" at bounding box center [384, 72] width 330 height 15
click at [219, 65] on select "[Selecione...] Segunda Terça Quarta Quinta Sexta Sábado Domingo" at bounding box center [384, 72] width 330 height 15
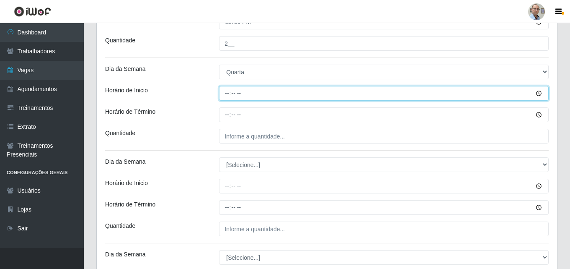
click at [225, 94] on input "Horário de Inicio" at bounding box center [384, 93] width 330 height 15
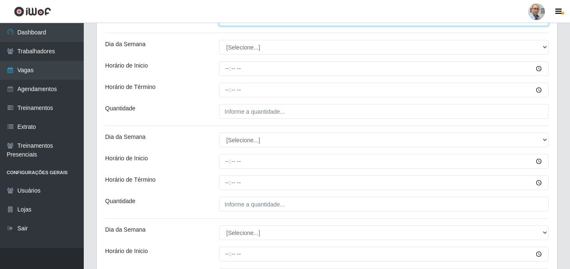
scroll to position [1114, 0]
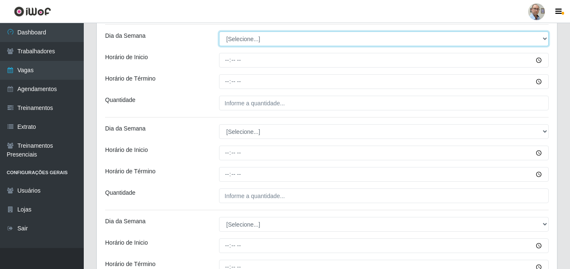
click at [237, 42] on select "[Selecione...] Segunda Terça Quarta Quinta Sexta Sábado Domingo" at bounding box center [384, 38] width 330 height 15
click at [219, 31] on select "[Selecione...] Segunda Terça Quarta Quinta Sexta Sábado Domingo" at bounding box center [384, 38] width 330 height 15
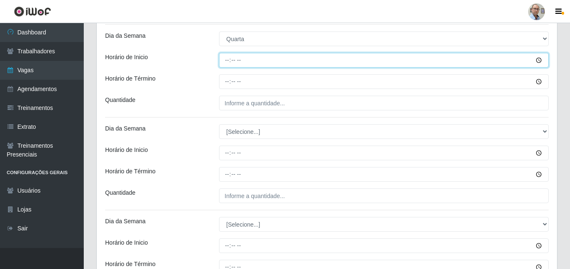
click at [227, 62] on input "Horário de Inicio" at bounding box center [384, 60] width 330 height 15
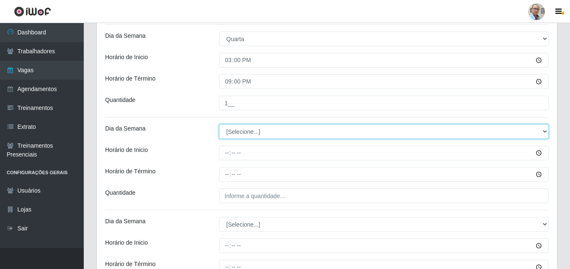
click at [235, 133] on select "[Selecione...] Segunda Terça Quarta Quinta Sexta Sábado Domingo" at bounding box center [384, 131] width 330 height 15
click at [219, 124] on select "[Selecione...] Segunda Terça Quarta Quinta Sexta Sábado Domingo" at bounding box center [384, 131] width 330 height 15
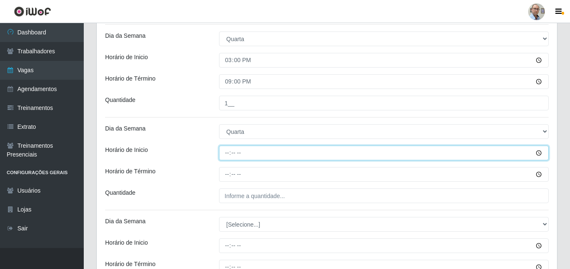
click at [227, 153] on input "Horário de Inicio" at bounding box center [384, 152] width 330 height 15
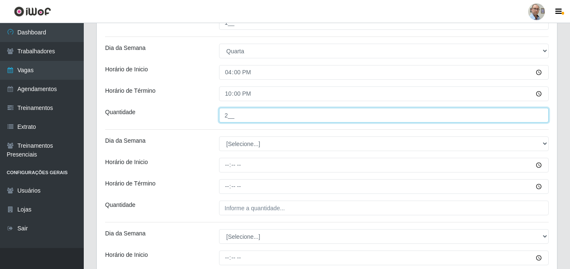
scroll to position [1198, 0]
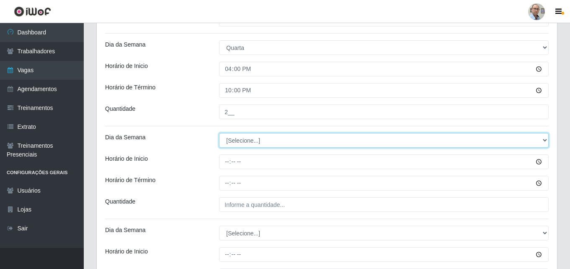
click at [244, 139] on select "[Selecione...] Segunda Terça Quarta Quinta Sexta Sábado Domingo" at bounding box center [384, 140] width 330 height 15
click at [219, 133] on select "[Selecione...] Segunda Terça Quarta Quinta Sexta Sábado Domingo" at bounding box center [384, 140] width 330 height 15
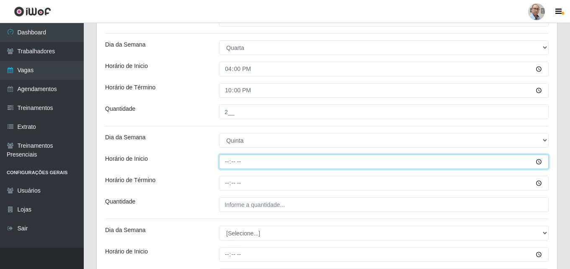
click at [226, 165] on input "Horário de Inicio" at bounding box center [384, 161] width 330 height 15
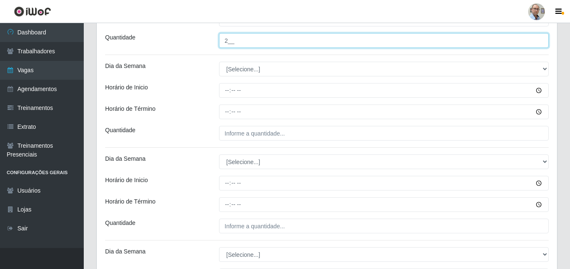
scroll to position [1366, 0]
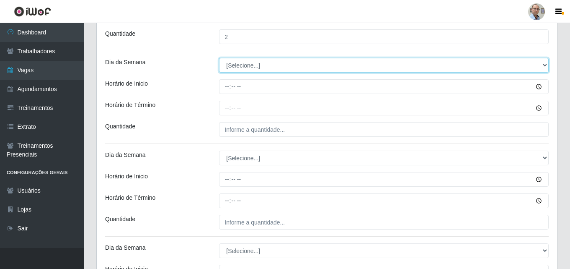
click at [237, 70] on select "[Selecione...] Segunda Terça Quarta Quinta Sexta Sábado Domingo" at bounding box center [384, 65] width 330 height 15
click at [219, 58] on select "[Selecione...] Segunda Terça Quarta Quinta Sexta Sábado Domingo" at bounding box center [384, 65] width 330 height 15
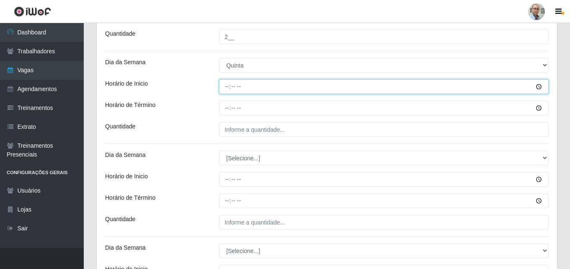
click at [225, 86] on input "Horário de Inicio" at bounding box center [384, 86] width 330 height 15
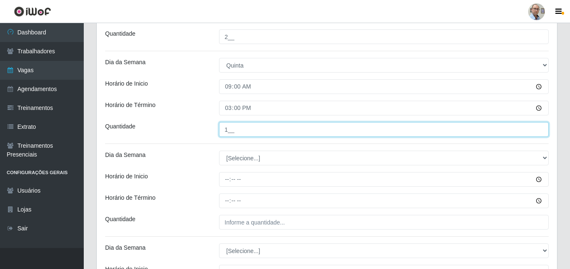
scroll to position [1408, 0]
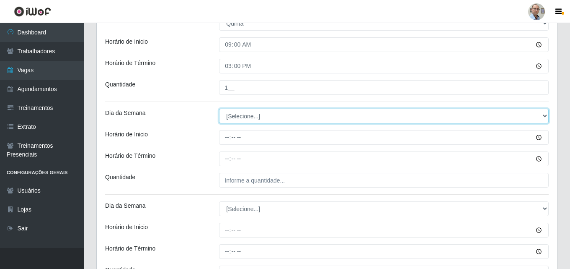
click at [241, 115] on select "[Selecione...] Segunda Terça Quarta Quinta Sexta Sábado Domingo" at bounding box center [384, 115] width 330 height 15
click at [219, 108] on select "[Selecione...] Segunda Terça Quarta Quinta Sexta Sábado Domingo" at bounding box center [384, 115] width 330 height 15
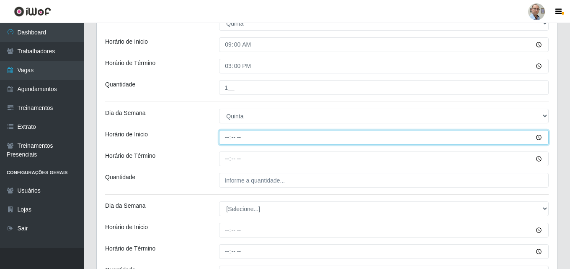
click at [222, 138] on input "Horário de Inicio" at bounding box center [384, 137] width 330 height 15
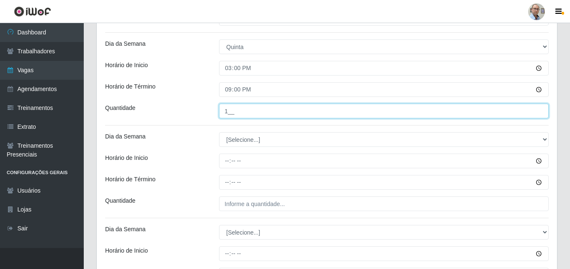
scroll to position [1491, 0]
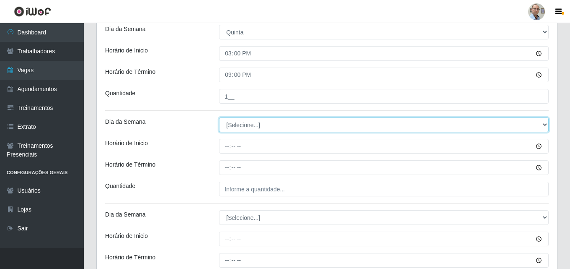
click at [237, 124] on select "[Selecione...] Segunda Terça Quarta Quinta Sexta Sábado Domingo" at bounding box center [384, 124] width 330 height 15
click at [219, 117] on select "[Selecione...] Segunda Terça Quarta Quinta Sexta Sábado Domingo" at bounding box center [384, 124] width 330 height 15
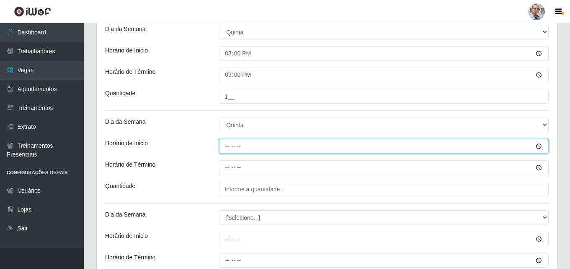
click at [227, 148] on input "Horário de Inicio" at bounding box center [384, 146] width 330 height 15
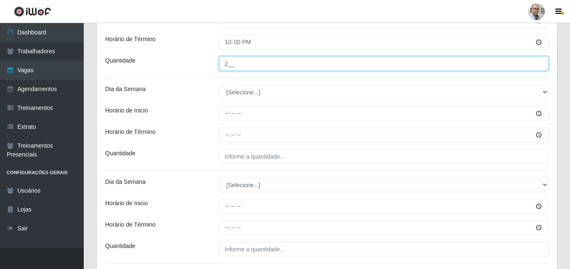
scroll to position [1617, 0]
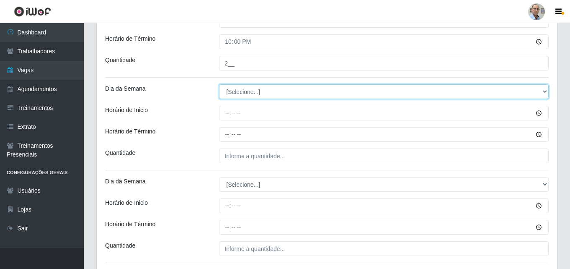
click at [232, 90] on select "[Selecione...] Segunda Terça Quarta Quinta Sexta Sábado Domingo" at bounding box center [384, 91] width 330 height 15
click at [219, 84] on select "[Selecione...] Segunda Terça Quarta Quinta Sexta Sábado Domingo" at bounding box center [384, 91] width 330 height 15
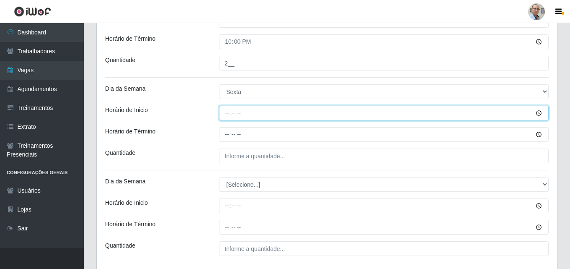
click at [222, 115] on input "Horário de Inicio" at bounding box center [384, 113] width 330 height 15
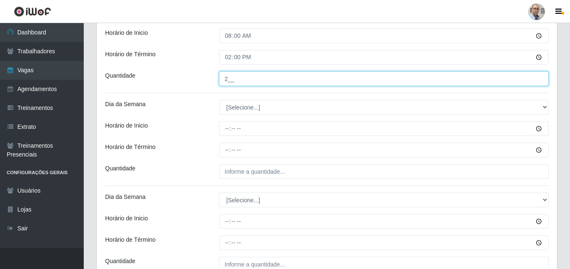
scroll to position [1701, 0]
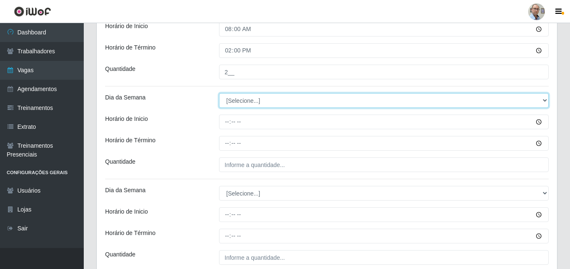
click at [233, 104] on select "[Selecione...] Segunda Terça Quarta Quinta Sexta Sábado Domingo" at bounding box center [384, 100] width 330 height 15
click at [219, 93] on select "[Selecione...] Segunda Terça Quarta Quinta Sexta Sábado Domingo" at bounding box center [384, 100] width 330 height 15
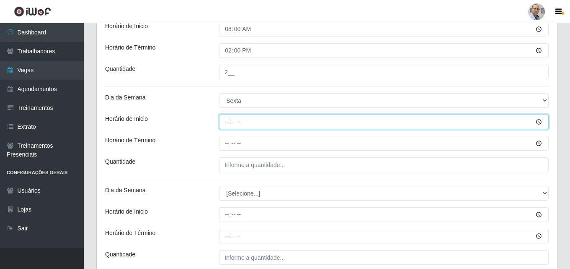
click at [227, 121] on input "Horário de Inicio" at bounding box center [384, 121] width 330 height 15
click at [232, 118] on input "15:00" at bounding box center [384, 121] width 330 height 15
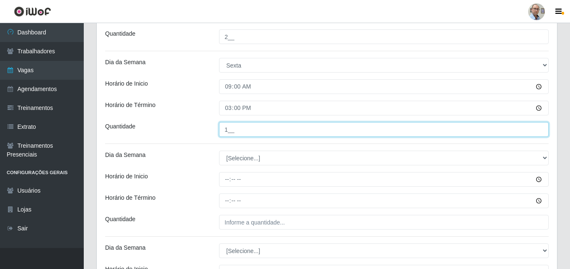
scroll to position [1785, 0]
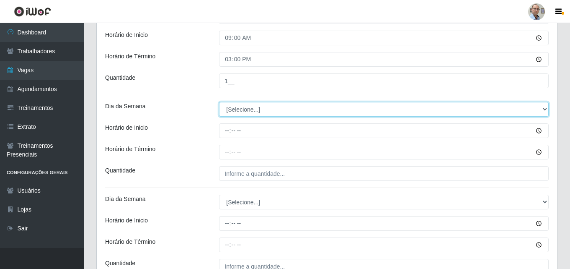
click at [235, 106] on select "[Selecione...] Segunda Terça Quarta Quinta Sexta Sábado Domingo" at bounding box center [384, 109] width 330 height 15
click at [219, 102] on select "[Selecione...] Segunda Terça Quarta Quinta Sexta Sábado Domingo" at bounding box center [384, 109] width 330 height 15
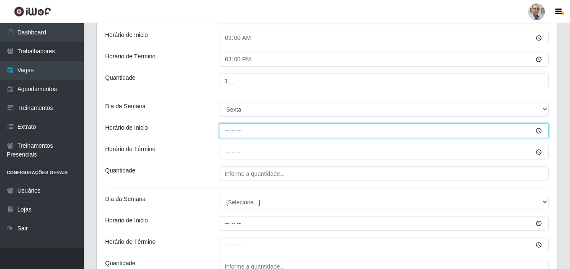
click at [227, 131] on input "Horário de Inicio" at bounding box center [384, 130] width 330 height 15
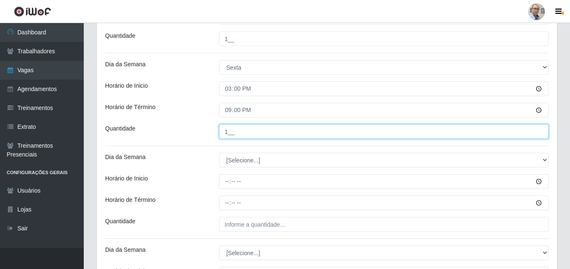
scroll to position [1910, 0]
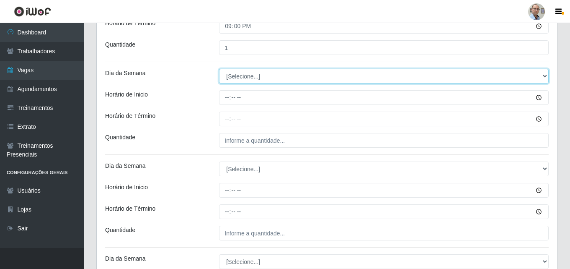
click at [245, 78] on select "[Selecione...] Segunda Terça Quarta Quinta Sexta Sábado Domingo" at bounding box center [384, 76] width 330 height 15
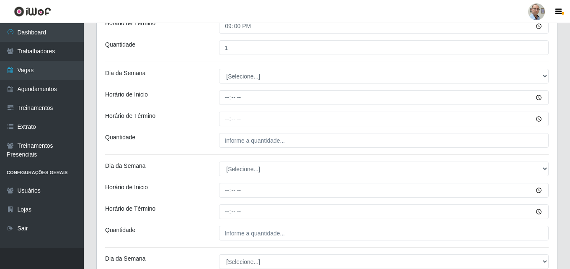
click at [197, 83] on div "Dia da Semana" at bounding box center [156, 76] width 114 height 15
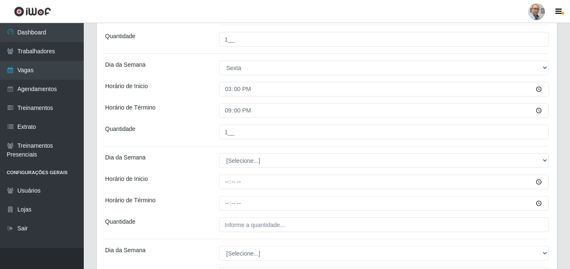
scroll to position [1826, 0]
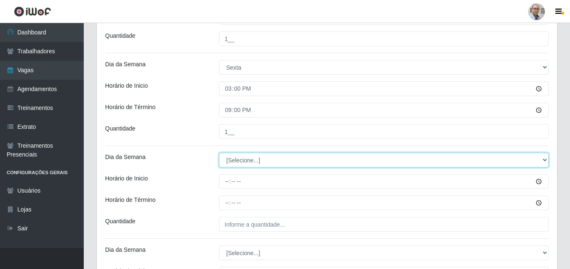
click at [244, 158] on select "[Selecione...] Segunda Terça Quarta Quinta Sexta Sábado Domingo" at bounding box center [384, 159] width 330 height 15
click at [219, 152] on select "[Selecione...] Segunda Terça Quarta Quinta Sexta Sábado Domingo" at bounding box center [384, 159] width 330 height 15
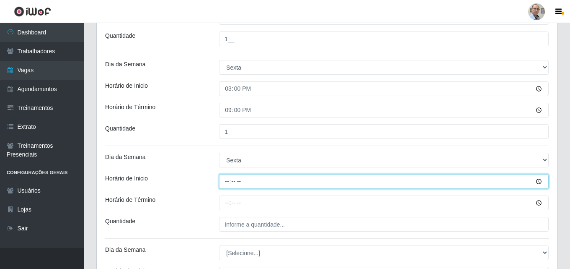
click at [224, 181] on input "Horário de Inicio" at bounding box center [384, 181] width 330 height 15
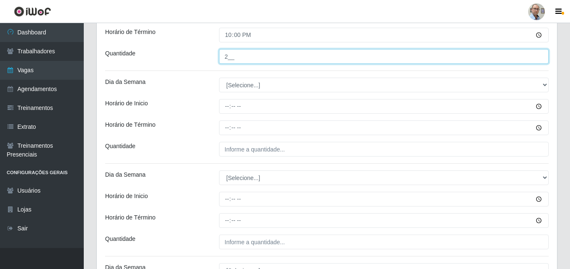
scroll to position [1952, 0]
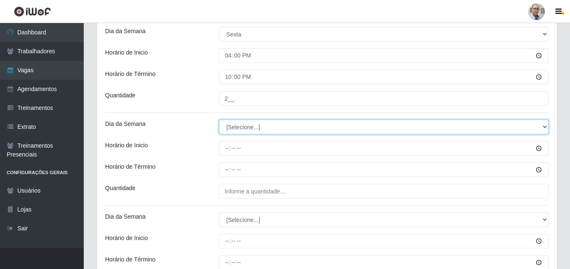
click at [237, 124] on select "[Selecione...] Segunda Terça Quarta Quinta Sexta Sábado Domingo" at bounding box center [384, 126] width 330 height 15
click at [219, 119] on select "[Selecione...] Segunda Terça Quarta Quinta Sexta Sábado Domingo" at bounding box center [384, 126] width 330 height 15
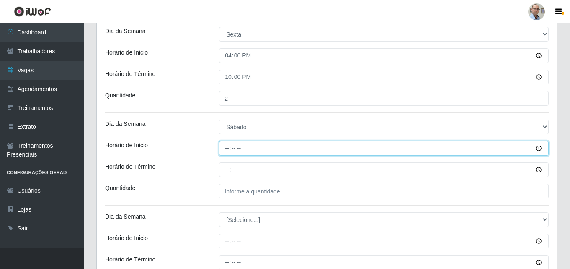
click at [225, 147] on input "Horário de Inicio" at bounding box center [384, 148] width 330 height 15
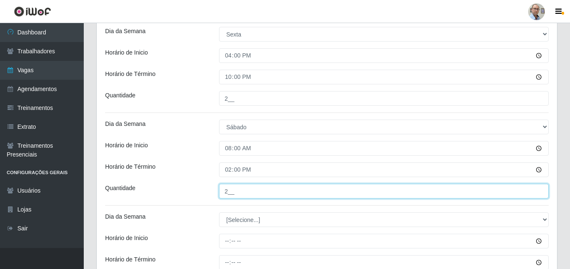
scroll to position [1994, 0]
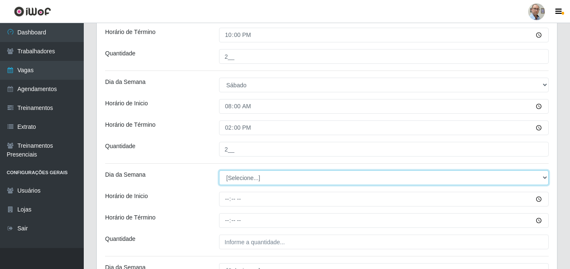
click at [234, 180] on select "[Selecione...] Segunda Terça Quarta Quinta Sexta Sábado Domingo" at bounding box center [384, 177] width 330 height 15
click at [219, 170] on select "[Selecione...] Segunda Terça Quarta Quinta Sexta Sábado Domingo" at bounding box center [384, 177] width 330 height 15
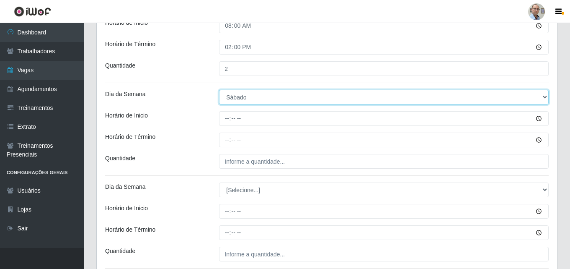
scroll to position [2078, 0]
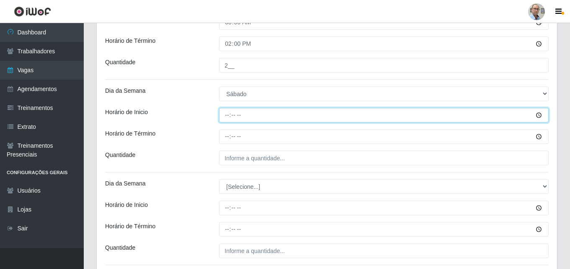
click at [226, 115] on input "Horário de Inicio" at bounding box center [384, 115] width 330 height 15
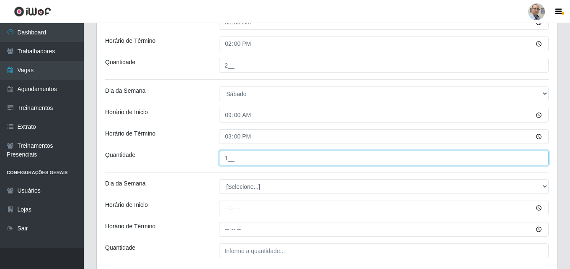
scroll to position [2120, 0]
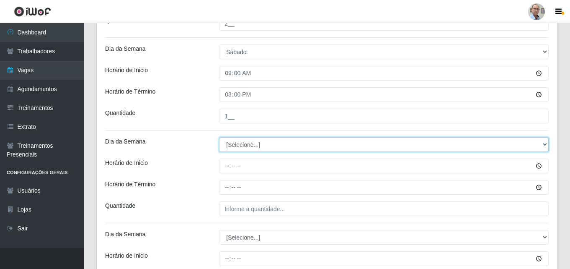
click at [244, 144] on select "[Selecione...] Segunda Terça Quarta Quinta Sexta Sábado Domingo" at bounding box center [384, 144] width 330 height 15
click at [219, 137] on select "[Selecione...] Segunda Terça Quarta Quinta Sexta Sábado Domingo" at bounding box center [384, 144] width 330 height 15
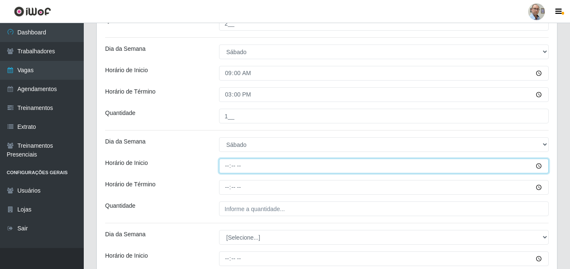
click at [223, 166] on input "Horário de Inicio" at bounding box center [384, 165] width 330 height 15
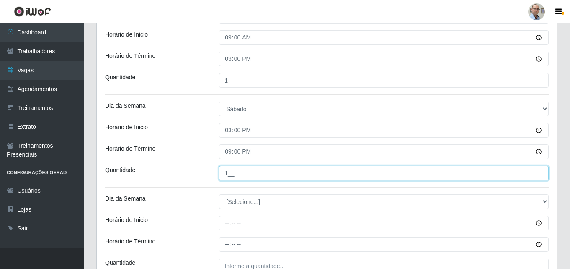
scroll to position [2203, 0]
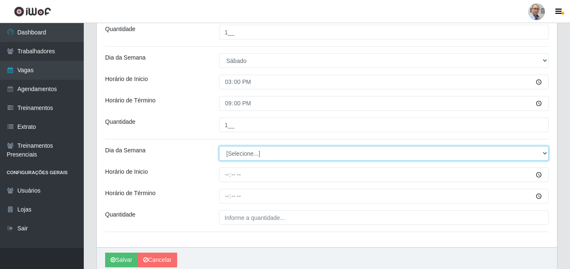
click at [235, 151] on select "[Selecione...] Segunda Terça Quarta Quinta Sexta Sábado Domingo" at bounding box center [384, 153] width 330 height 15
click at [219, 146] on select "[Selecione...] Segunda Terça Quarta Quinta Sexta Sábado Domingo" at bounding box center [384, 153] width 330 height 15
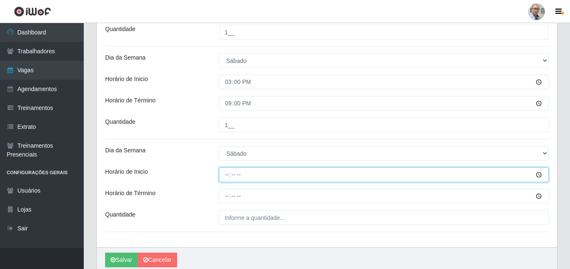
click at [222, 175] on input "Horário de Inicio" at bounding box center [384, 174] width 330 height 15
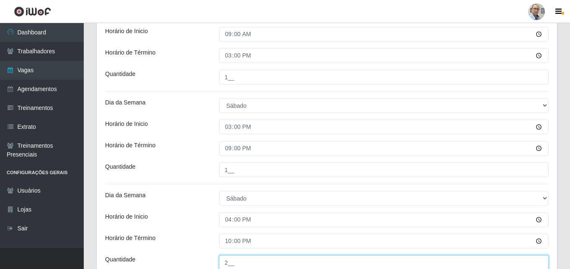
scroll to position [2238, 0]
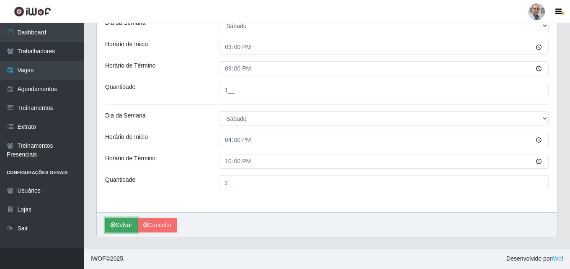
click at [119, 225] on button "Salvar" at bounding box center [121, 224] width 33 height 15
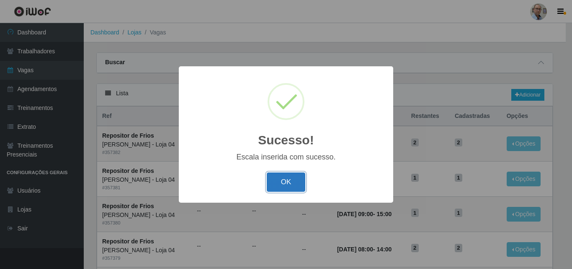
click at [291, 181] on button "OK" at bounding box center [286, 182] width 39 height 20
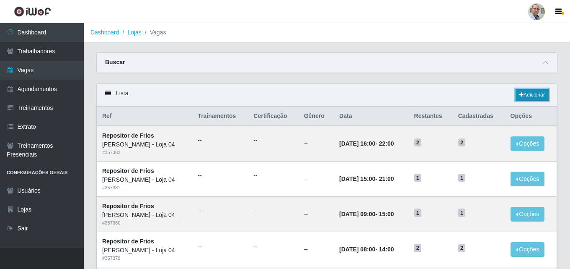
click at [535, 93] on link "Adicionar" at bounding box center [532, 95] width 33 height 12
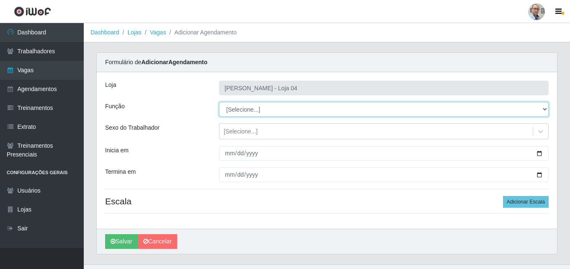
click at [266, 109] on select "[Selecione...] ASG ASG + ASG ++ Auxiliar de Depósito Auxiliar de Depósito + Aux…" at bounding box center [384, 109] width 330 height 15
click at [219, 102] on select "[Selecione...] ASG ASG + ASG ++ Auxiliar de Depósito Auxiliar de Depósito + Aux…" at bounding box center [384, 109] width 330 height 15
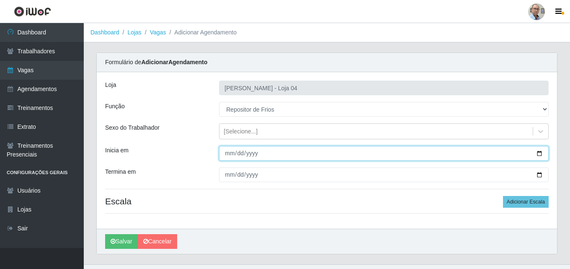
click at [539, 152] on input "Inicia em" at bounding box center [384, 153] width 330 height 15
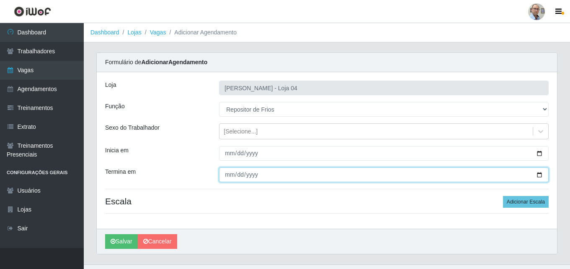
click at [538, 172] on input "Termina em" at bounding box center [384, 174] width 330 height 15
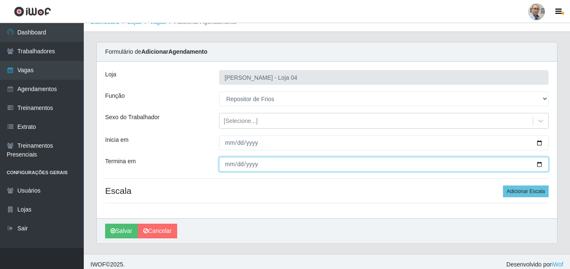
scroll to position [16, 0]
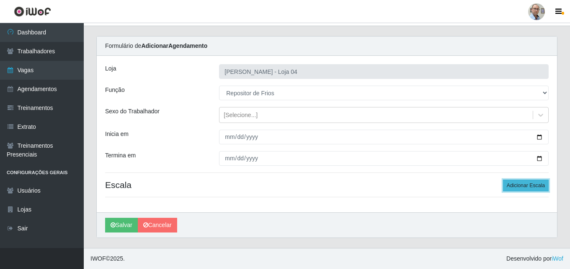
click at [529, 187] on button "Adicionar Escala" at bounding box center [526, 185] width 46 height 12
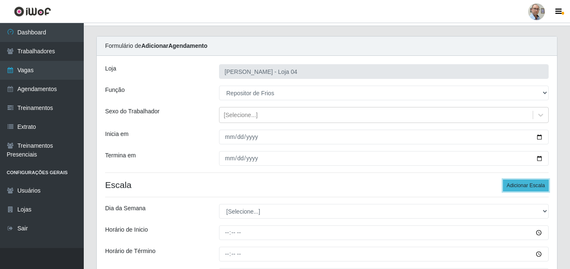
click at [525, 183] on button "Adicionar Escala" at bounding box center [526, 185] width 46 height 12
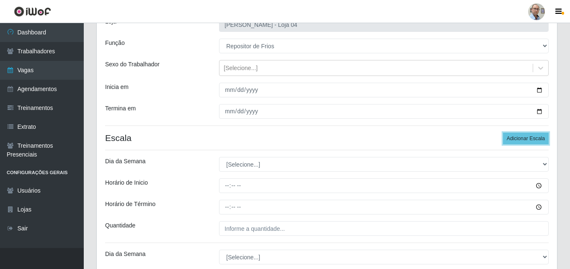
scroll to position [142, 0]
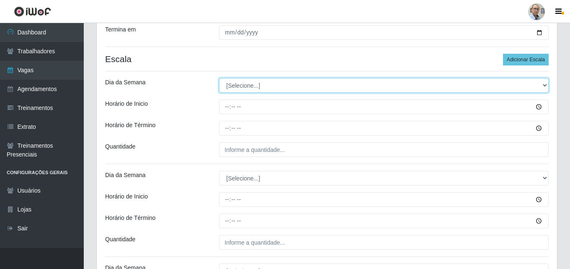
click at [251, 87] on select "[Selecione...] Segunda Terça Quarta Quinta Sexta Sábado Domingo" at bounding box center [384, 85] width 330 height 15
click at [219, 78] on select "[Selecione...] Segunda Terça Quarta Quinta Sexta Sábado Domingo" at bounding box center [384, 85] width 330 height 15
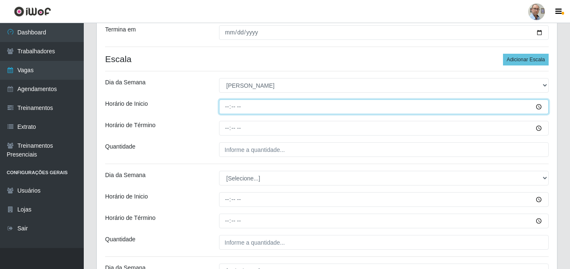
click at [226, 109] on input "Horário de Inicio" at bounding box center [384, 106] width 330 height 15
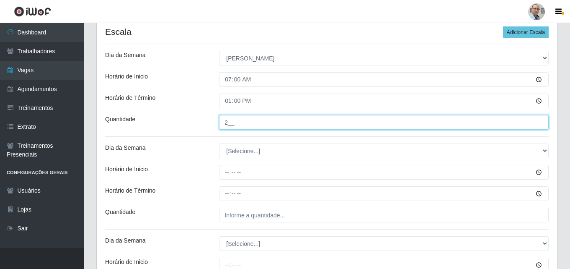
scroll to position [184, 0]
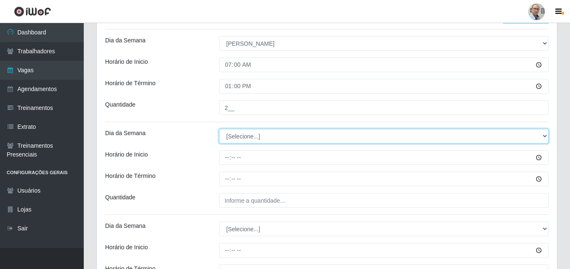
click at [272, 134] on select "[Selecione...] Segunda Terça Quarta Quinta Sexta Sábado Domingo" at bounding box center [384, 136] width 330 height 15
click at [219, 129] on select "[Selecione...] Segunda Terça Quarta Quinta Sexta Sábado Domingo" at bounding box center [384, 136] width 330 height 15
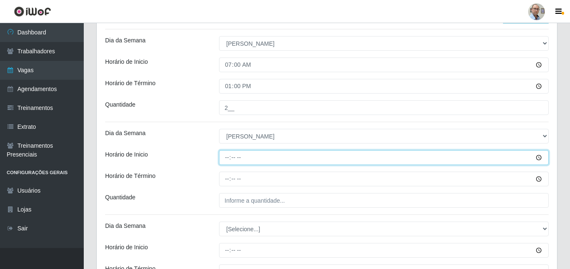
click at [221, 156] on input "Horário de Inicio" at bounding box center [384, 157] width 330 height 15
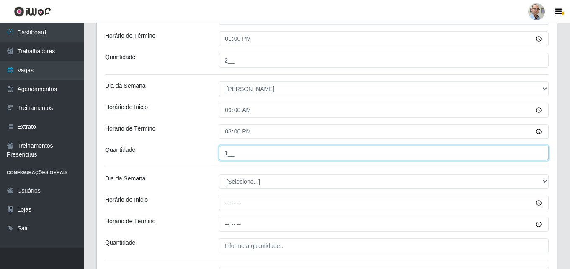
scroll to position [268, 0]
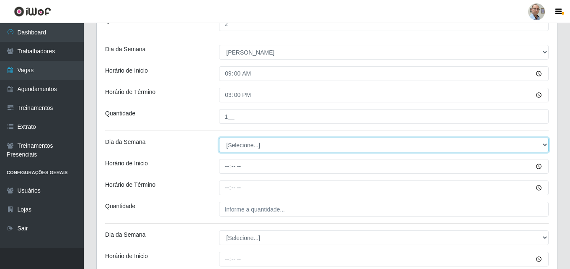
click at [243, 142] on select "[Selecione...] Segunda Terça Quarta Quinta Sexta Sábado Domingo" at bounding box center [384, 144] width 330 height 15
click at [219, 137] on select "[Selecione...] Segunda Terça Quarta Quinta Sexta Sábado Domingo" at bounding box center [384, 144] width 330 height 15
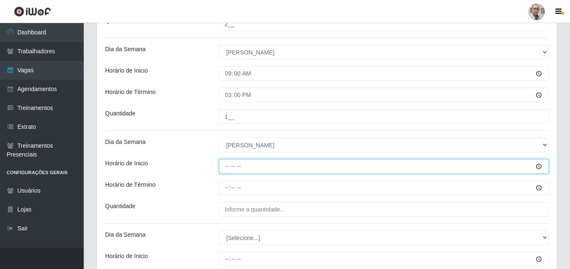
click at [224, 165] on input "Horário de Inicio" at bounding box center [384, 166] width 330 height 15
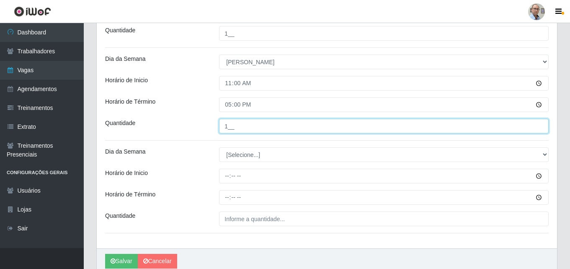
scroll to position [351, 0]
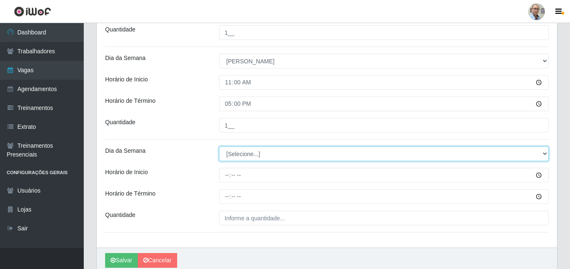
click at [252, 150] on select "[Selecione...] Segunda Terça Quarta Quinta Sexta Sábado Domingo" at bounding box center [384, 153] width 330 height 15
click at [219, 146] on select "[Selecione...] Segunda Terça Quarta Quinta Sexta Sábado Domingo" at bounding box center [384, 153] width 330 height 15
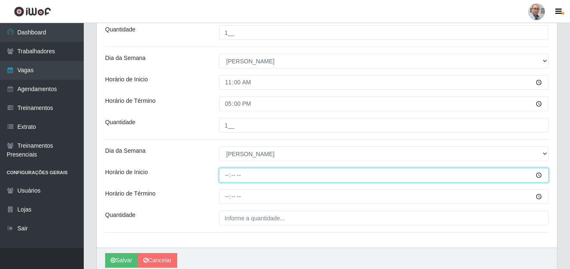
click at [228, 174] on input "Horário de Inicio" at bounding box center [384, 175] width 330 height 15
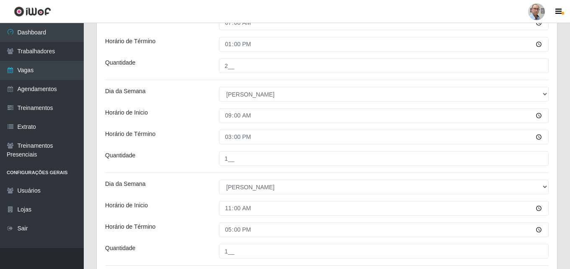
scroll to position [387, 0]
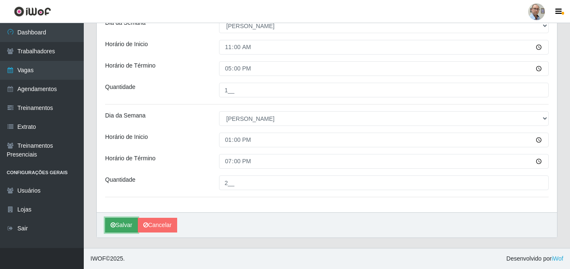
click at [121, 223] on button "Salvar" at bounding box center [121, 224] width 33 height 15
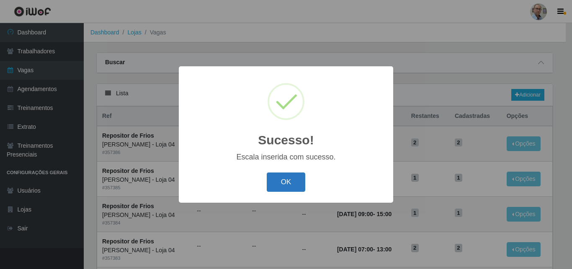
click at [281, 178] on button "OK" at bounding box center [286, 182] width 39 height 20
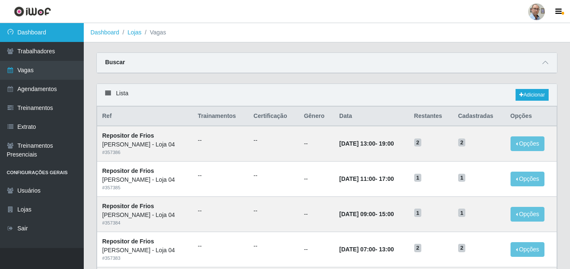
click at [38, 36] on link "Dashboard" at bounding box center [42, 32] width 84 height 19
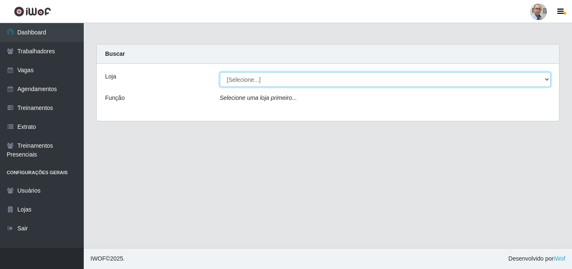
click at [251, 77] on select "[Selecione...] Mar Vermelho - Loja 04" at bounding box center [385, 79] width 331 height 15
click at [220, 72] on select "[Selecione...] Mar Vermelho - Loja 04" at bounding box center [385, 79] width 331 height 15
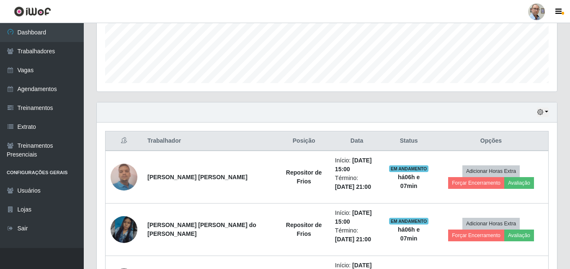
scroll to position [251, 0]
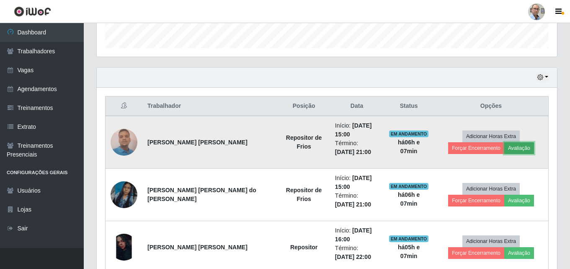
click at [504, 150] on button "Avaliação" at bounding box center [519, 148] width 30 height 12
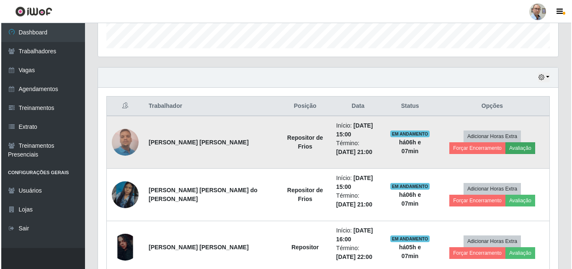
scroll to position [174, 456]
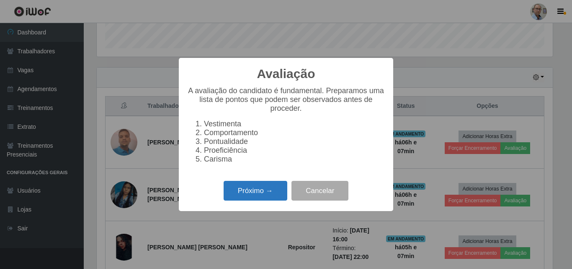
click at [271, 186] on button "Próximo →" at bounding box center [256, 191] width 64 height 20
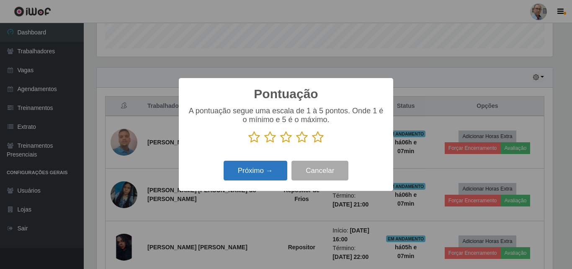
drag, startPoint x: 318, startPoint y: 137, endPoint x: 279, endPoint y: 170, distance: 51.2
click at [318, 137] on icon at bounding box center [318, 137] width 12 height 13
click at [312, 143] on input "radio" at bounding box center [312, 143] width 0 height 0
click at [274, 171] on button "Próximo →" at bounding box center [256, 170] width 64 height 20
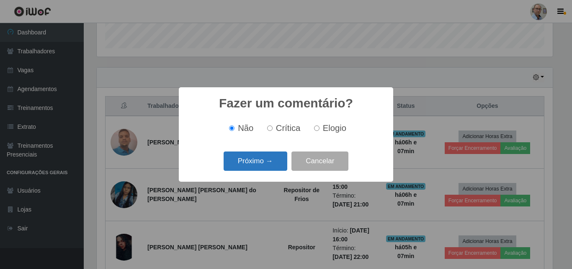
click at [256, 166] on button "Próximo →" at bounding box center [256, 161] width 64 height 20
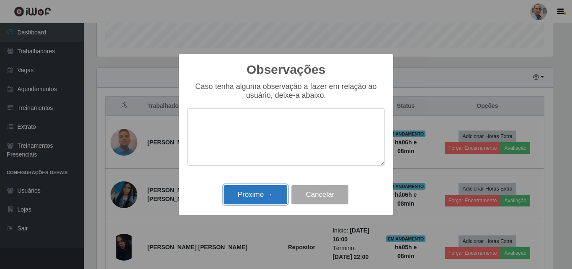
click at [264, 194] on button "Próximo →" at bounding box center [256, 195] width 64 height 20
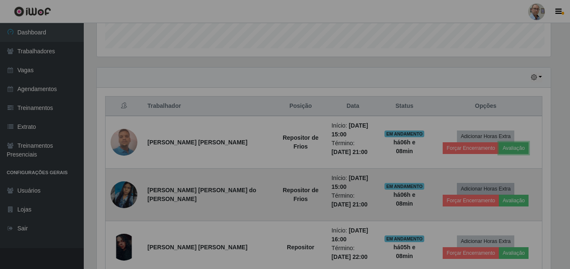
scroll to position [174, 460]
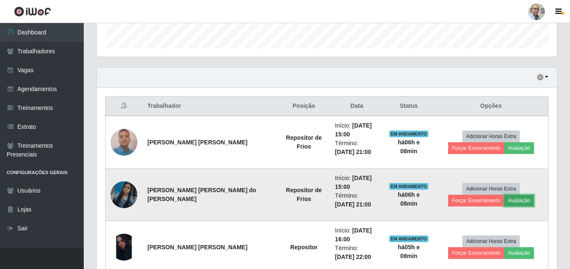
click at [504, 199] on button "Avaliação" at bounding box center [519, 200] width 30 height 12
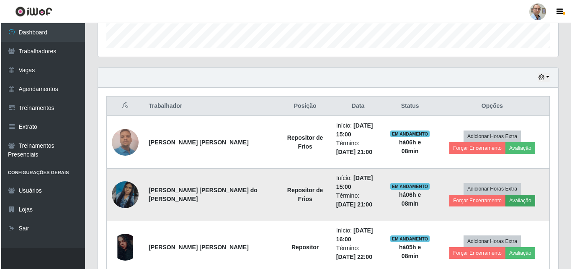
scroll to position [174, 456]
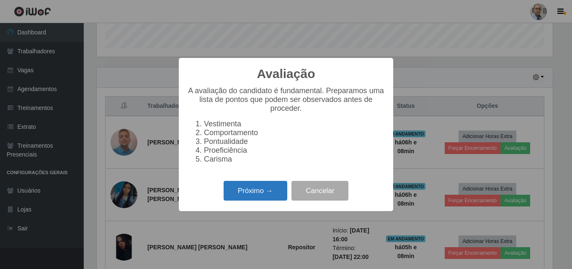
click at [243, 191] on button "Próximo →" at bounding box center [256, 191] width 64 height 20
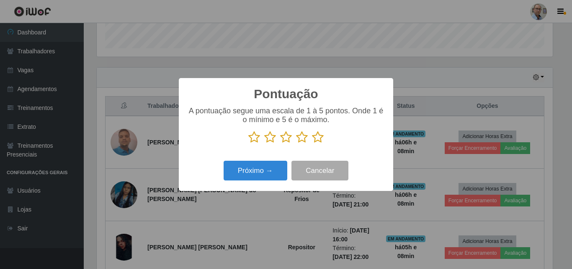
scroll to position [418728, 418446]
click at [303, 140] on icon at bounding box center [302, 137] width 12 height 13
click at [296, 143] on input "radio" at bounding box center [296, 143] width 0 height 0
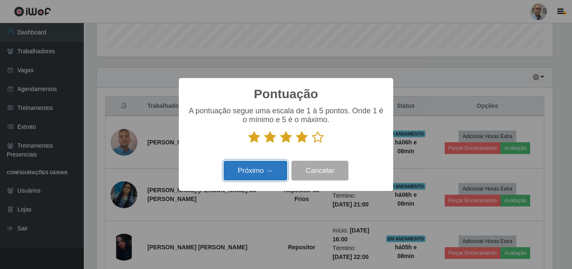
click at [250, 166] on button "Próximo →" at bounding box center [256, 170] width 64 height 20
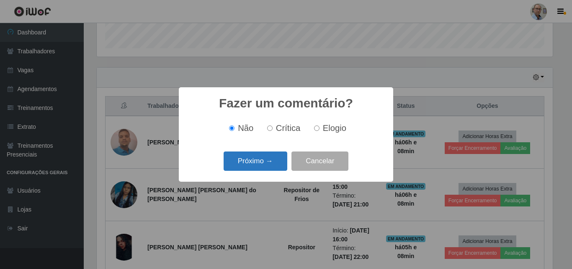
click at [254, 160] on button "Próximo →" at bounding box center [256, 161] width 64 height 20
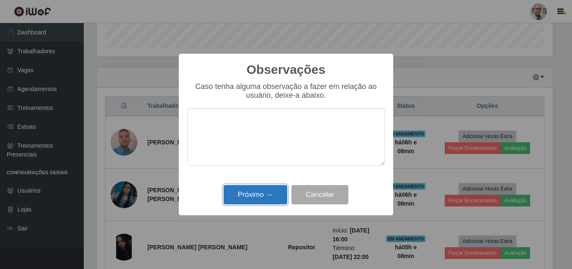
click at [252, 194] on button "Próximo →" at bounding box center [256, 195] width 64 height 20
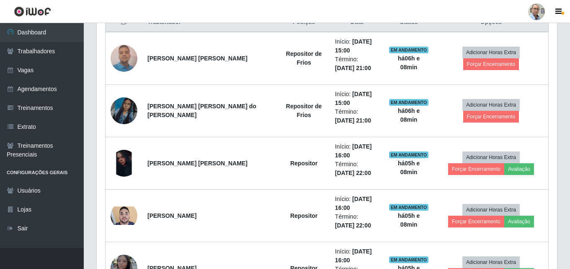
scroll to position [293, 0]
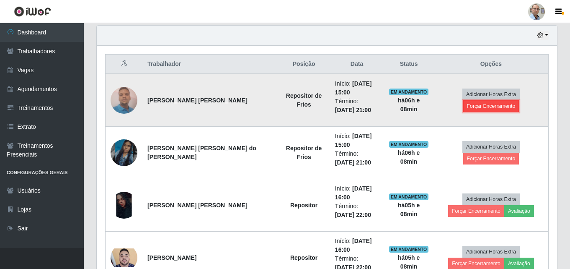
click at [519, 100] on button "Forçar Encerramento" at bounding box center [491, 106] width 56 height 12
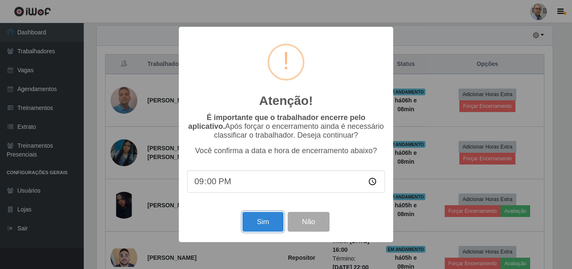
drag, startPoint x: 259, startPoint y: 219, endPoint x: 274, endPoint y: 230, distance: 18.6
click at [259, 220] on button "Sim" at bounding box center [263, 222] width 41 height 20
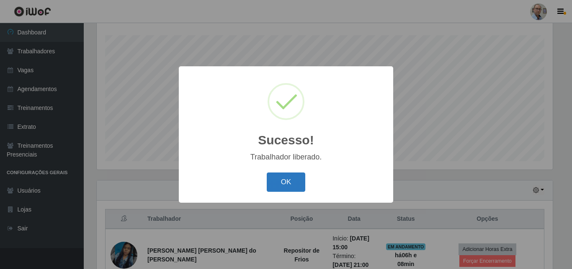
click at [283, 176] on button "OK" at bounding box center [286, 182] width 39 height 20
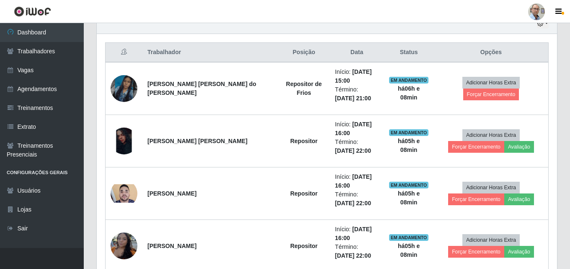
scroll to position [306, 0]
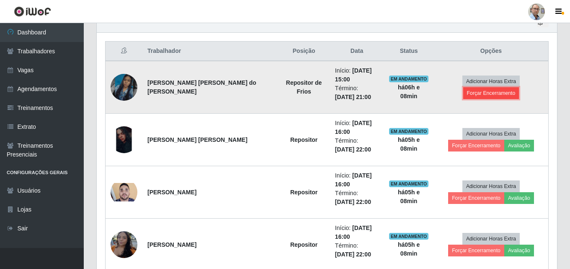
click at [519, 87] on button "Forçar Encerramento" at bounding box center [491, 93] width 56 height 12
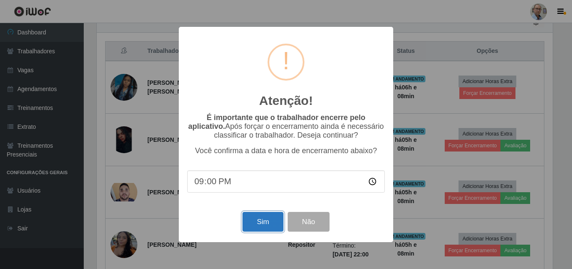
click at [257, 219] on button "Sim" at bounding box center [263, 222] width 41 height 20
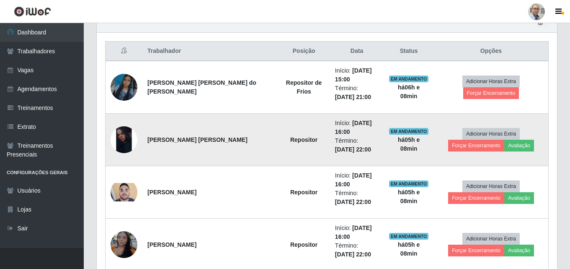
scroll to position [418728, 418446]
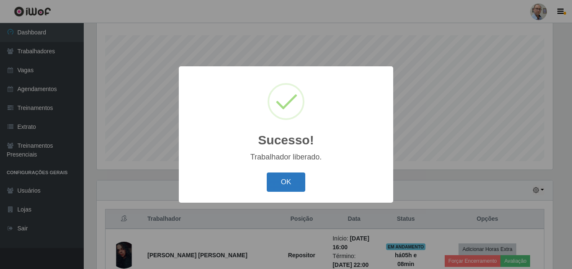
click at [287, 182] on button "OK" at bounding box center [286, 182] width 39 height 20
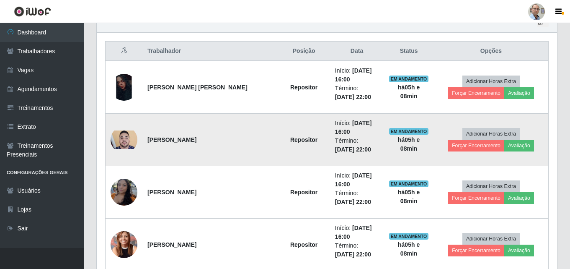
click at [127, 133] on img at bounding box center [124, 139] width 27 height 18
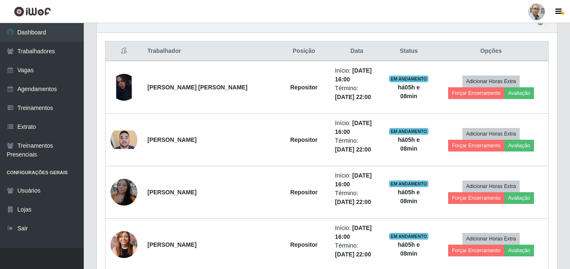
click at [325, 8] on header "Perfil Alterar Senha Sair" at bounding box center [285, 11] width 570 height 23
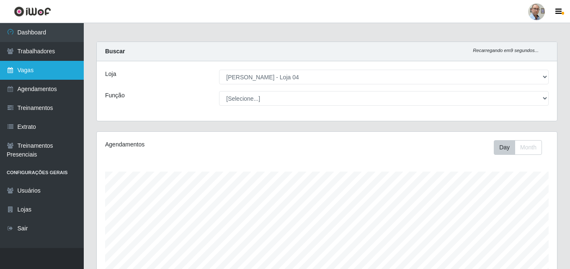
click at [28, 70] on link "Vagas" at bounding box center [42, 70] width 84 height 19
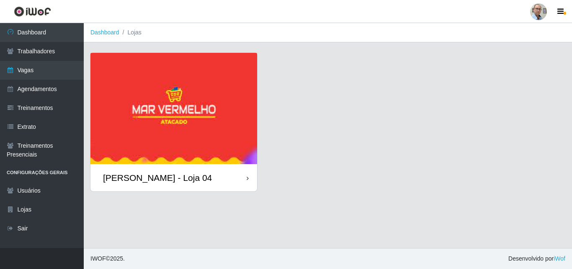
click at [141, 173] on div "[PERSON_NAME] - Loja 04" at bounding box center [157, 177] width 109 height 10
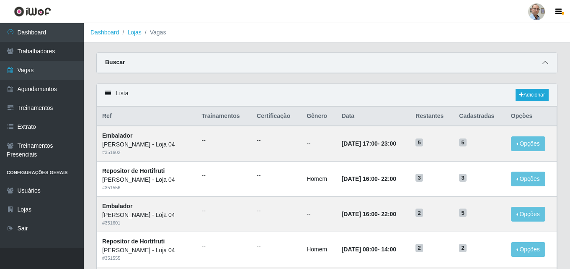
drag, startPoint x: 546, startPoint y: 61, endPoint x: 545, endPoint y: 66, distance: 5.1
click at [547, 61] on icon at bounding box center [545, 62] width 6 height 6
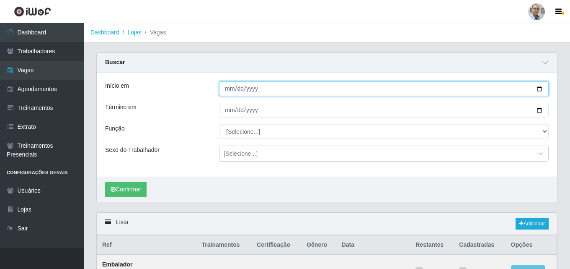
click at [540, 87] on input "Início em" at bounding box center [384, 88] width 330 height 15
click at [539, 90] on input "2025-10-27" at bounding box center [384, 88] width 330 height 15
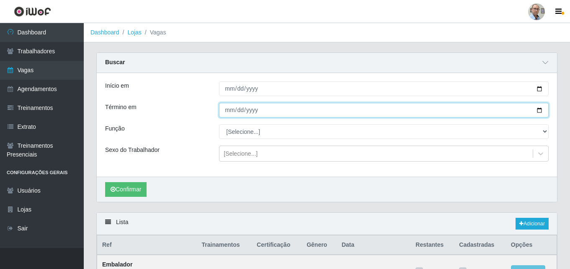
click at [538, 111] on input "Término em" at bounding box center [384, 110] width 330 height 15
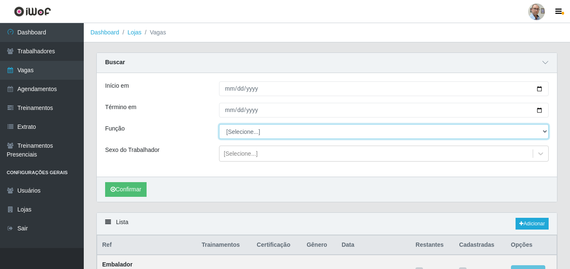
click at [545, 131] on select "[Selecione...] ASG ASG + ASG ++ Auxiliar de Depósito Auxiliar de Depósito + Aux…" at bounding box center [384, 131] width 330 height 15
click at [219, 124] on select "[Selecione...] ASG ASG + ASG ++ Auxiliar de Depósito Auxiliar de Depósito + Aux…" at bounding box center [384, 131] width 330 height 15
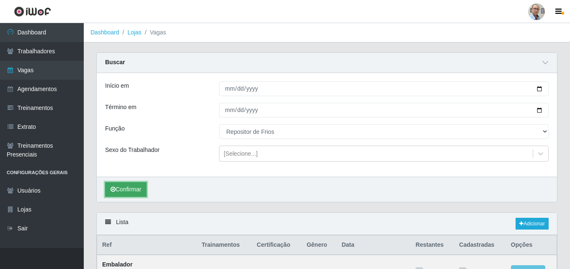
click at [125, 185] on button "Confirmar" at bounding box center [125, 189] width 41 height 15
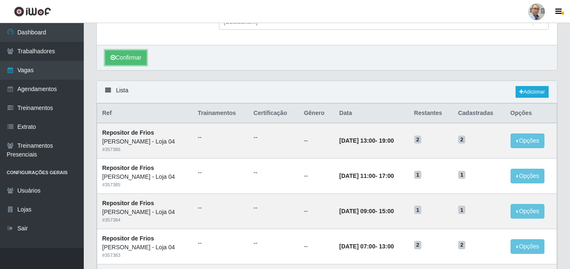
scroll to position [84, 0]
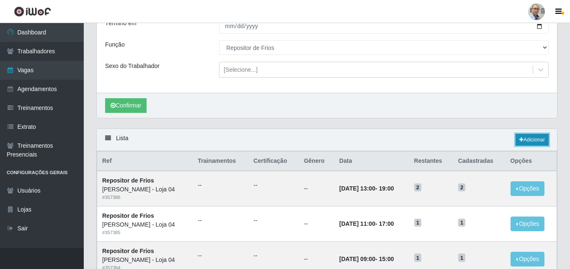
click at [531, 135] on link "Adicionar" at bounding box center [532, 140] width 33 height 12
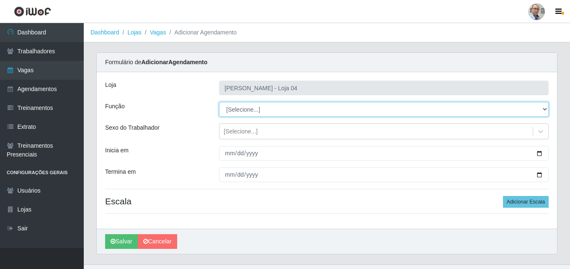
click at [258, 109] on select "[Selecione...] ASG ASG + ASG ++ Auxiliar de Depósito Auxiliar de Depósito + Aux…" at bounding box center [384, 109] width 330 height 15
click at [219, 102] on select "[Selecione...] ASG ASG + ASG ++ Auxiliar de Depósito Auxiliar de Depósito + Aux…" at bounding box center [384, 109] width 330 height 15
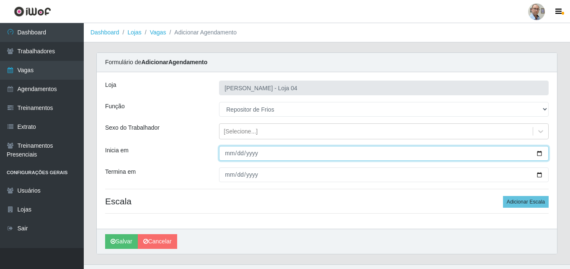
click at [540, 151] on input "Inicia em" at bounding box center [384, 153] width 330 height 15
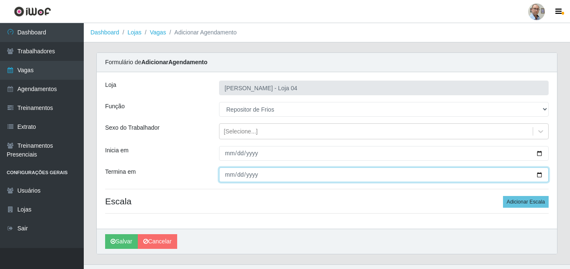
click at [541, 176] on input "Termina em" at bounding box center [384, 174] width 330 height 15
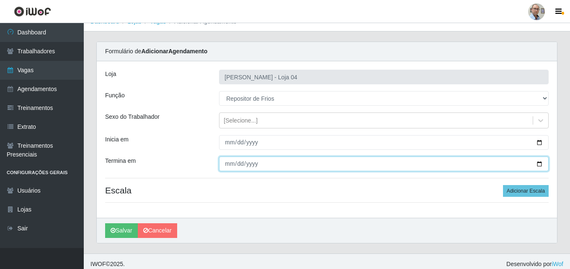
scroll to position [16, 0]
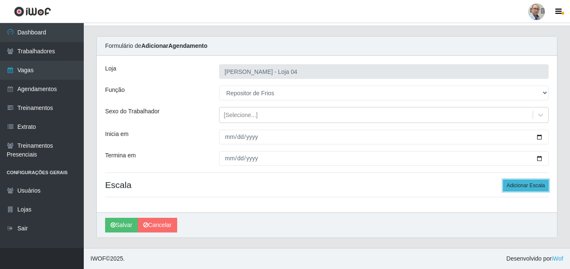
click at [532, 186] on button "Adicionar Escala" at bounding box center [526, 185] width 46 height 12
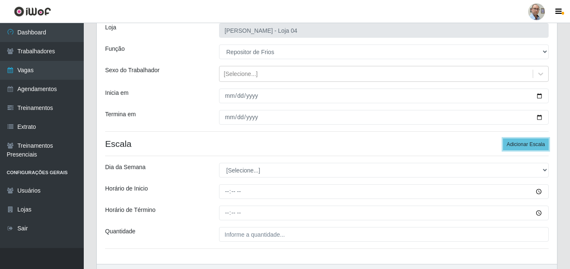
scroll to position [109, 0]
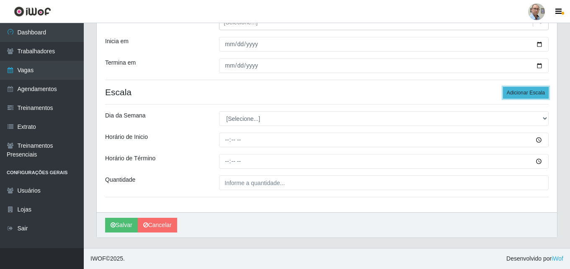
click at [519, 96] on button "Adicionar Escala" at bounding box center [526, 93] width 46 height 12
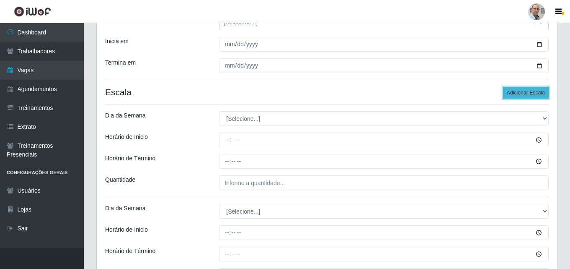
click at [519, 96] on button "Adicionar Escala" at bounding box center [526, 93] width 46 height 12
click at [518, 95] on button "Adicionar Escala" at bounding box center [526, 93] width 46 height 12
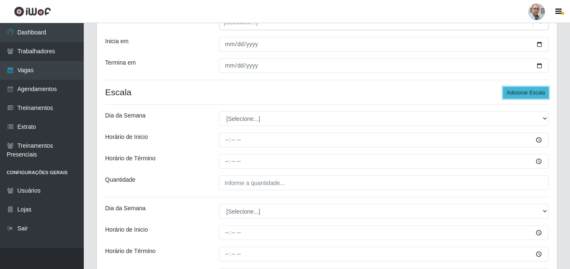
click at [518, 95] on button "Adicionar Escala" at bounding box center [526, 93] width 46 height 12
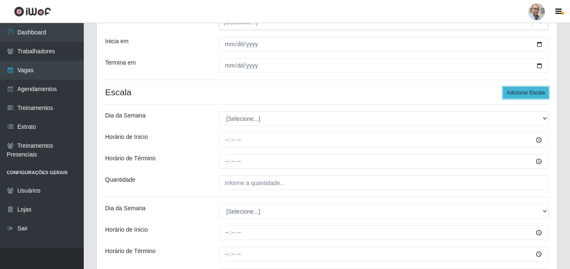
click at [518, 95] on button "Adicionar Escala" at bounding box center [526, 93] width 46 height 12
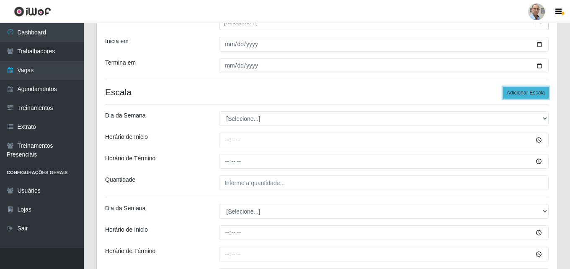
click at [518, 95] on button "Adicionar Escala" at bounding box center [526, 93] width 46 height 12
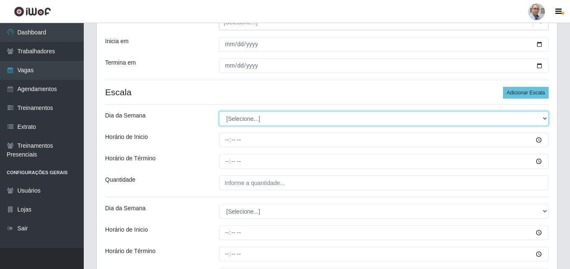
click at [261, 117] on select "[Selecione...] Segunda Terça Quarta Quinta Sexta Sábado Domingo" at bounding box center [384, 118] width 330 height 15
click at [219, 111] on select "[Selecione...] Segunda Terça Quarta Quinta Sexta Sábado Domingo" at bounding box center [384, 118] width 330 height 15
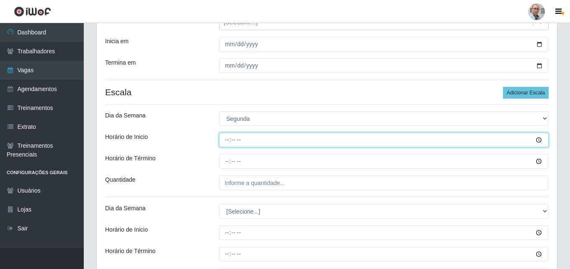
click at [232, 140] on input "Horário de Inicio" at bounding box center [384, 139] width 330 height 15
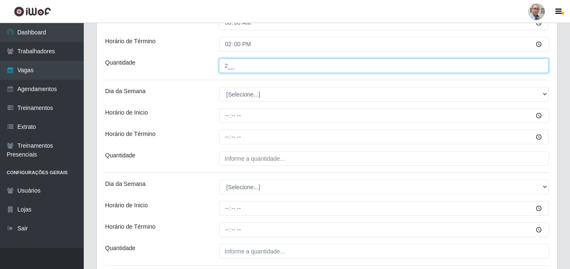
scroll to position [235, 0]
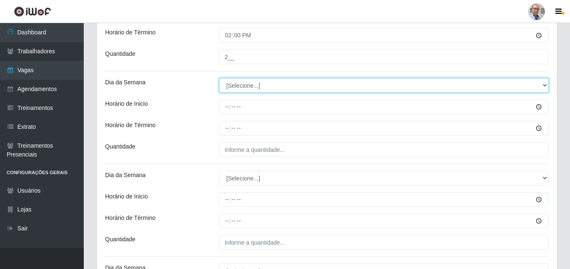
click at [233, 87] on select "[Selecione...] Segunda Terça Quarta Quinta Sexta Sábado Domingo" at bounding box center [384, 85] width 330 height 15
click at [219, 78] on select "[Selecione...] Segunda Terça Quarta Quinta Sexta Sábado Domingo" at bounding box center [384, 85] width 330 height 15
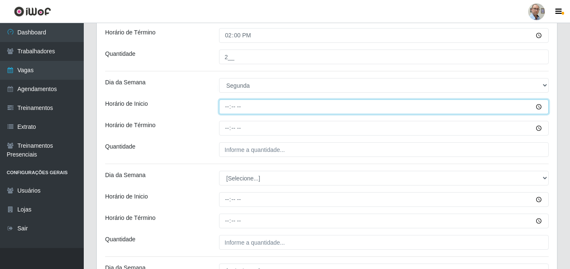
click at [221, 108] on input "Horário de Inicio" at bounding box center [384, 106] width 330 height 15
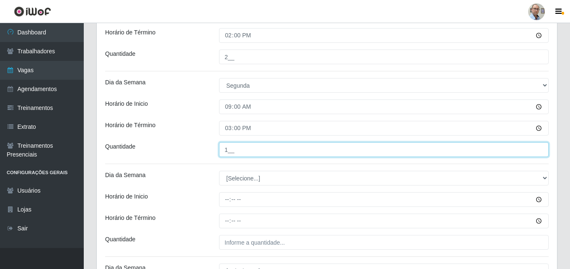
scroll to position [360, 0]
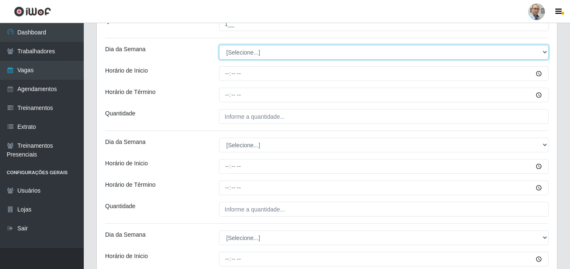
click at [244, 51] on select "[Selecione...] Segunda Terça Quarta Quinta Sexta Sábado Domingo" at bounding box center [384, 52] width 330 height 15
click at [219, 45] on select "[Selecione...] Segunda Terça Quarta Quinta Sexta Sábado Domingo" at bounding box center [384, 52] width 330 height 15
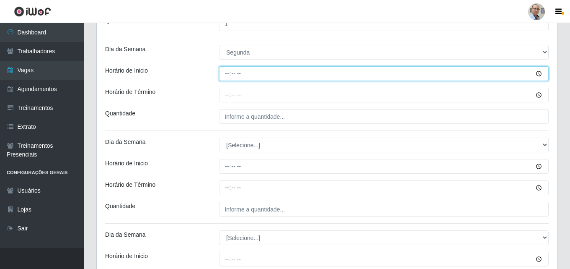
click at [221, 77] on input "Horário de Inicio" at bounding box center [384, 73] width 330 height 15
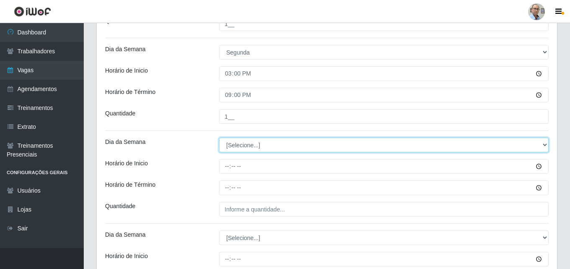
click at [251, 144] on select "[Selecione...] Segunda Terça Quarta Quinta Sexta Sábado Domingo" at bounding box center [384, 144] width 330 height 15
click at [219, 137] on select "[Selecione...] Segunda Terça Quarta Quinta Sexta Sábado Domingo" at bounding box center [384, 144] width 330 height 15
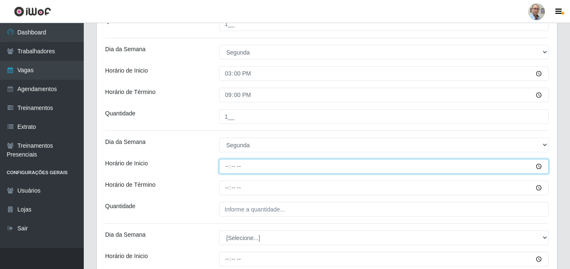
click at [225, 164] on input "Horário de Inicio" at bounding box center [384, 166] width 330 height 15
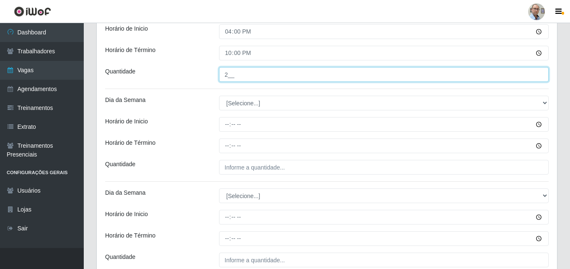
scroll to position [444, 0]
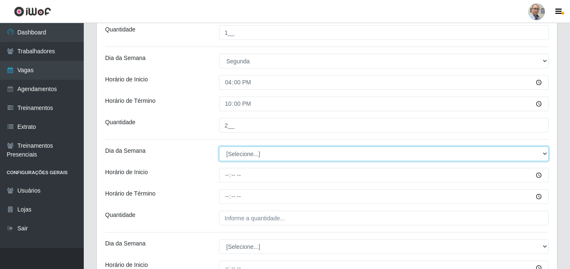
click at [242, 149] on select "[Selecione...] Segunda Terça Quarta Quinta Sexta Sábado Domingo" at bounding box center [384, 153] width 330 height 15
click at [219, 146] on select "[Selecione...] Segunda Terça Quarta Quinta Sexta Sábado Domingo" at bounding box center [384, 153] width 330 height 15
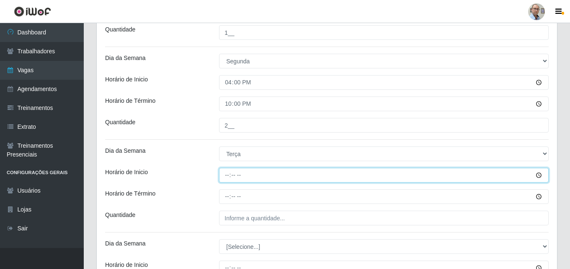
click at [227, 176] on input "Horário de Inicio" at bounding box center [384, 175] width 330 height 15
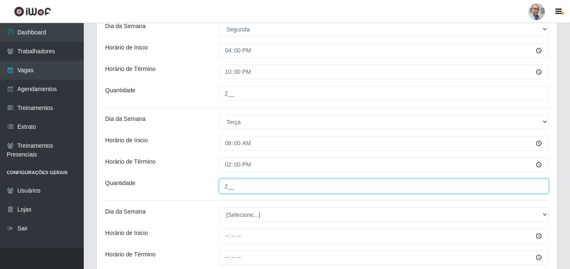
scroll to position [528, 0]
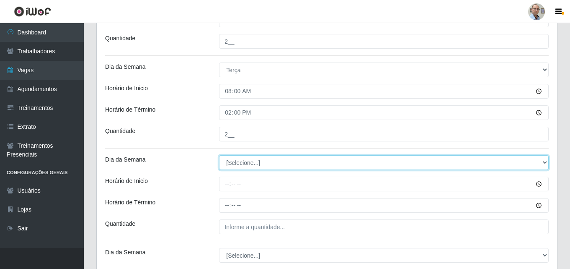
click at [242, 165] on select "[Selecione...] Segunda Terça Quarta Quinta Sexta Sábado Domingo" at bounding box center [384, 162] width 330 height 15
click at [219, 155] on select "[Selecione...] Segunda Terça Quarta Quinta Sexta Sábado Domingo" at bounding box center [384, 162] width 330 height 15
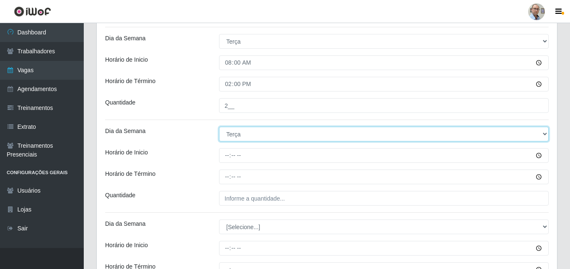
scroll to position [612, 0]
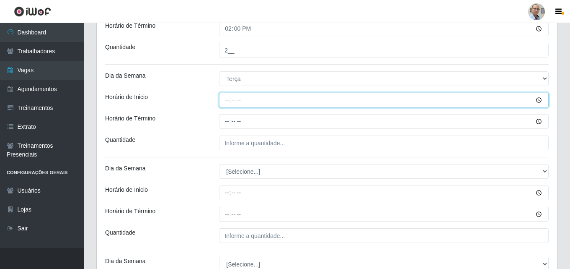
click at [227, 101] on input "Horário de Inicio" at bounding box center [384, 100] width 330 height 15
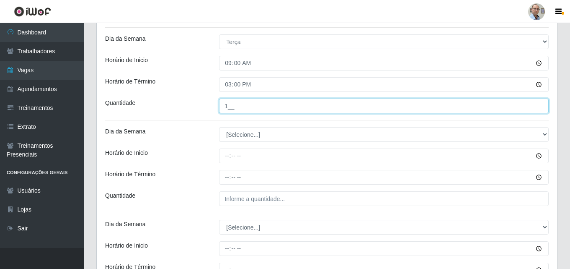
scroll to position [695, 0]
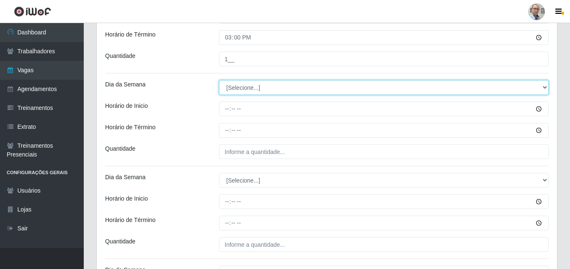
click at [244, 85] on select "[Selecione...] Segunda Terça Quarta Quinta Sexta Sábado Domingo" at bounding box center [384, 87] width 330 height 15
click at [219, 80] on select "[Selecione...] Segunda Terça Quarta Quinta Sexta Sábado Domingo" at bounding box center [384, 87] width 330 height 15
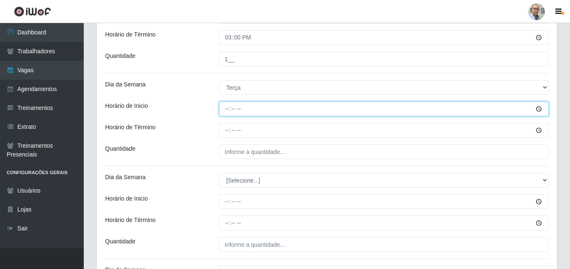
click at [227, 106] on input "Horário de Inicio" at bounding box center [384, 108] width 330 height 15
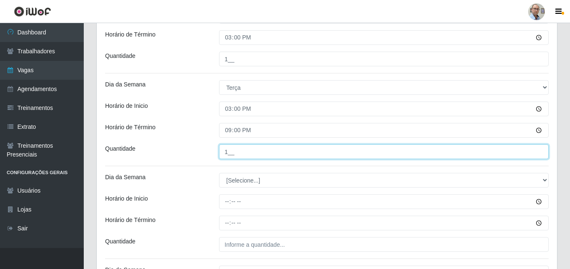
scroll to position [821, 0]
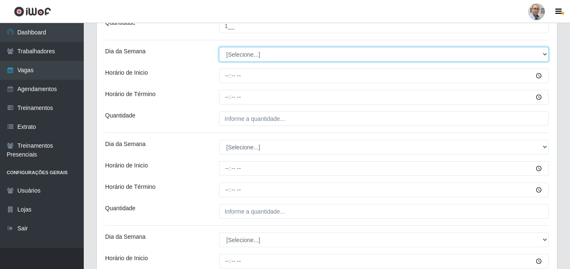
click at [237, 48] on select "[Selecione...] Segunda Terça Quarta Quinta Sexta Sábado Domingo" at bounding box center [384, 54] width 330 height 15
click at [219, 47] on select "[Selecione...] Segunda Terça Quarta Quinta Sexta Sábado Domingo" at bounding box center [384, 54] width 330 height 15
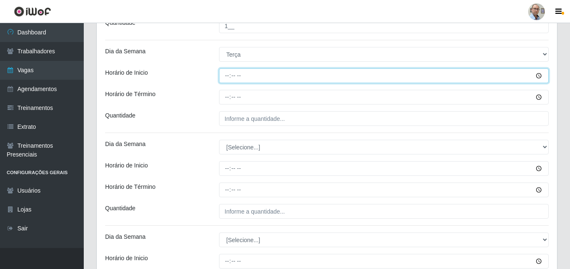
click at [226, 75] on input "Horário de Inicio" at bounding box center [384, 75] width 330 height 15
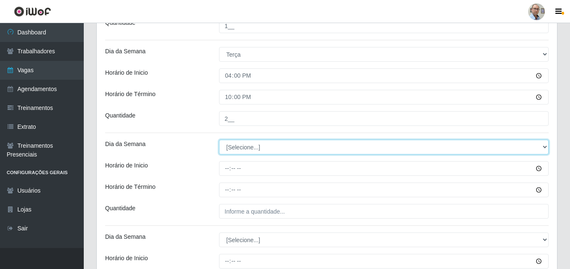
click at [239, 147] on select "[Selecione...] Segunda Terça Quarta Quinta Sexta Sábado Domingo" at bounding box center [384, 146] width 330 height 15
click at [219, 139] on select "[Selecione...] Segunda Terça Quarta Quinta Sexta Sábado Domingo" at bounding box center [384, 146] width 330 height 15
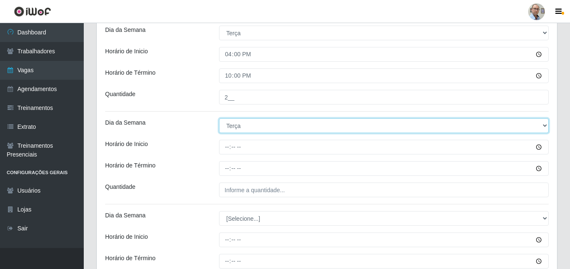
scroll to position [863, 0]
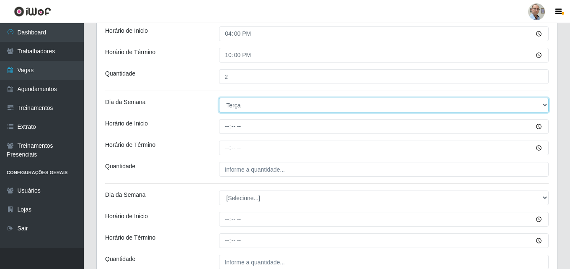
click at [240, 108] on select "[Selecione...] Segunda Terça Quarta Quinta Sexta Sábado Domingo" at bounding box center [384, 105] width 330 height 15
click at [219, 98] on select "[Selecione...] Segunda Terça Quarta Quinta Sexta Sábado Domingo" at bounding box center [384, 105] width 330 height 15
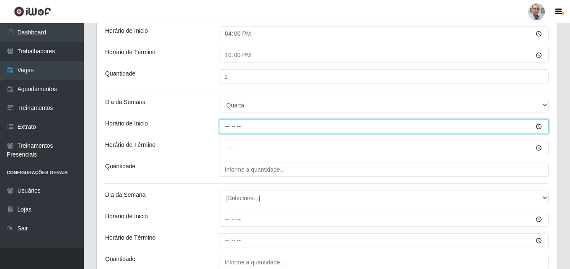
click at [226, 123] on input "Horário de Inicio" at bounding box center [384, 126] width 330 height 15
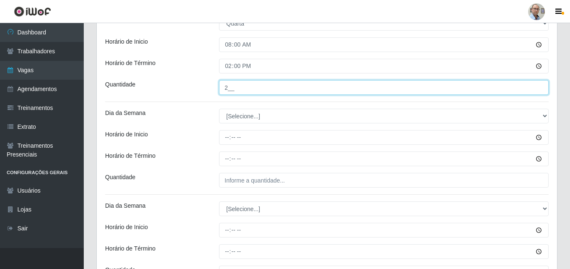
scroll to position [947, 0]
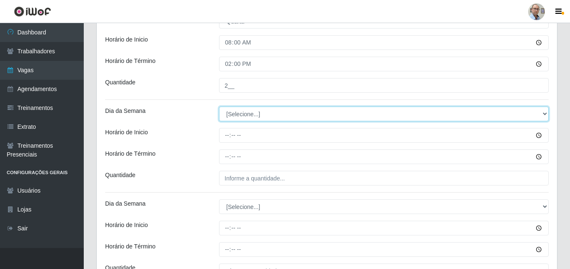
click at [240, 112] on select "[Selecione...] Segunda Terça Quarta Quinta Sexta Sábado Domingo" at bounding box center [384, 113] width 330 height 15
click at [219, 106] on select "[Selecione...] Segunda Terça Quarta Quinta Sexta Sábado Domingo" at bounding box center [384, 113] width 330 height 15
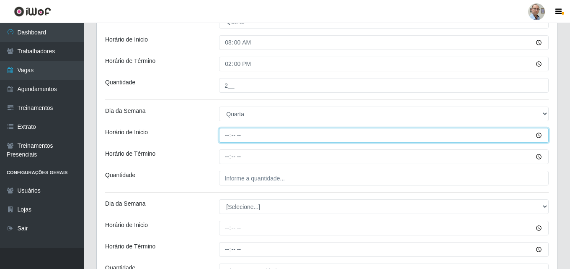
click at [225, 132] on input "Horário de Inicio" at bounding box center [384, 135] width 330 height 15
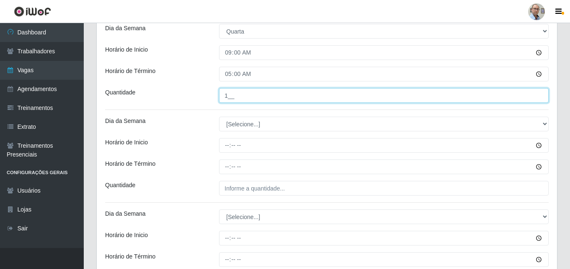
scroll to position [1030, 0]
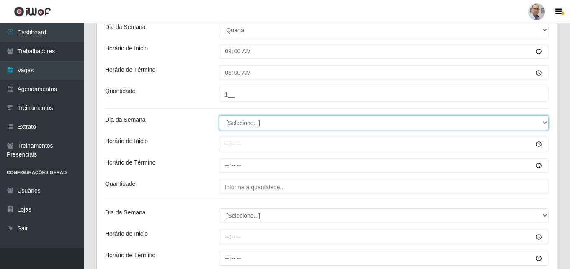
click at [241, 123] on select "[Selecione...] Segunda Terça Quarta Quinta Sexta Sábado Domingo" at bounding box center [384, 122] width 330 height 15
click at [219, 115] on select "[Selecione...] Segunda Terça Quarta Quinta Sexta Sábado Domingo" at bounding box center [384, 122] width 330 height 15
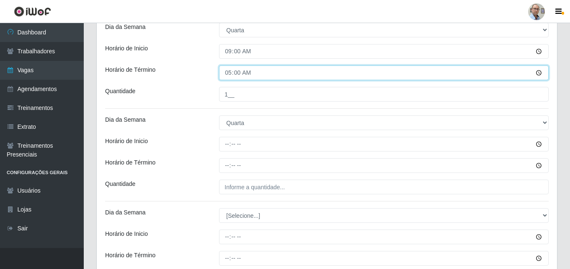
click at [227, 75] on input "05:00" at bounding box center [384, 72] width 330 height 15
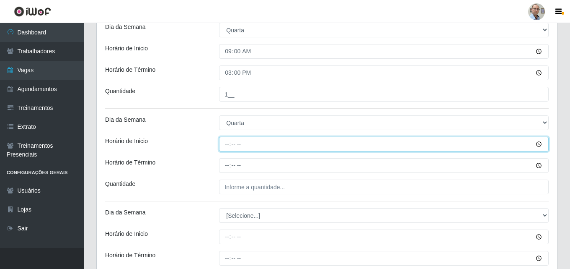
click at [228, 145] on input "Horário de Inicio" at bounding box center [384, 144] width 330 height 15
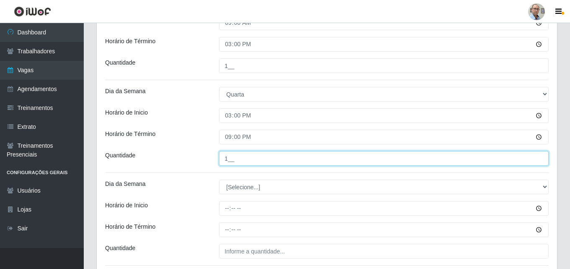
scroll to position [1114, 0]
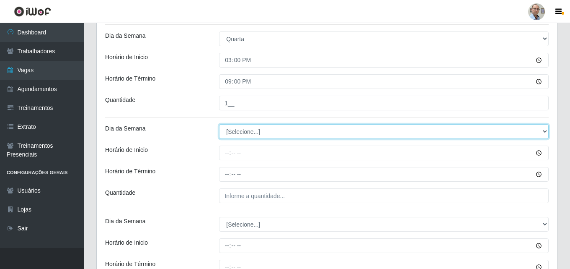
click at [239, 128] on select "[Selecione...] Segunda Terça Quarta Quinta Sexta Sábado Domingo" at bounding box center [384, 131] width 330 height 15
click at [219, 124] on select "[Selecione...] Segunda Terça Quarta Quinta Sexta Sábado Domingo" at bounding box center [384, 131] width 330 height 15
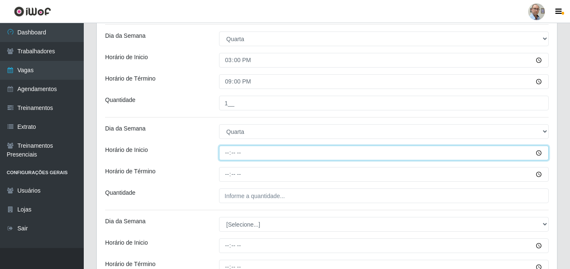
click at [228, 149] on input "Horário de Inicio" at bounding box center [384, 152] width 330 height 15
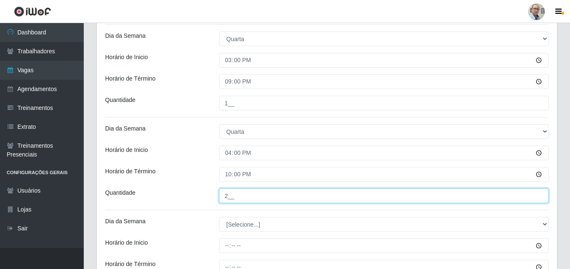
scroll to position [1240, 0]
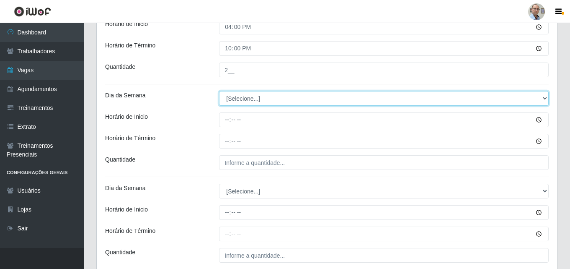
click at [236, 100] on select "[Selecione...] Segunda Terça Quarta Quinta Sexta Sábado Domingo" at bounding box center [384, 98] width 330 height 15
click at [219, 91] on select "[Selecione...] Segunda Terça Quarta Quinta Sexta Sábado Domingo" at bounding box center [384, 98] width 330 height 15
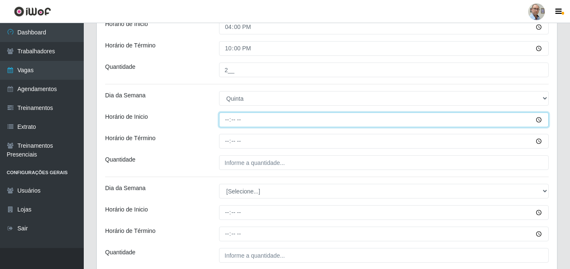
click at [225, 119] on input "Horário de Inicio" at bounding box center [384, 119] width 330 height 15
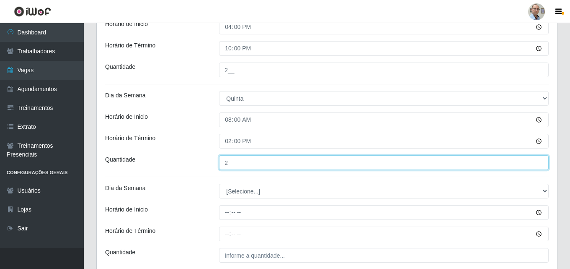
scroll to position [1324, 0]
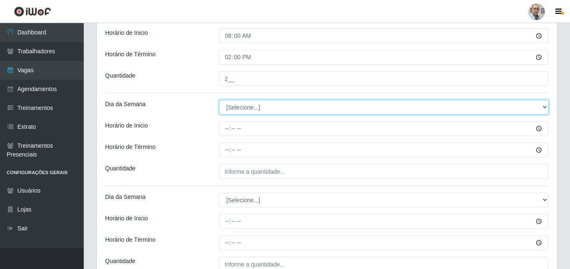
click at [239, 108] on select "[Selecione...] Segunda Terça Quarta Quinta Sexta Sábado Domingo" at bounding box center [384, 107] width 330 height 15
click at [219, 100] on select "[Selecione...] Segunda Terça Quarta Quinta Sexta Sábado Domingo" at bounding box center [384, 107] width 330 height 15
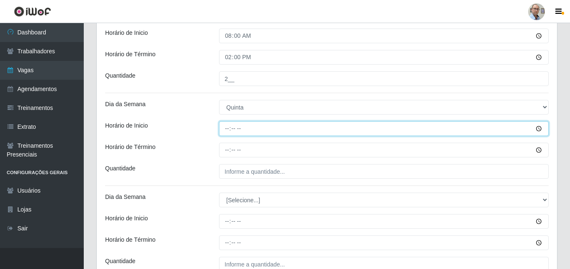
click at [226, 130] on input "Horário de Inicio" at bounding box center [384, 128] width 330 height 15
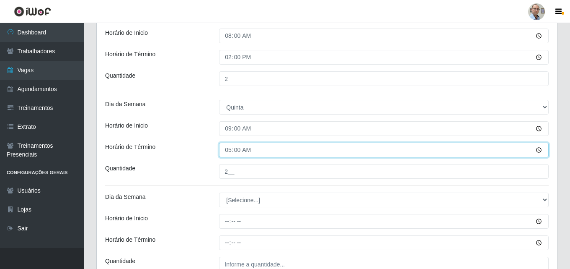
click at [231, 151] on input "05:00" at bounding box center [384, 149] width 330 height 15
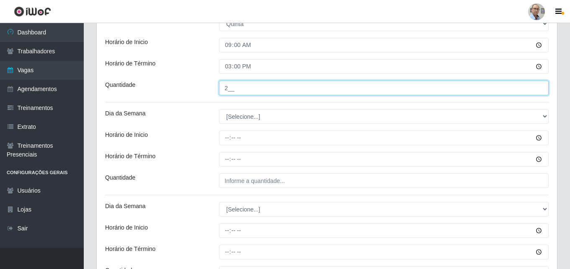
scroll to position [1408, 0]
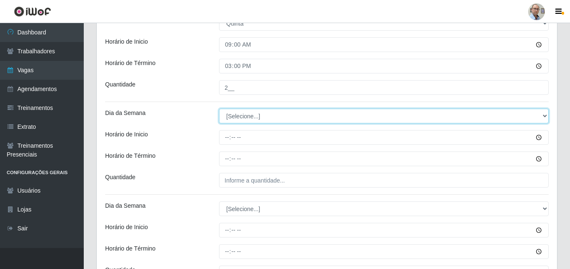
click at [250, 114] on select "[Selecione...] Segunda Terça Quarta Quinta Sexta Sábado Domingo" at bounding box center [384, 115] width 330 height 15
click at [219, 108] on select "[Selecione...] Segunda Terça Quarta Quinta Sexta Sábado Domingo" at bounding box center [384, 115] width 330 height 15
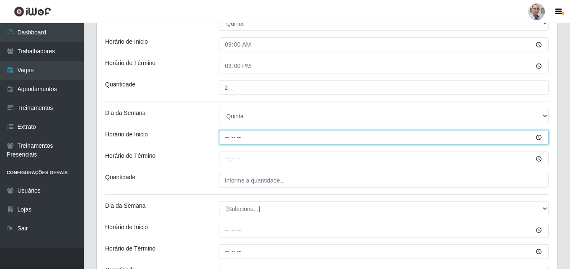
click at [222, 140] on input "Horário de Inicio" at bounding box center [384, 137] width 330 height 15
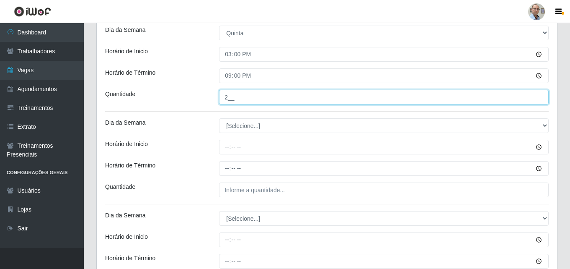
scroll to position [1491, 0]
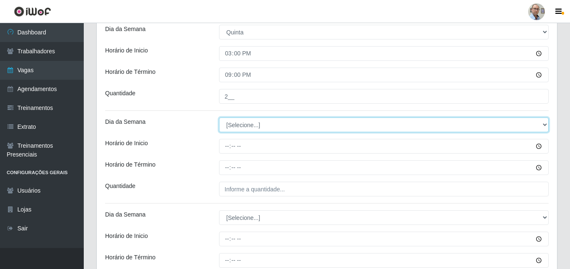
click at [236, 122] on select "[Selecione...] Segunda Terça Quarta Quinta Sexta Sábado Domingo" at bounding box center [384, 124] width 330 height 15
click at [219, 117] on select "[Selecione...] Segunda Terça Quarta Quinta Sexta Sábado Domingo" at bounding box center [384, 124] width 330 height 15
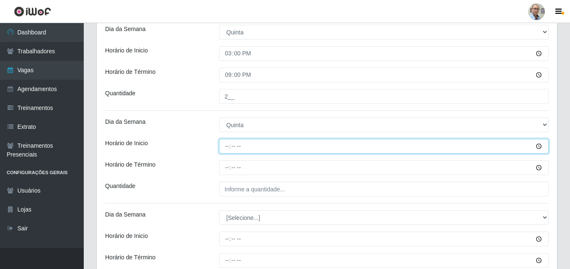
click at [225, 147] on input "Horário de Inicio" at bounding box center [384, 146] width 330 height 15
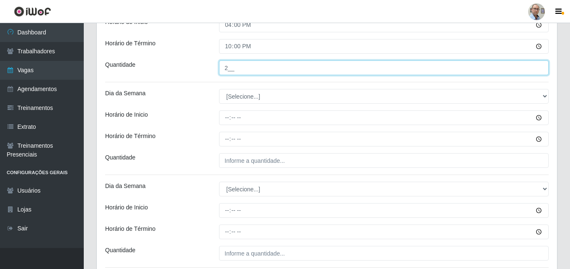
scroll to position [1617, 0]
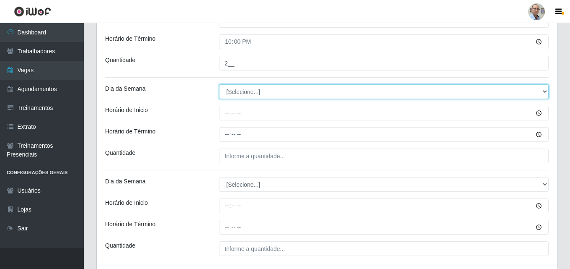
click at [239, 94] on select "[Selecione...] Segunda Terça Quarta Quinta Sexta Sábado Domingo" at bounding box center [384, 91] width 330 height 15
click at [219, 84] on select "[Selecione...] Segunda Terça Quarta Quinta Sexta Sábado Domingo" at bounding box center [384, 91] width 330 height 15
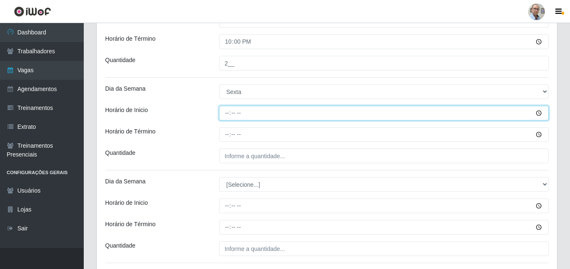
click at [225, 116] on input "Horário de Inicio" at bounding box center [384, 113] width 330 height 15
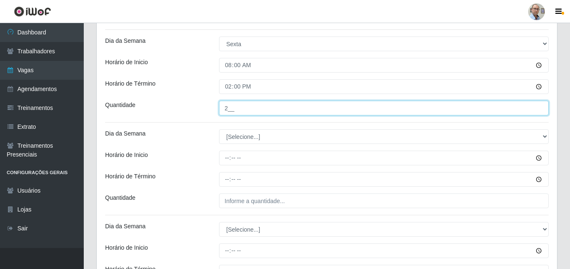
scroll to position [1701, 0]
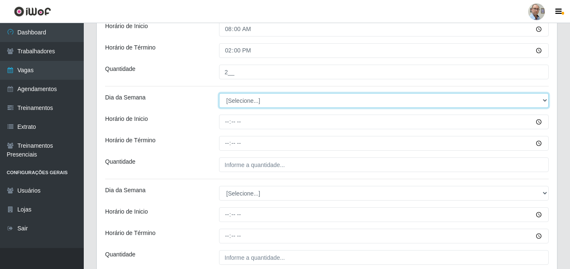
click at [239, 96] on select "[Selecione...] Segunda Terça Quarta Quinta Sexta Sábado Domingo" at bounding box center [384, 100] width 330 height 15
click at [219, 93] on select "[Selecione...] Segunda Terça Quarta Quinta Sexta Sábado Domingo" at bounding box center [384, 100] width 330 height 15
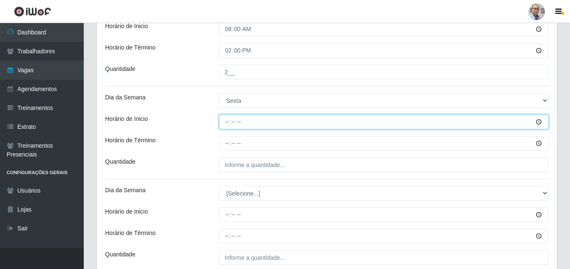
click at [227, 121] on input "Horário de Inicio" at bounding box center [384, 121] width 330 height 15
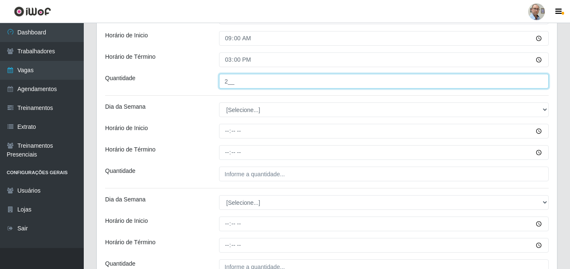
scroll to position [1785, 0]
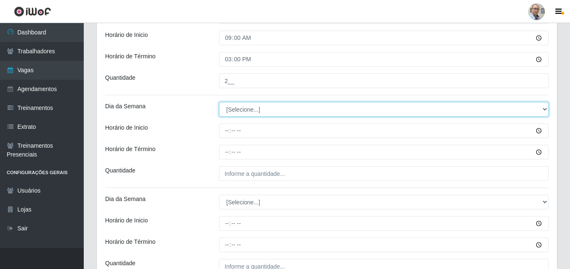
click at [247, 108] on select "[Selecione...] Segunda Terça Quarta Quinta Sexta Sábado Domingo" at bounding box center [384, 109] width 330 height 15
click at [219, 102] on select "[Selecione...] Segunda Terça Quarta Quinta Sexta Sábado Domingo" at bounding box center [384, 109] width 330 height 15
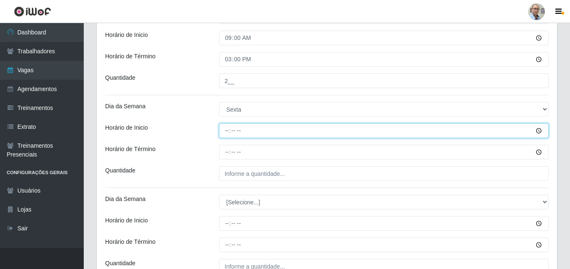
click at [227, 128] on input "Horário de Inicio" at bounding box center [384, 130] width 330 height 15
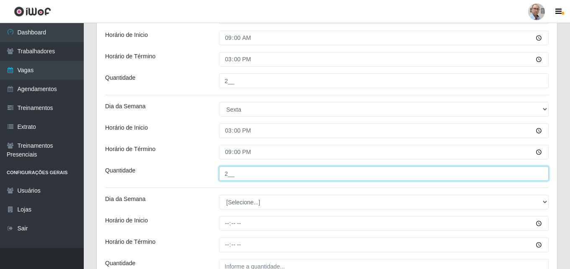
scroll to position [1868, 0]
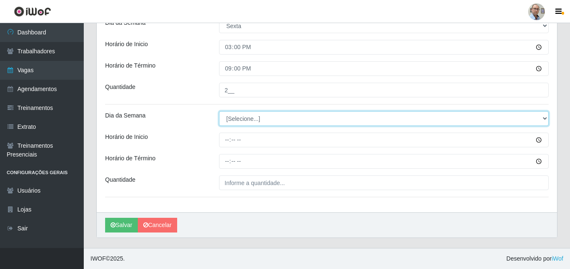
click at [253, 116] on select "[Selecione...] Segunda Terça Quarta Quinta Sexta Sábado Domingo" at bounding box center [384, 118] width 330 height 15
click at [219, 111] on select "[Selecione...] Segunda Terça Quarta Quinta Sexta Sábado Domingo" at bounding box center [384, 118] width 330 height 15
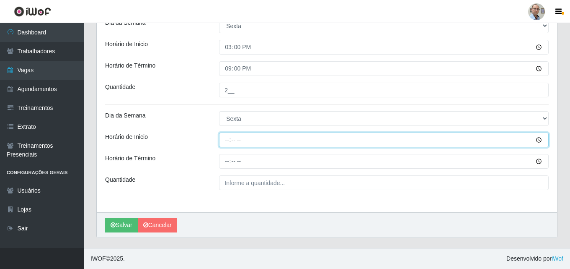
click at [226, 138] on input "Horário de Inicio" at bounding box center [384, 139] width 330 height 15
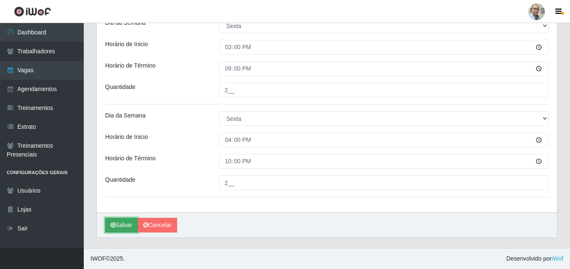
click at [121, 223] on button "Salvar" at bounding box center [121, 224] width 33 height 15
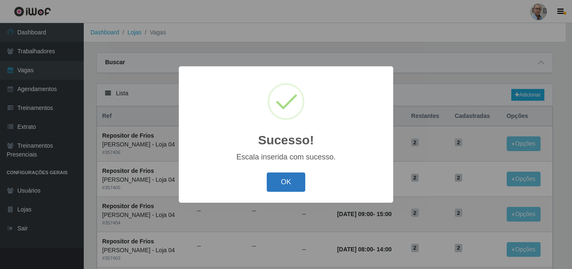
click at [289, 187] on button "OK" at bounding box center [286, 182] width 39 height 20
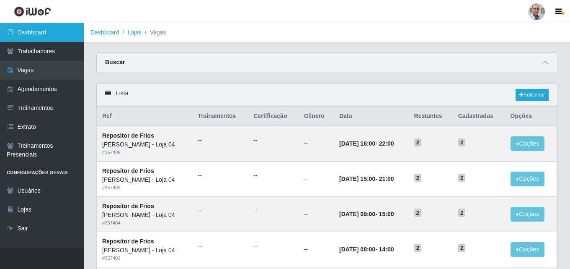
click at [14, 28] on link "Dashboard" at bounding box center [42, 32] width 84 height 19
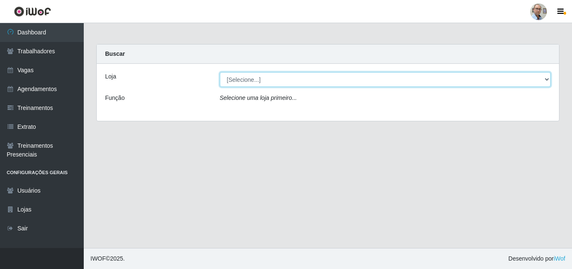
click at [259, 81] on select "[Selecione...] Mar Vermelho - Loja 04" at bounding box center [385, 79] width 331 height 15
click at [220, 72] on select "[Selecione...] Mar Vermelho - Loja 04" at bounding box center [385, 79] width 331 height 15
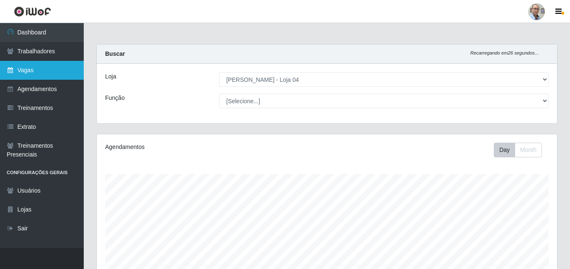
click at [29, 71] on link "Vagas" at bounding box center [42, 70] width 84 height 19
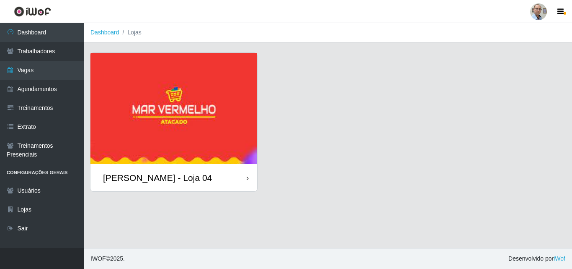
click at [149, 179] on div "[PERSON_NAME] - Loja 04" at bounding box center [157, 177] width 109 height 10
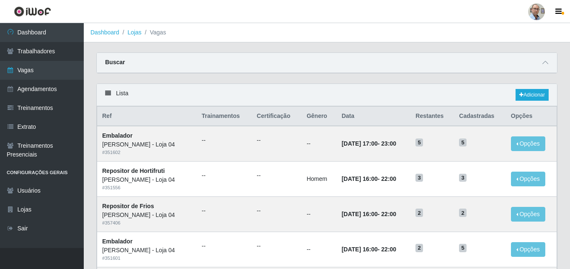
click at [550, 63] on div "Buscar" at bounding box center [327, 63] width 460 height 20
click at [548, 64] on span at bounding box center [545, 63] width 10 height 10
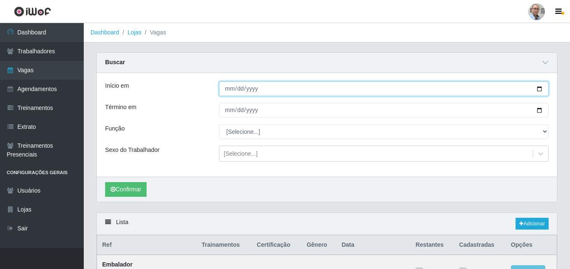
click at [543, 88] on input "Início em" at bounding box center [384, 88] width 330 height 15
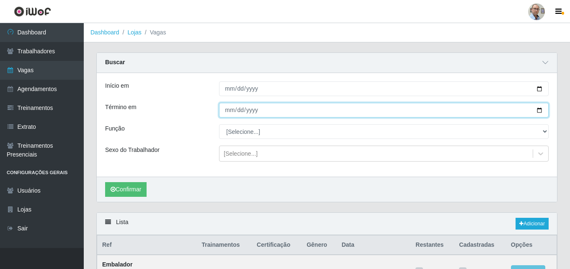
click at [537, 111] on input "Término em" at bounding box center [384, 110] width 330 height 15
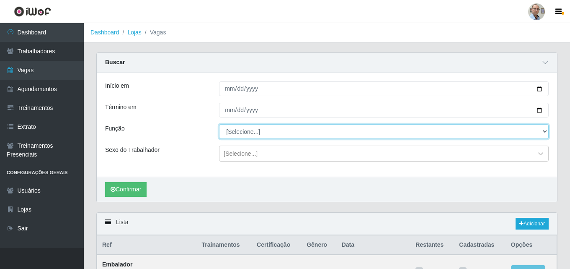
click at [252, 131] on select "[Selecione...] ASG ASG + ASG ++ Auxiliar de Depósito Auxiliar de Depósito + Aux…" at bounding box center [384, 131] width 330 height 15
click at [219, 124] on select "[Selecione...] ASG ASG + ASG ++ Auxiliar de Depósito Auxiliar de Depósito + Aux…" at bounding box center [384, 131] width 330 height 15
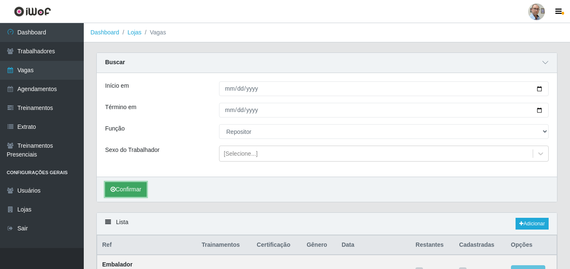
click at [125, 192] on button "Confirmar" at bounding box center [125, 189] width 41 height 15
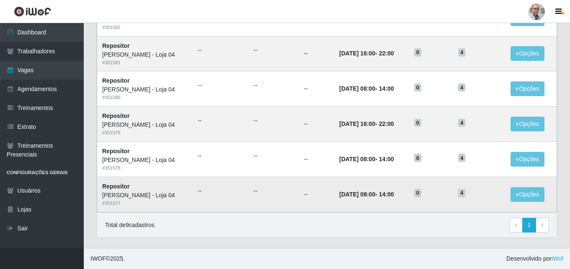
scroll to position [318, 0]
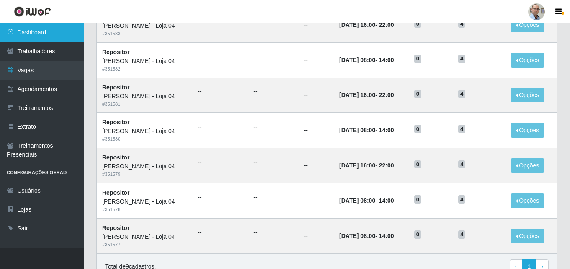
click at [34, 31] on link "Dashboard" at bounding box center [42, 32] width 84 height 19
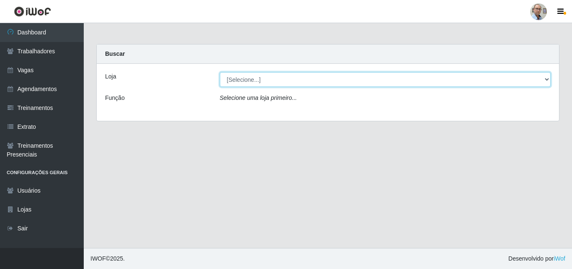
click at [274, 78] on select "[Selecione...] Mar Vermelho - Loja 04" at bounding box center [385, 79] width 331 height 15
click at [220, 72] on select "[Selecione...] Mar Vermelho - Loja 04" at bounding box center [385, 79] width 331 height 15
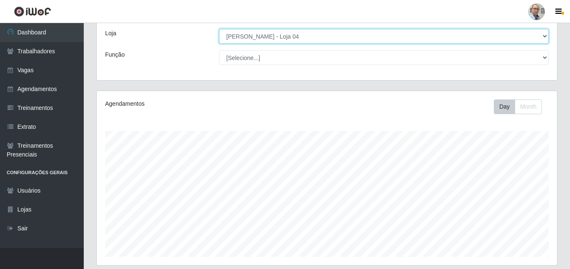
scroll to position [84, 0]
